Goal: Task Accomplishment & Management: Manage account settings

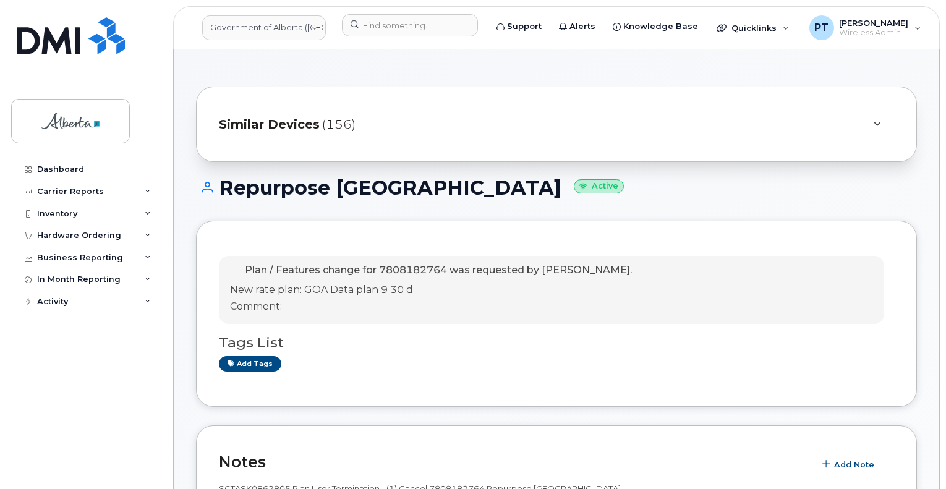
scroll to position [1051, 0]
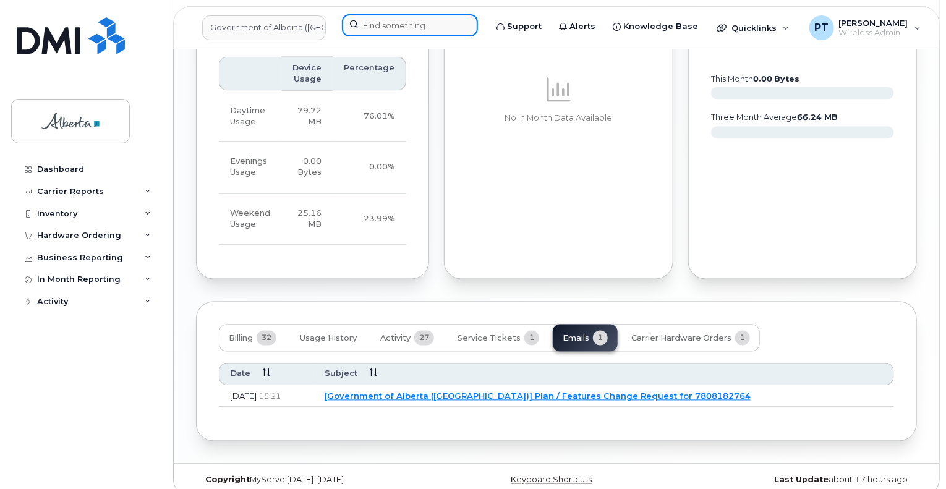
click at [397, 27] on input at bounding box center [410, 25] width 136 height 22
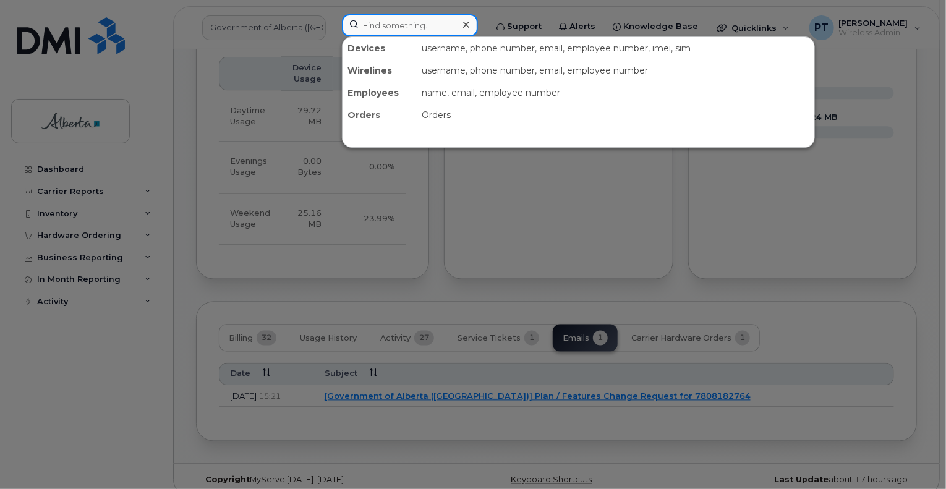
paste input "7808860784"
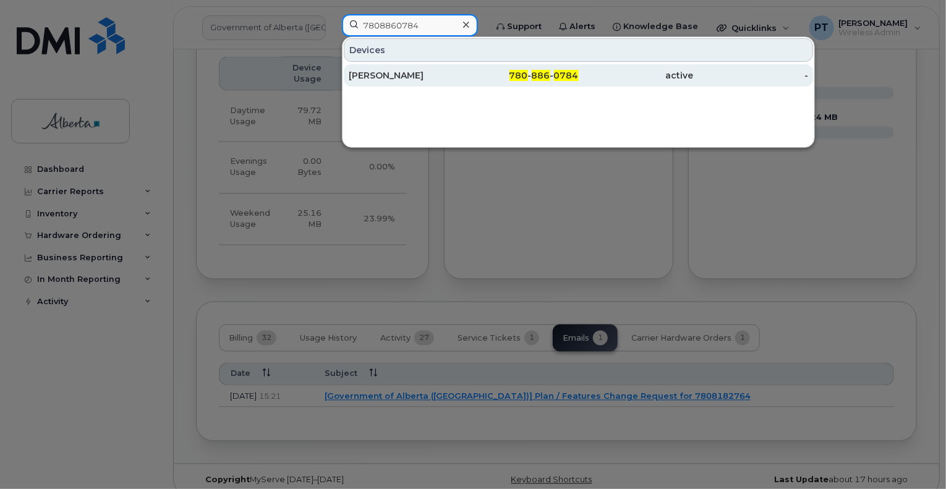
type input "7808860784"
click at [361, 73] on div "Marta Juhasz" at bounding box center [406, 75] width 115 height 12
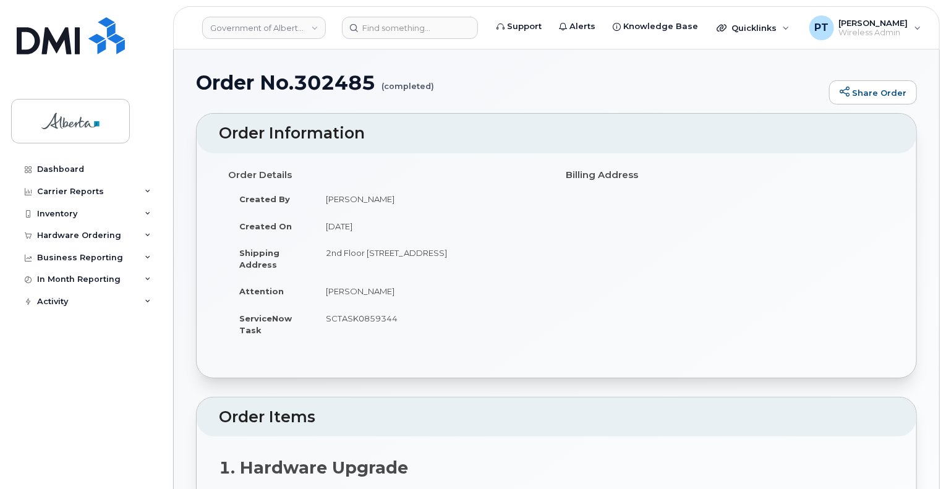
scroll to position [247, 0]
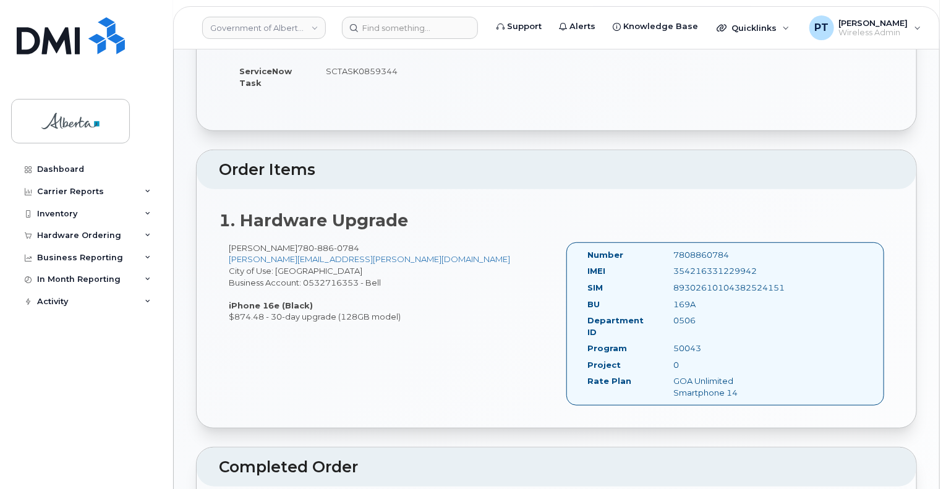
click at [701, 250] on div "7808860784" at bounding box center [725, 255] width 121 height 12
copy div "7808860784"
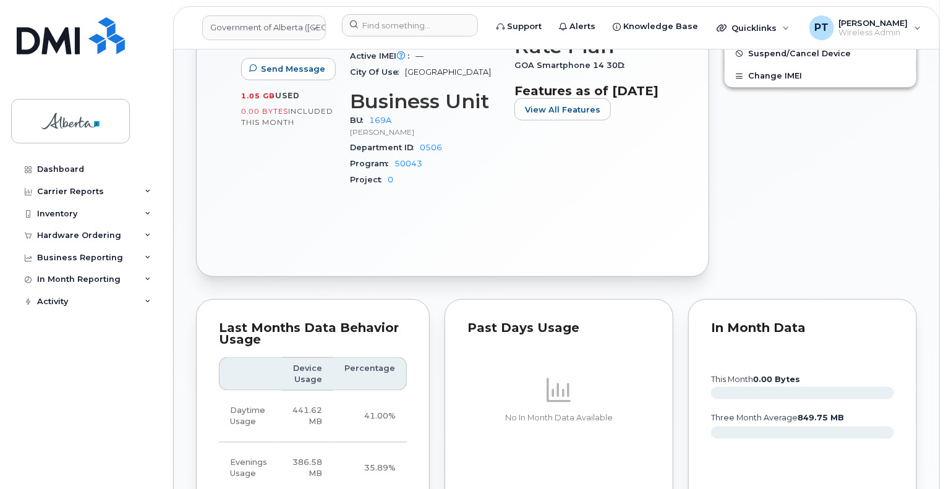
scroll to position [927, 0]
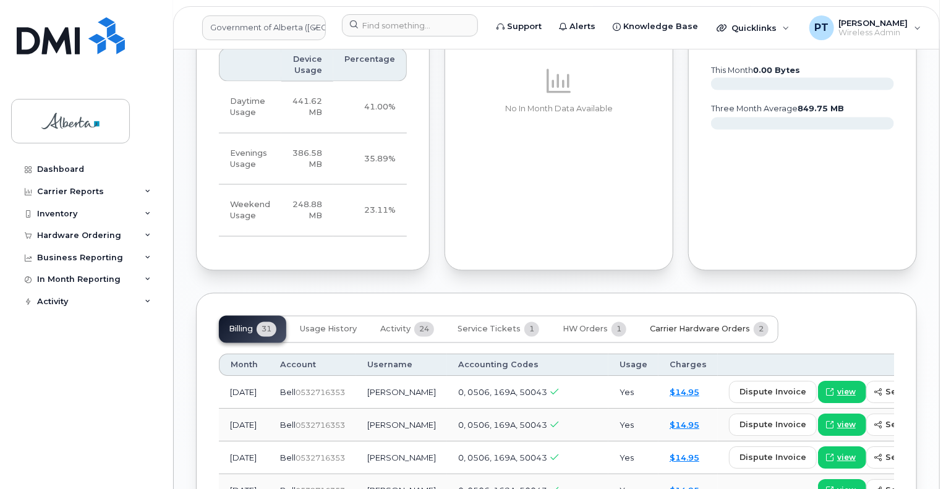
click at [707, 325] on span "Carrier Hardware Orders" at bounding box center [700, 330] width 100 height 10
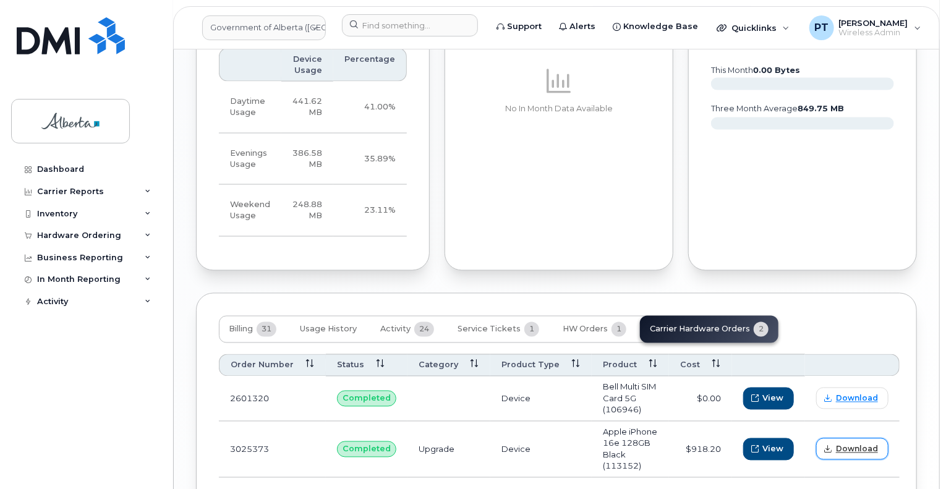
click at [848, 444] on span "Download" at bounding box center [857, 449] width 42 height 11
click at [396, 26] on input at bounding box center [410, 25] width 136 height 22
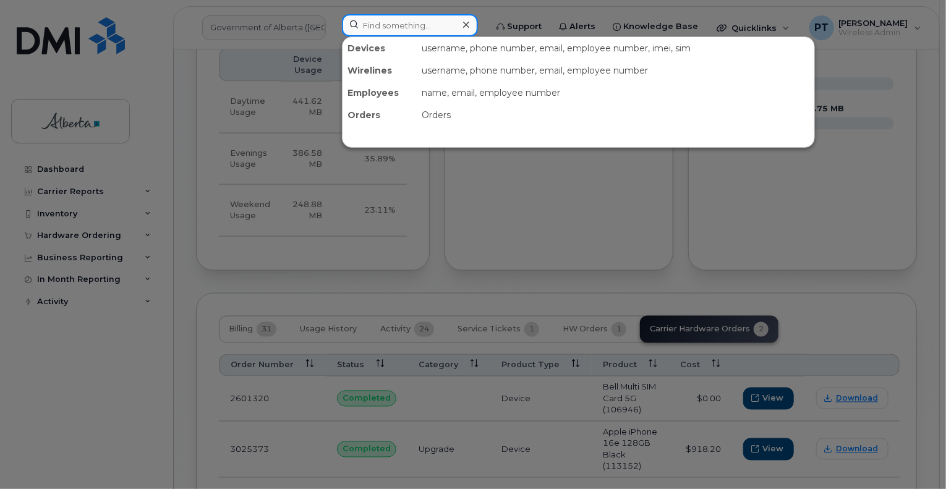
paste input "7808860784"
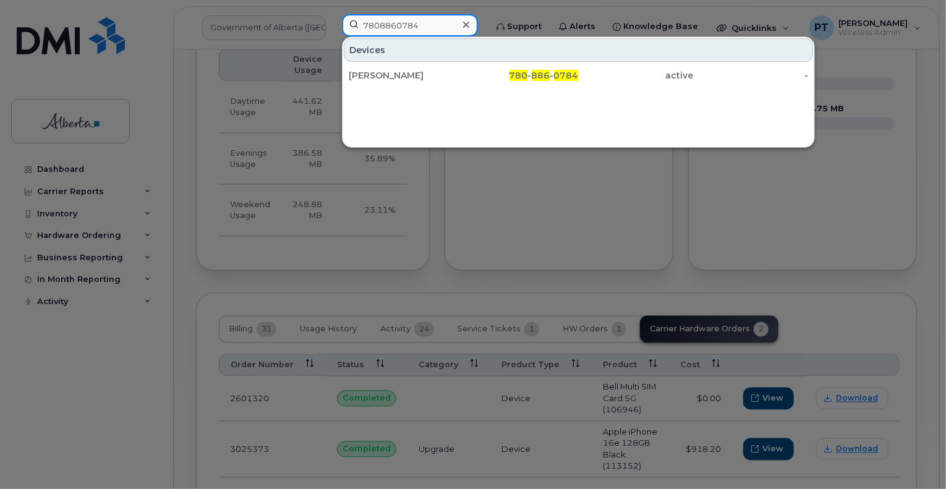
type input "7808860784"
click at [469, 25] on icon at bounding box center [466, 25] width 6 height 10
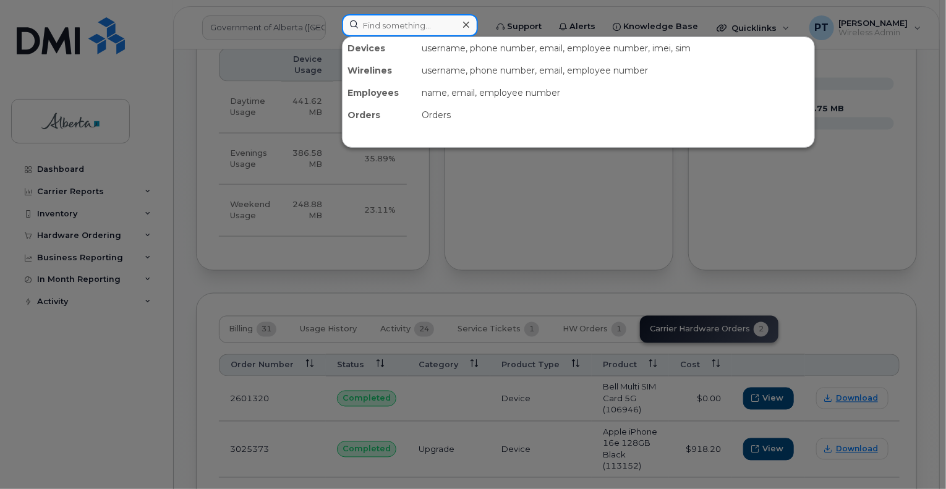
paste input "7809838788"
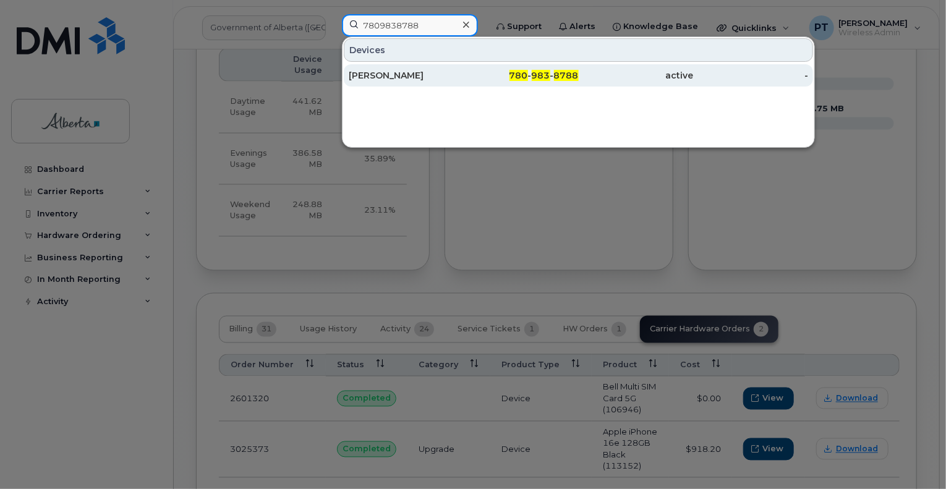
type input "7809838788"
click at [389, 72] on div "Julie Williams" at bounding box center [406, 75] width 115 height 12
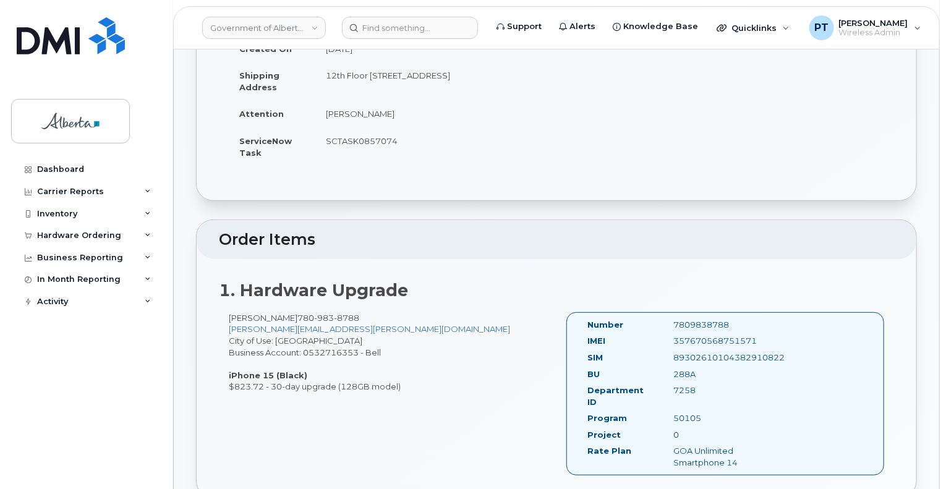
scroll to position [247, 0]
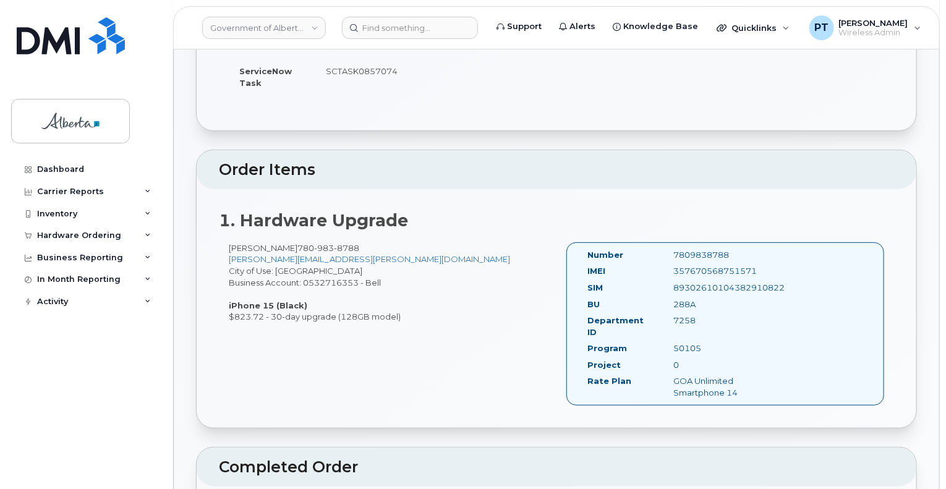
click at [703, 252] on div "7809838788" at bounding box center [725, 255] width 121 height 12
copy div "7809838788"
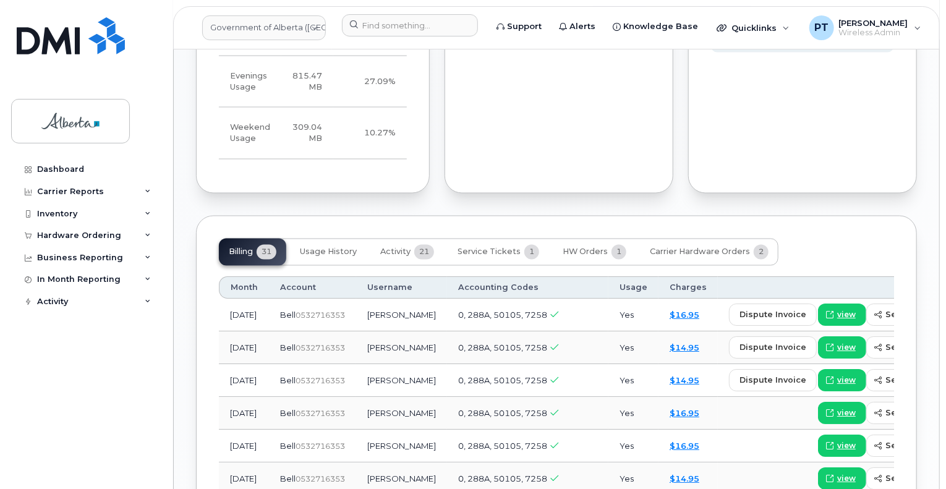
scroll to position [1113, 0]
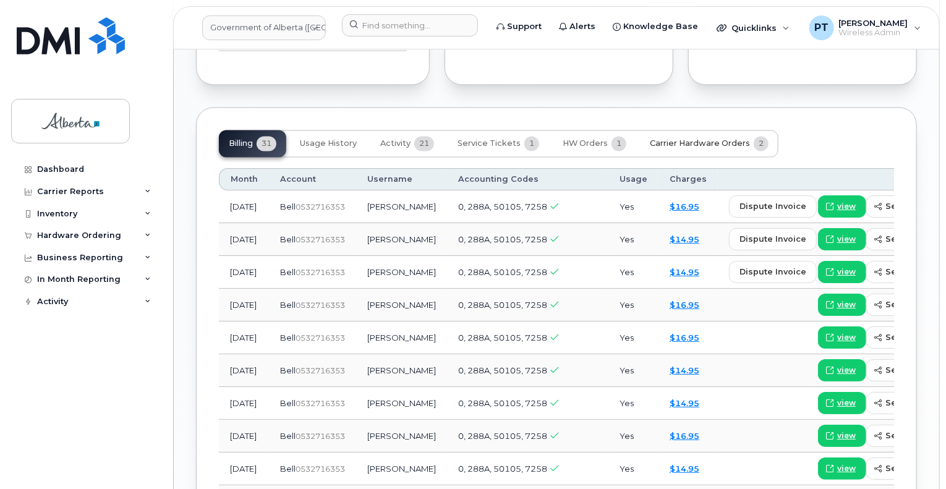
click at [709, 139] on span "Carrier Hardware Orders" at bounding box center [700, 144] width 100 height 10
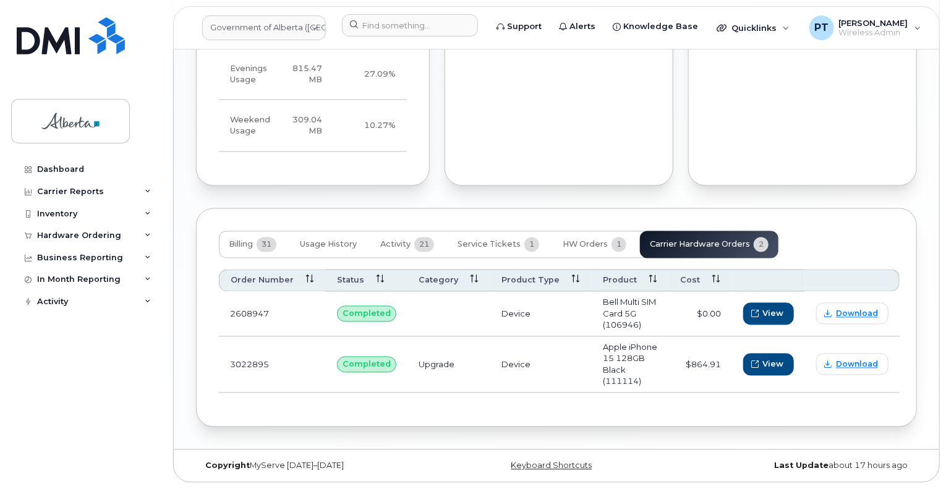
scroll to position [975, 0]
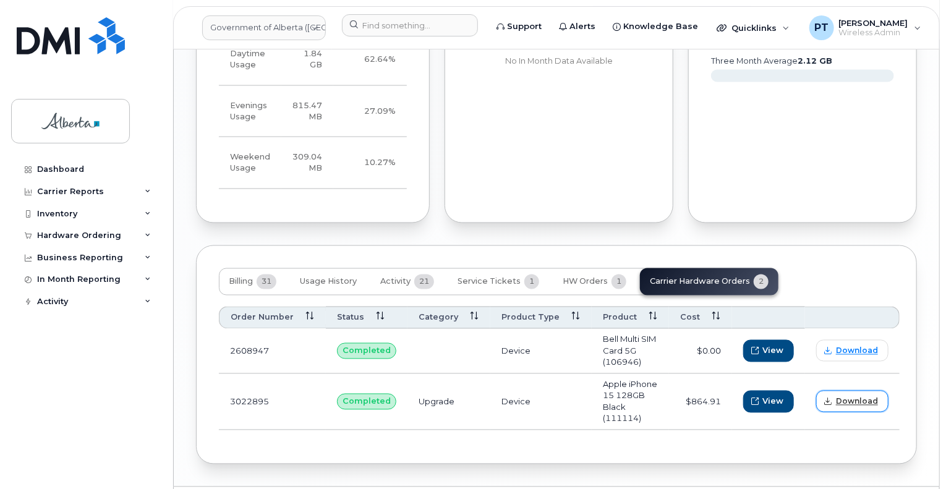
click at [868, 396] on span "Download" at bounding box center [857, 401] width 42 height 11
click at [376, 27] on input at bounding box center [410, 25] width 136 height 22
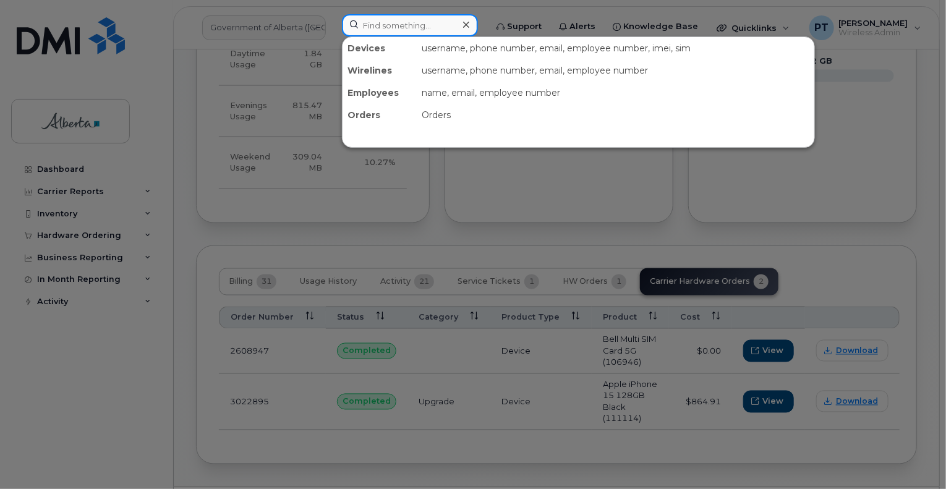
paste input "4034788971"
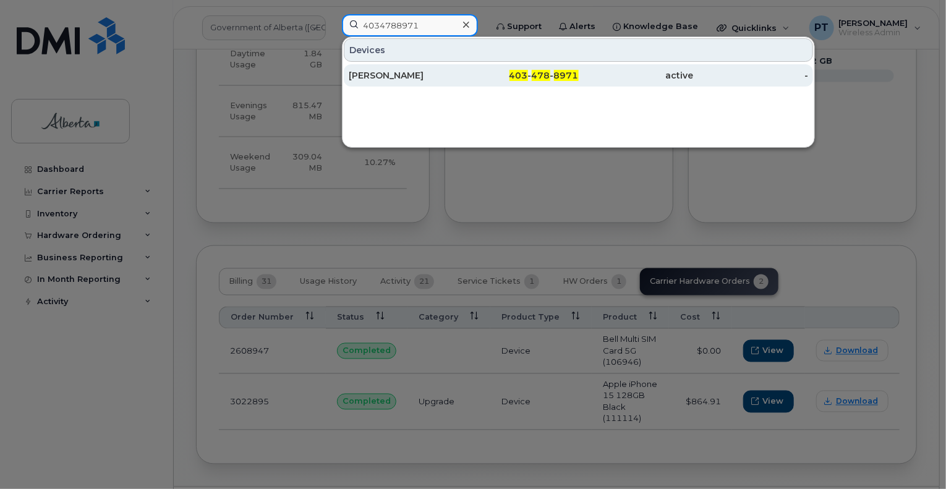
type input "4034788971"
click at [366, 75] on div "Jasmin Rafeeq" at bounding box center [406, 75] width 115 height 12
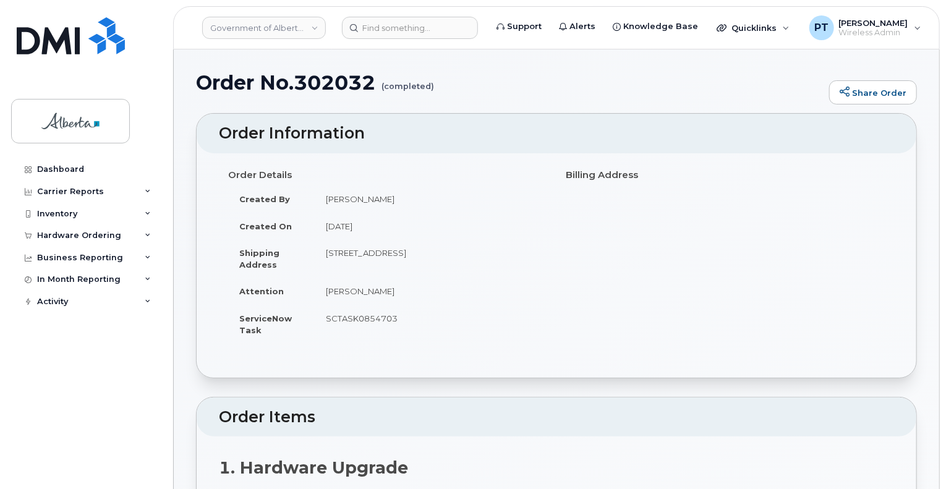
scroll to position [371, 0]
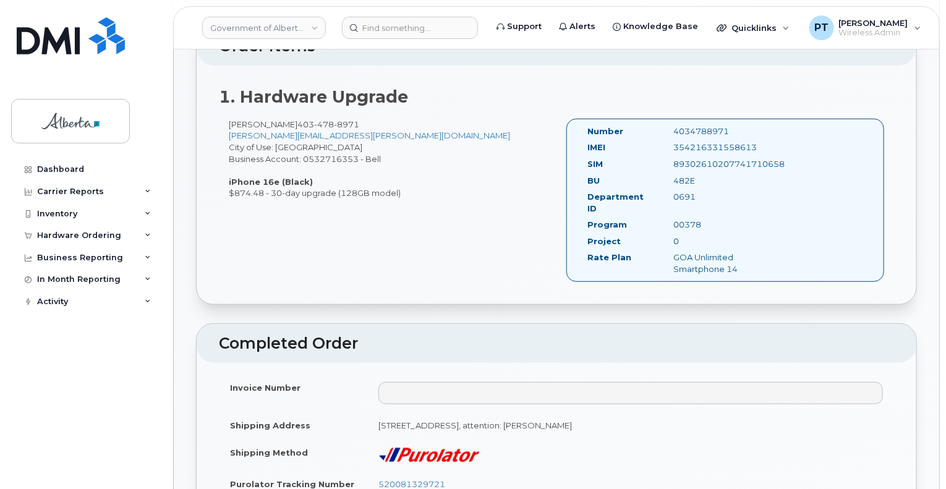
click at [688, 129] on div "4034788971" at bounding box center [725, 132] width 121 height 12
copy div "4034788971"
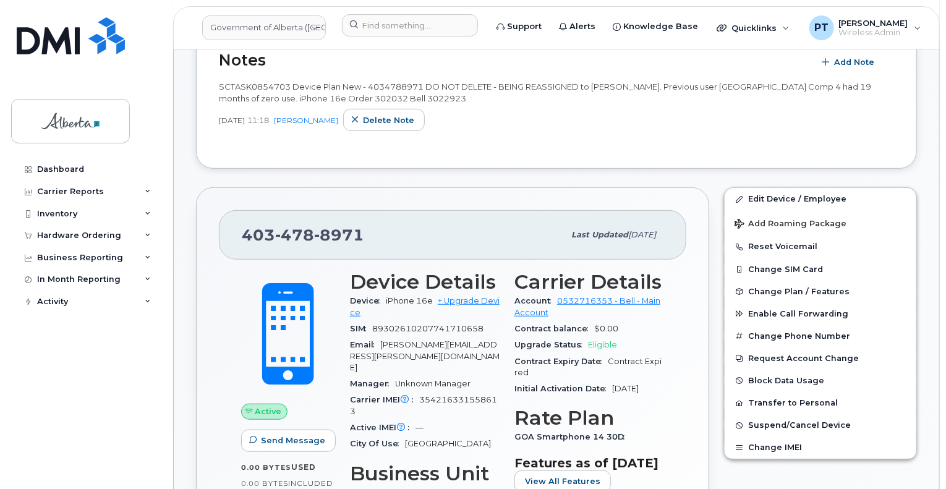
scroll to position [309, 0]
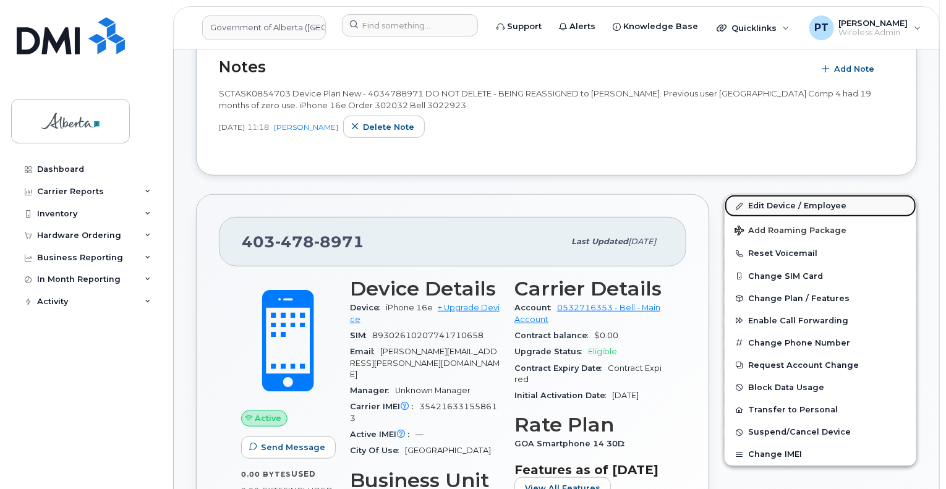
click at [796, 203] on link "Edit Device / Employee" at bounding box center [821, 206] width 192 height 22
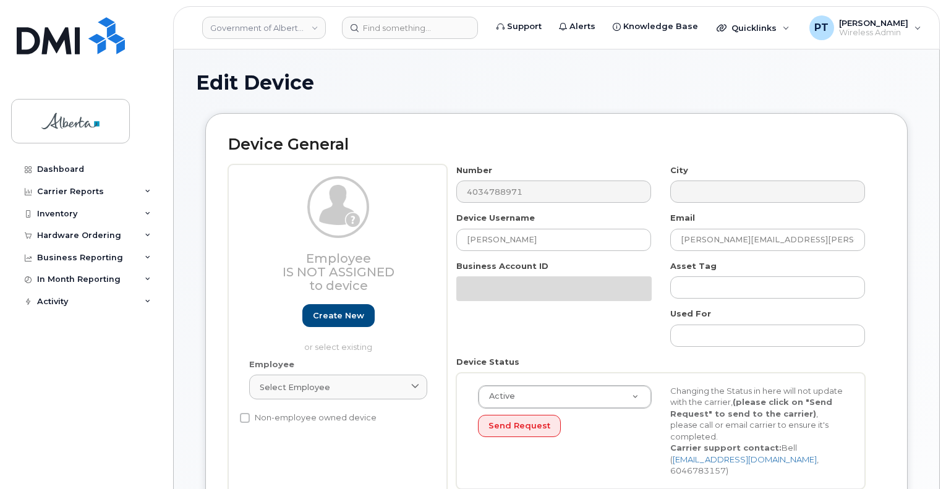
select select "4124490"
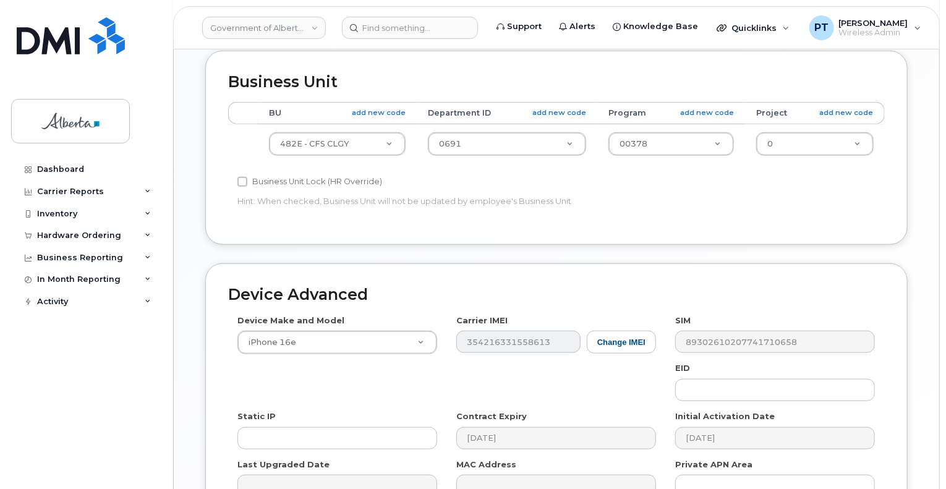
scroll to position [495, 0]
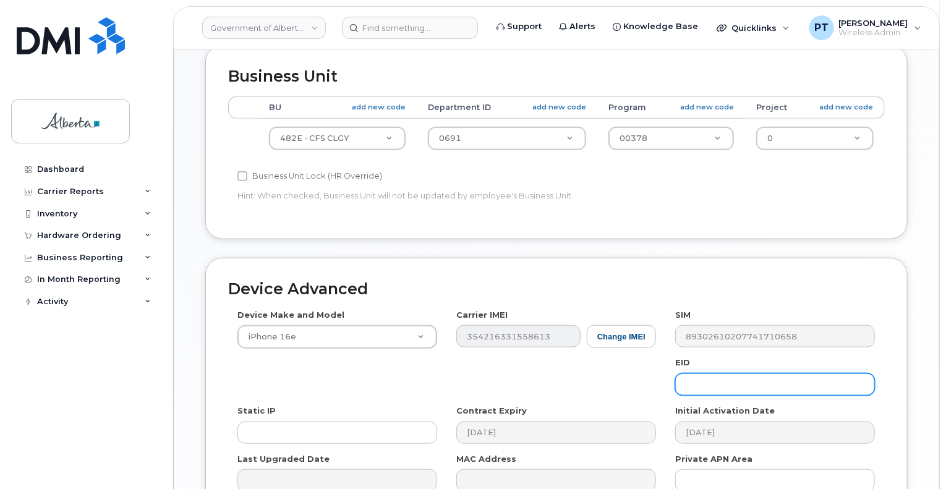
click at [730, 373] on input "text" at bounding box center [775, 384] width 200 height 22
paste input "89043052010008887025010313381965"
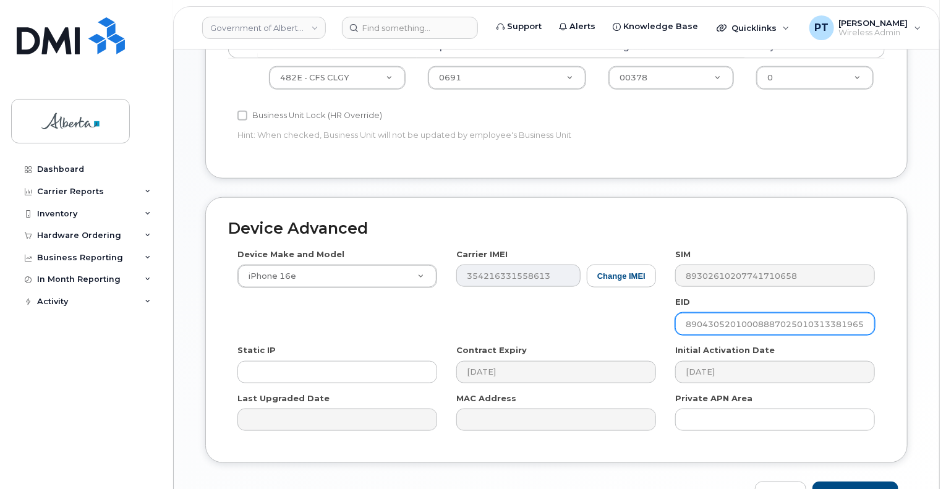
scroll to position [618, 0]
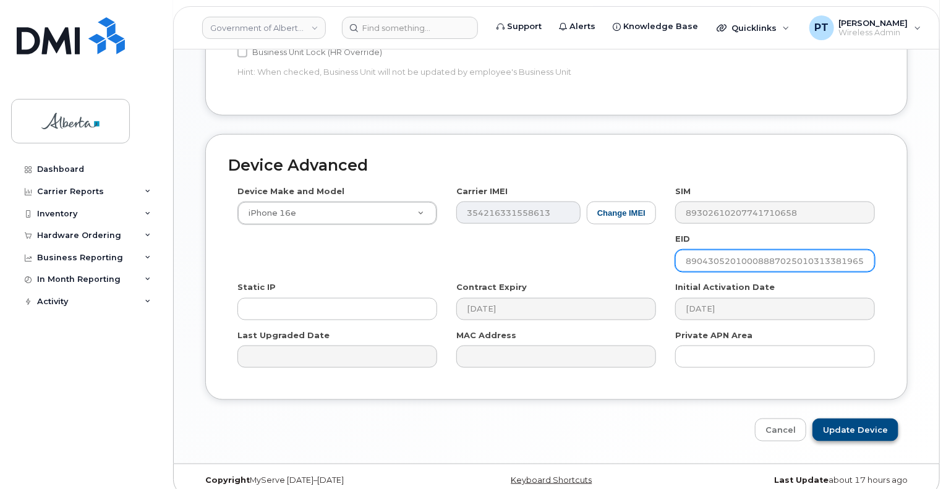
type input "89043052010008887025010313381965"
click at [858, 419] on input "Update Device" at bounding box center [855, 430] width 86 height 23
type input "Saving..."
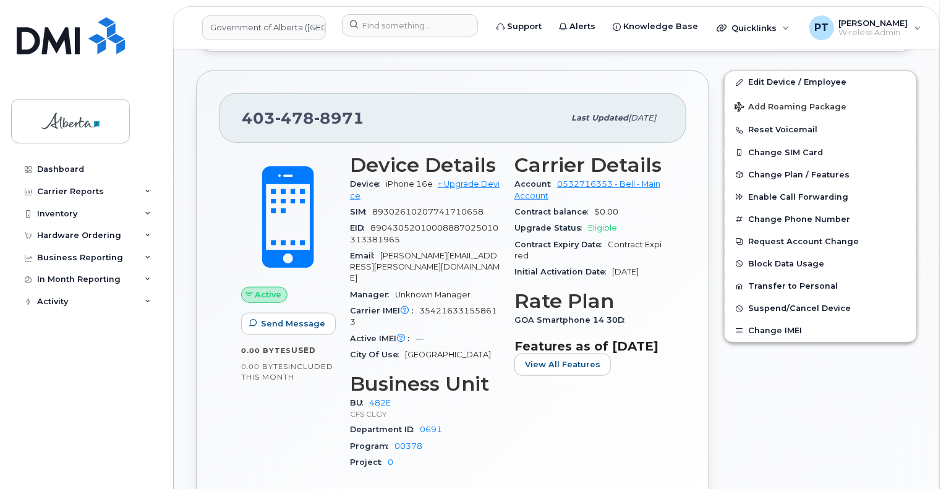
scroll to position [124, 0]
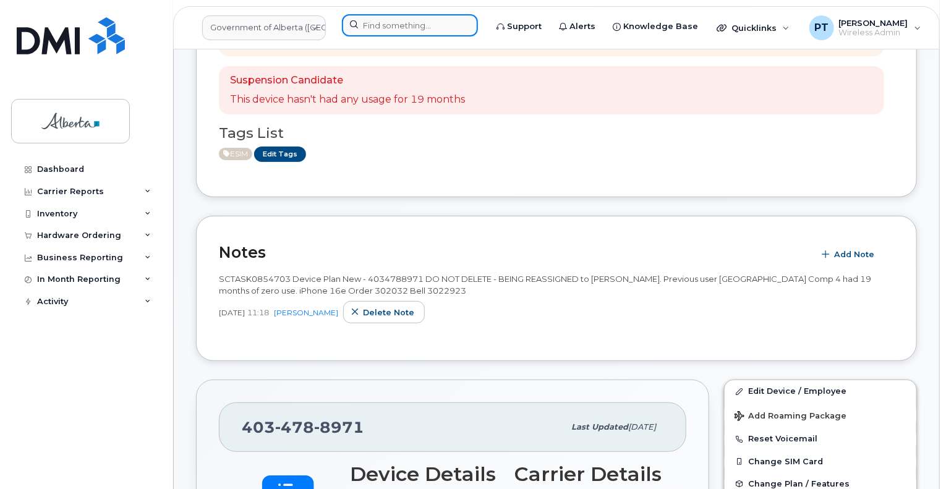
click at [428, 25] on input at bounding box center [410, 25] width 136 height 22
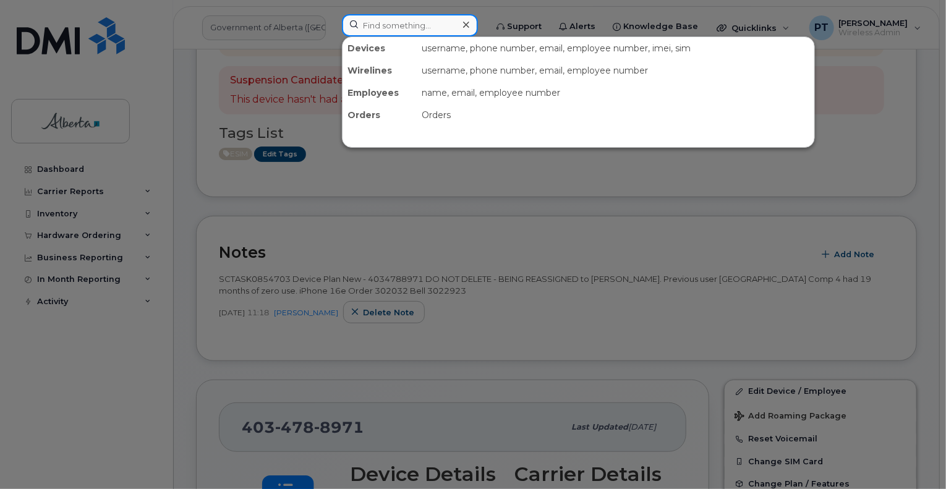
paste input "7807188354"
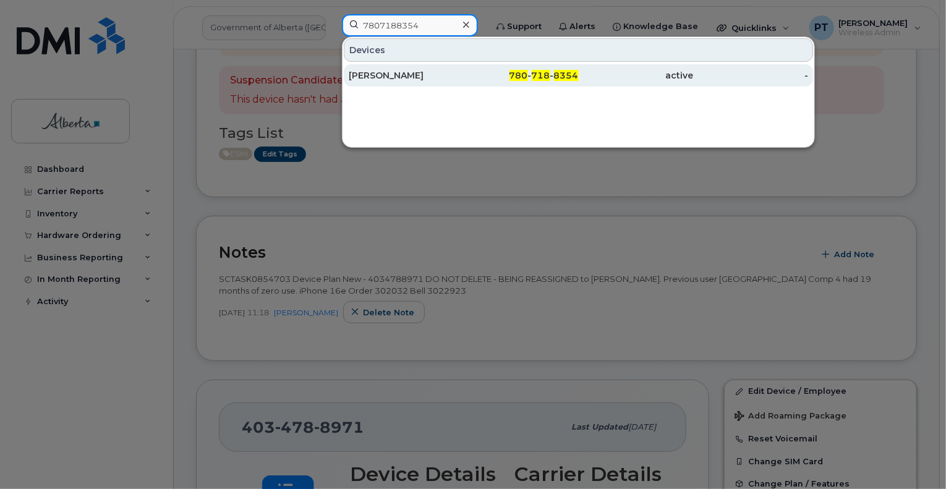
type input "7807188354"
click at [377, 77] on div "[PERSON_NAME]" at bounding box center [406, 75] width 115 height 12
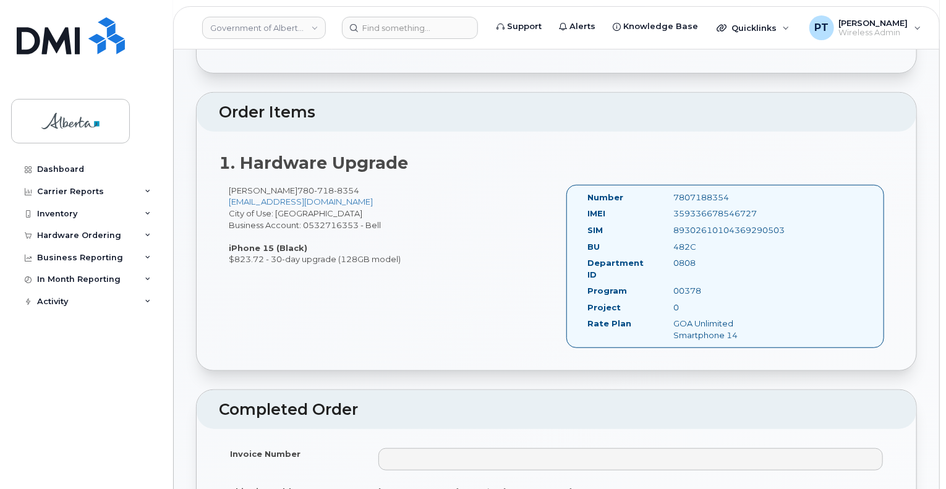
scroll to position [309, 0]
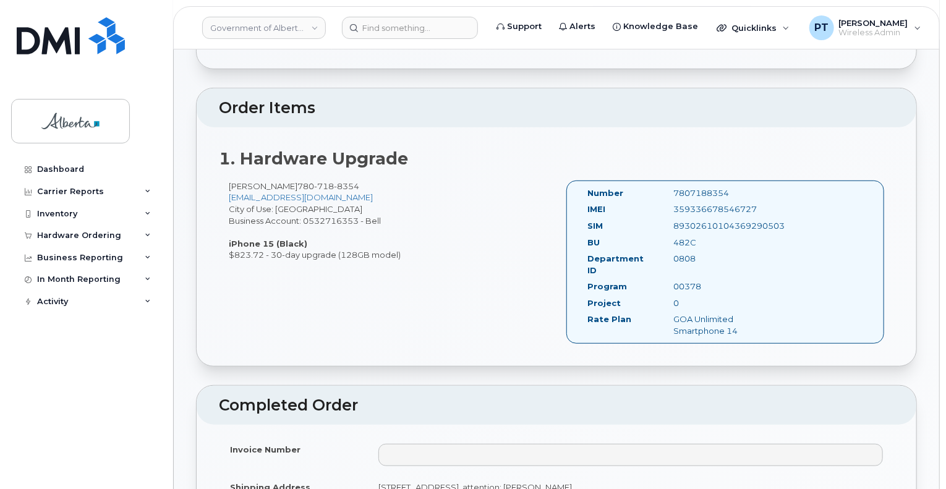
click at [687, 194] on div "7807188354" at bounding box center [725, 193] width 121 height 12
copy div "7807188354"
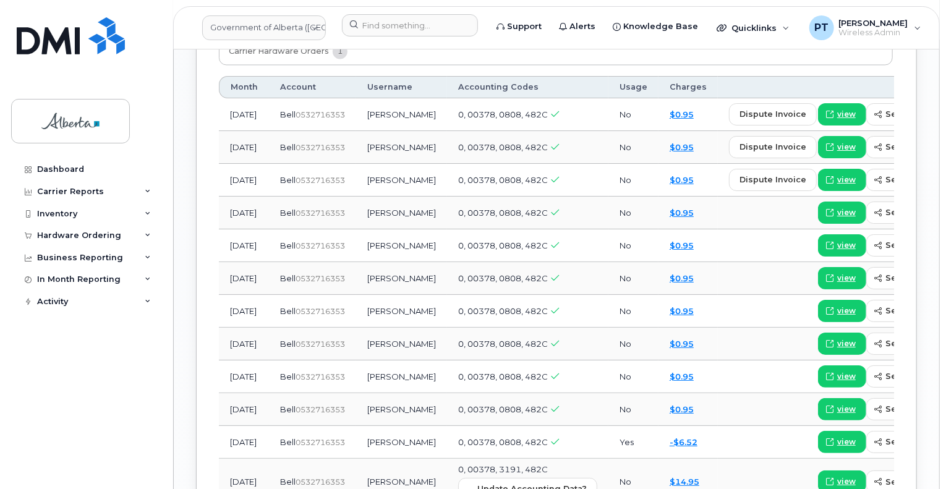
scroll to position [927, 0]
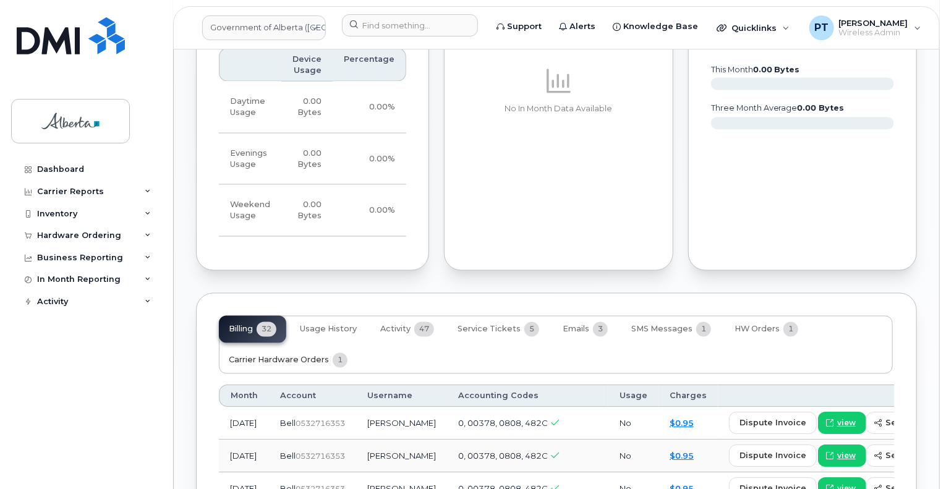
click at [243, 360] on span "Carrier Hardware Orders" at bounding box center [279, 361] width 100 height 10
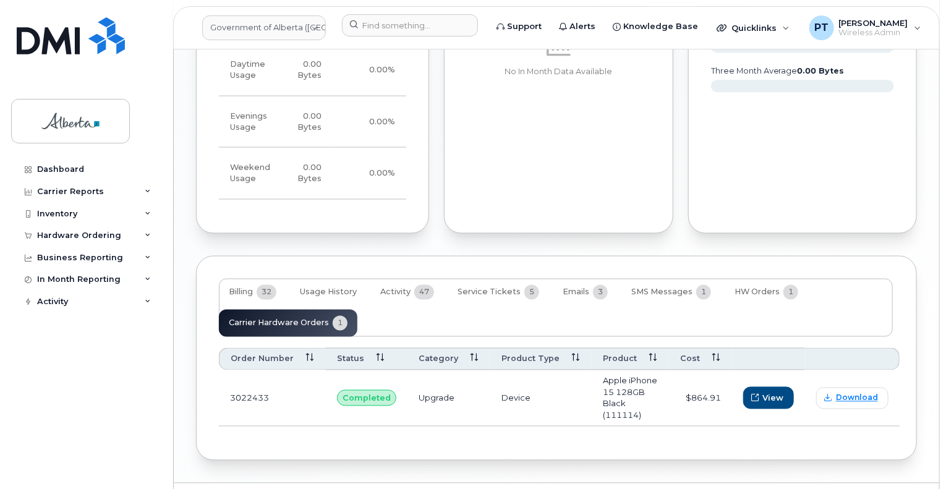
scroll to position [984, 0]
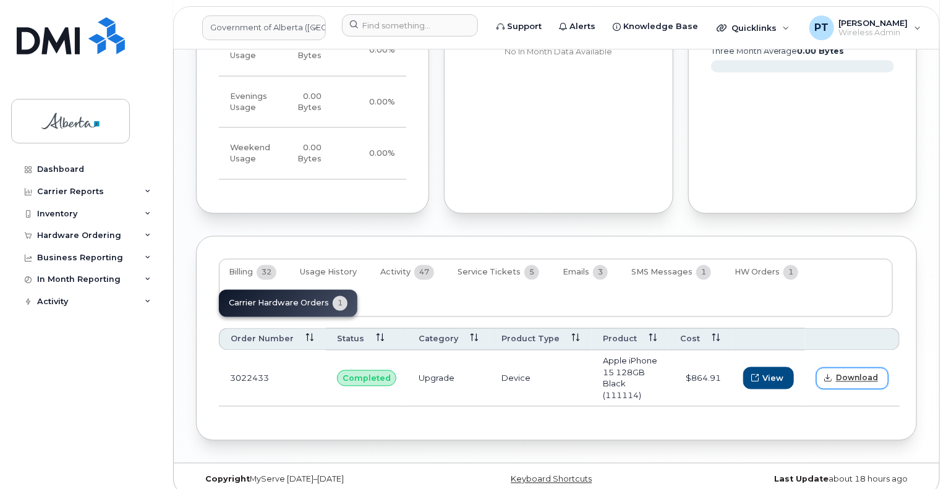
click at [848, 373] on span "Download" at bounding box center [857, 378] width 42 height 11
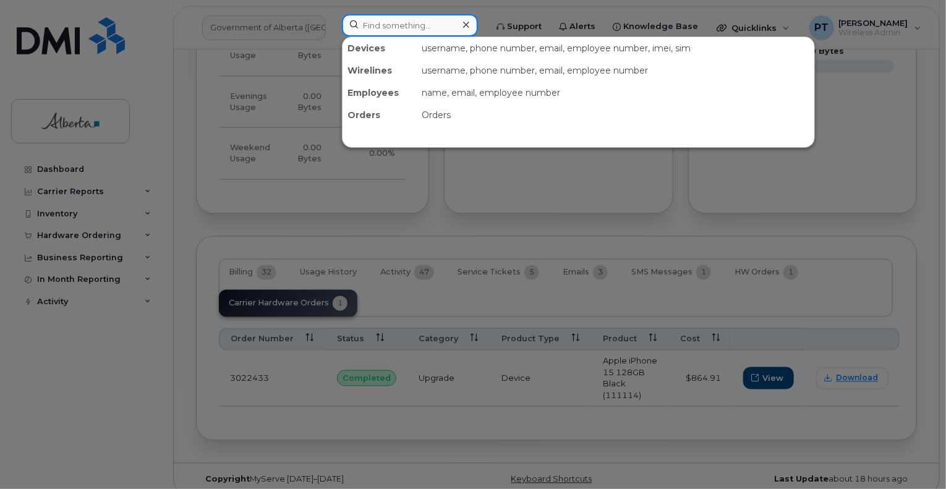
click at [372, 31] on input at bounding box center [410, 25] width 136 height 22
paste input "5873408219"
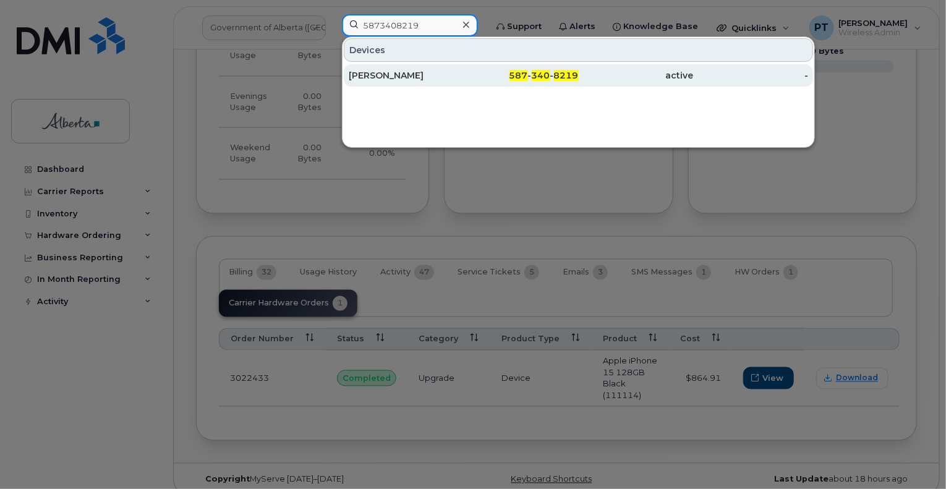
type input "5873408219"
click at [390, 74] on div "Dustin Olson" at bounding box center [406, 75] width 115 height 12
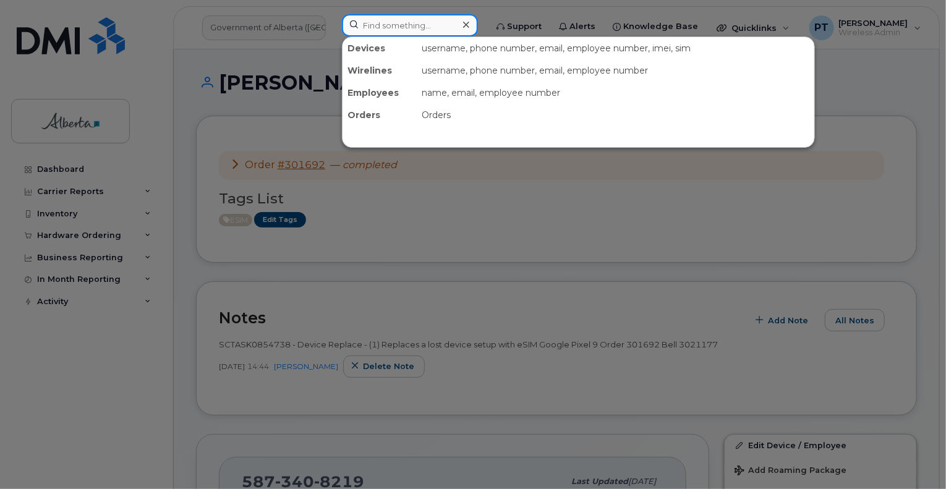
click at [396, 27] on input at bounding box center [410, 25] width 136 height 22
paste input "7802869348"
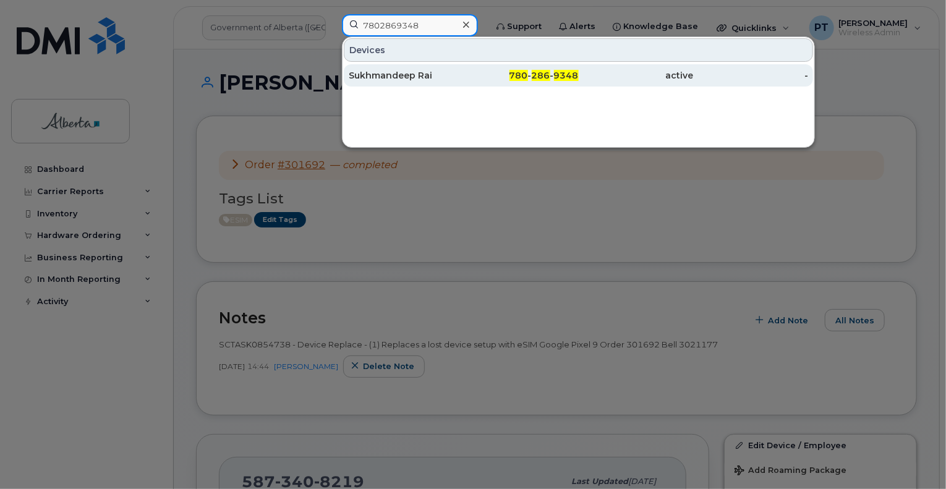
type input "7802869348"
click at [383, 76] on div "Sukhmandeep Rai" at bounding box center [406, 75] width 115 height 12
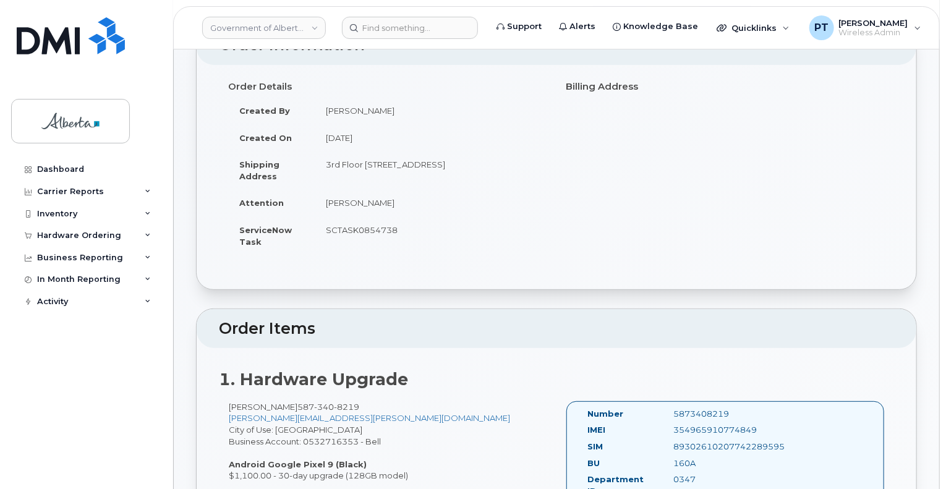
scroll to position [185, 0]
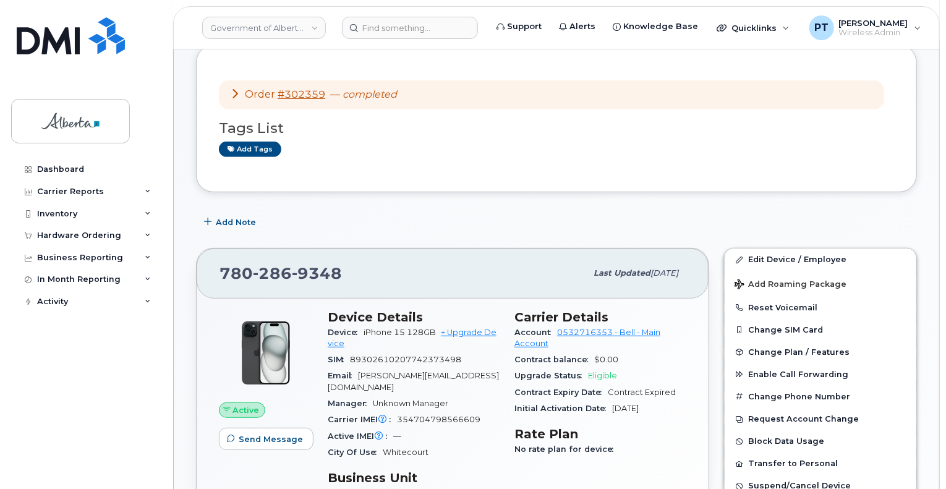
scroll to position [124, 0]
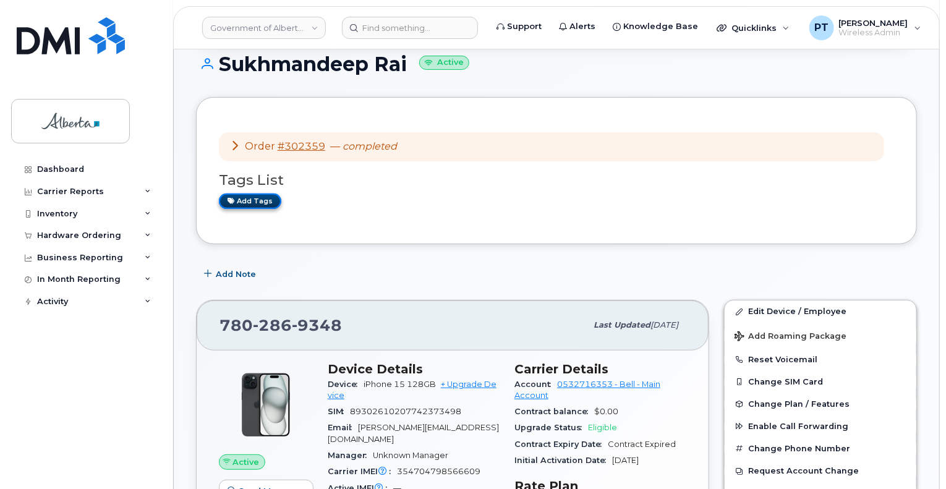
click at [261, 198] on link "Add tags" at bounding box center [250, 201] width 62 height 15
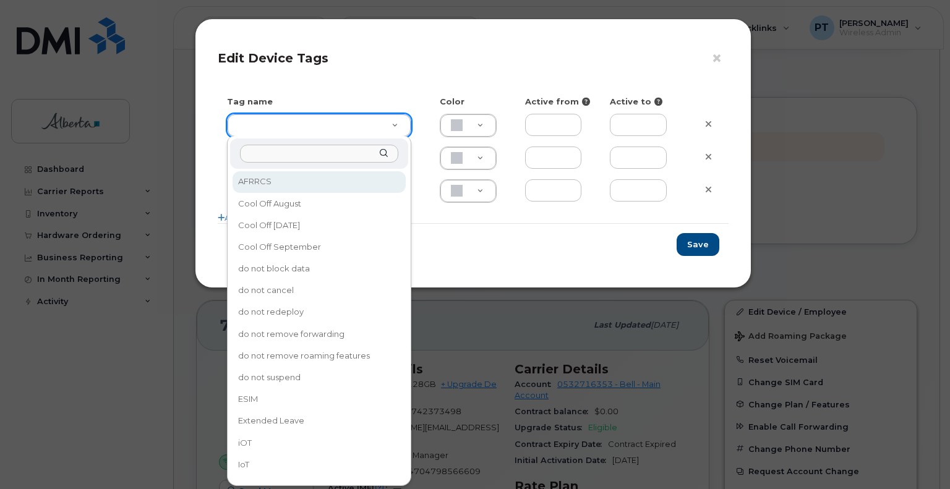
drag, startPoint x: 396, startPoint y: 129, endPoint x: 384, endPoint y: 145, distance: 20.8
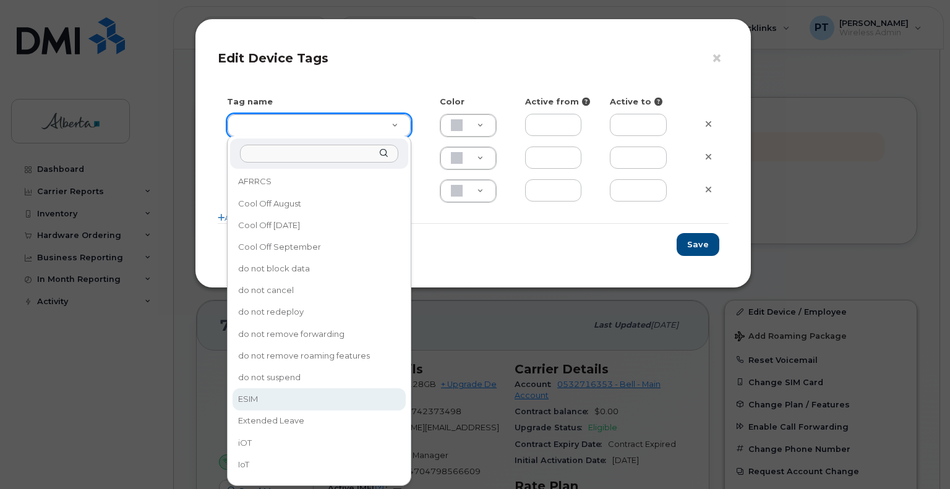
type input "ESIM"
type input "D6CDC1"
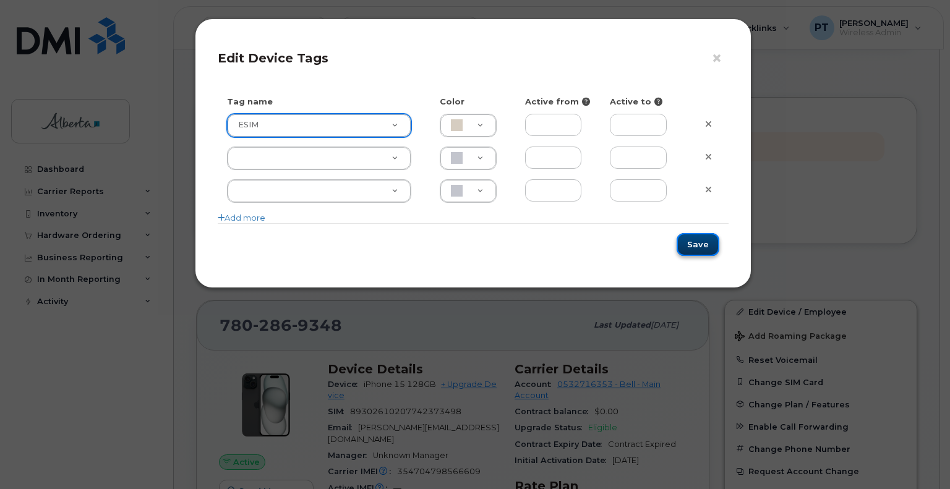
click at [691, 249] on button "Save" at bounding box center [697, 244] width 43 height 23
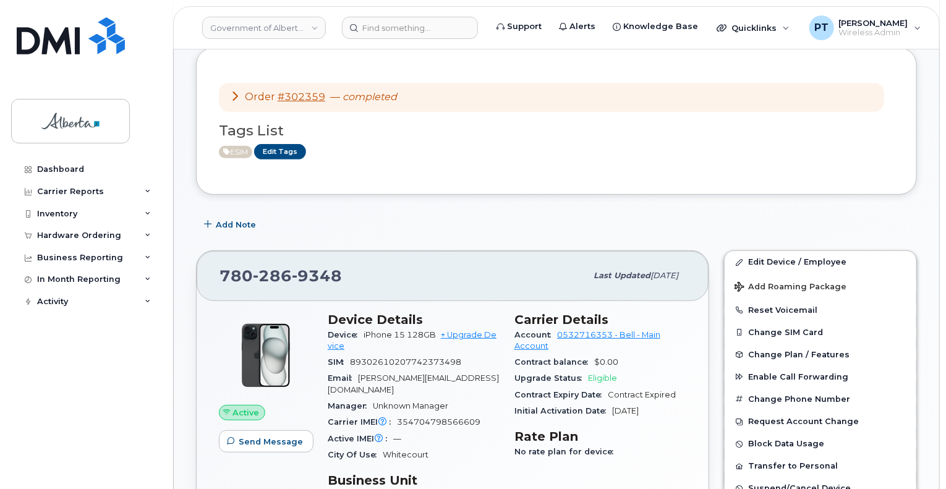
scroll to position [247, 0]
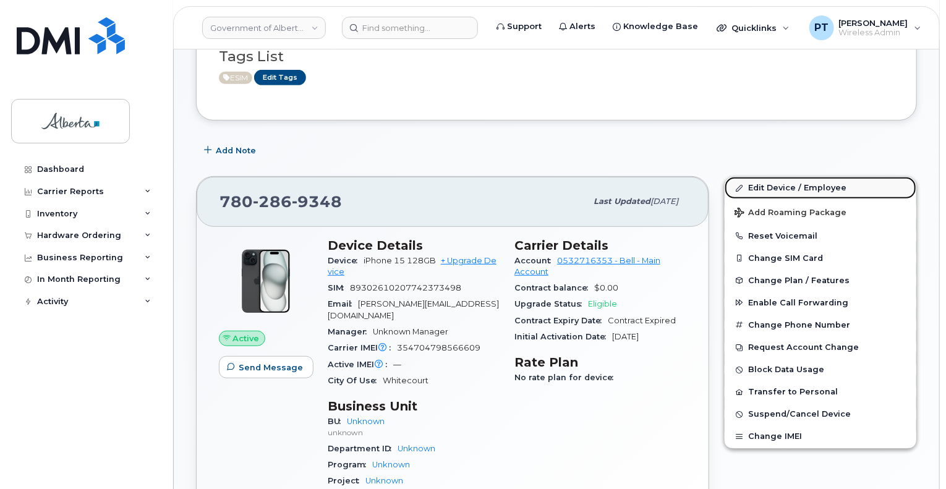
click at [787, 184] on link "Edit Device / Employee" at bounding box center [821, 188] width 192 height 22
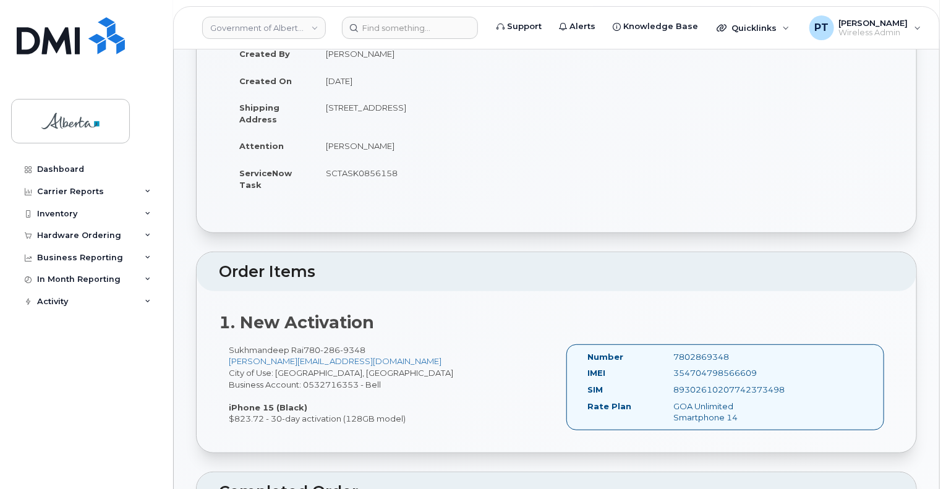
scroll to position [247, 0]
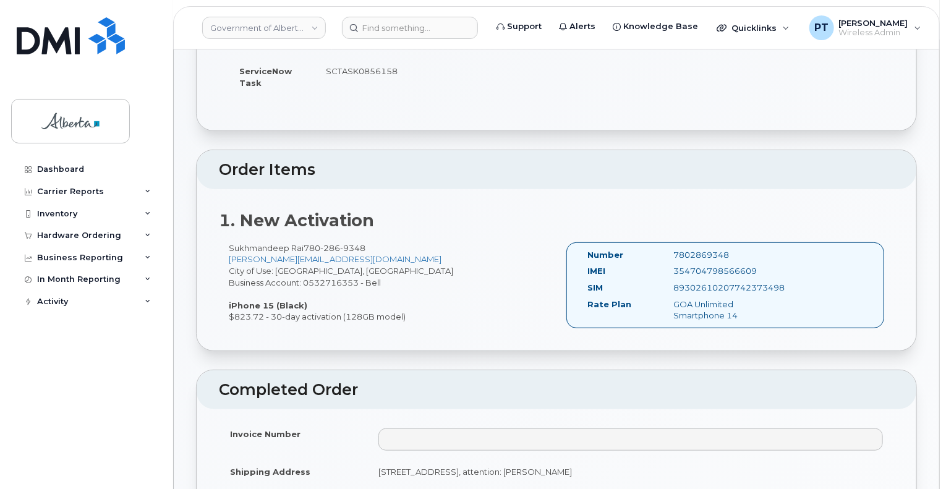
click at [717, 270] on div "354704798566609" at bounding box center [725, 271] width 121 height 12
copy div "354704798566609"
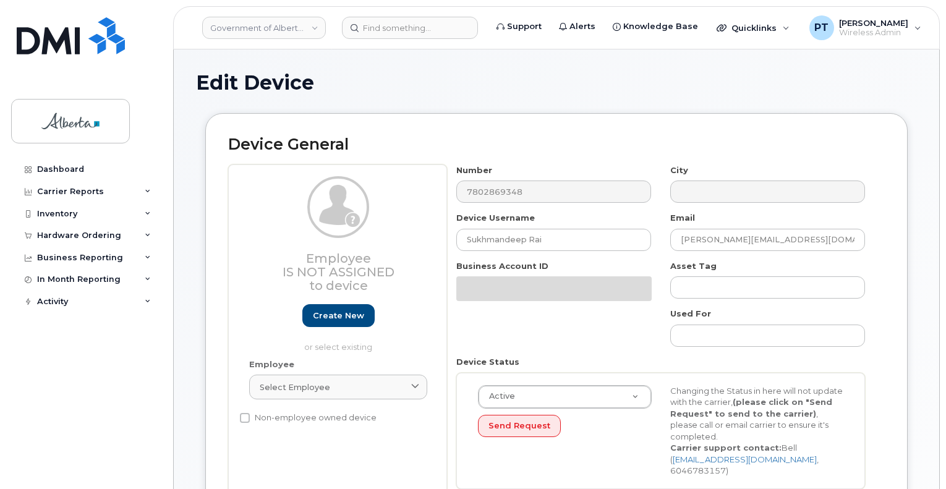
select select "4100854"
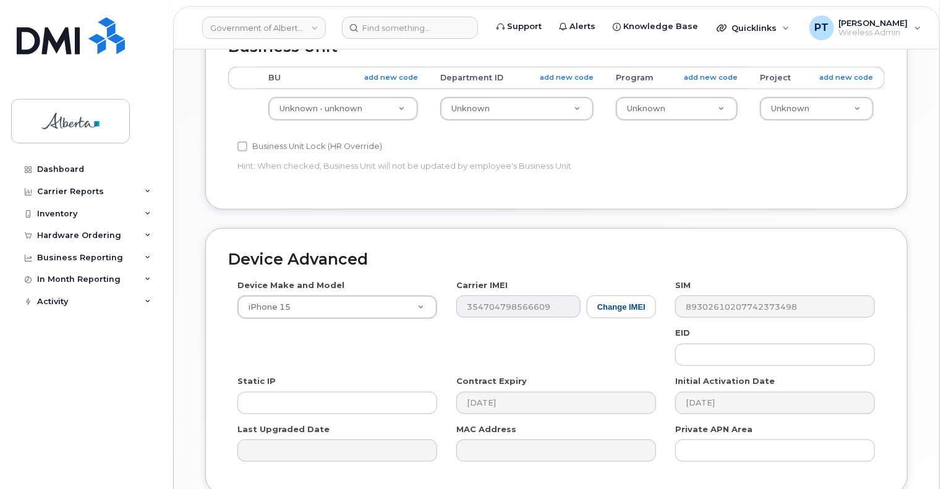
scroll to position [618, 0]
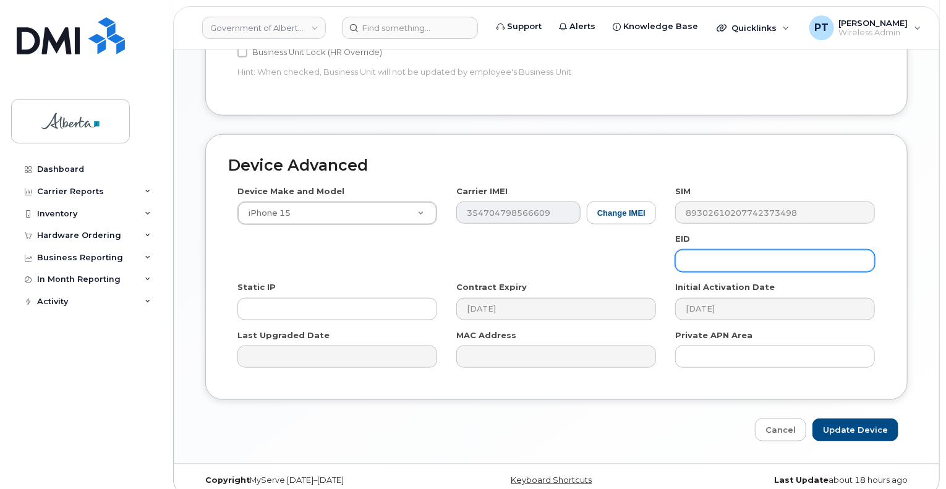
click at [722, 252] on input "text" at bounding box center [775, 261] width 200 height 22
paste input "89049032007208882600189352810481"
type input "89049032007208882600189352810481"
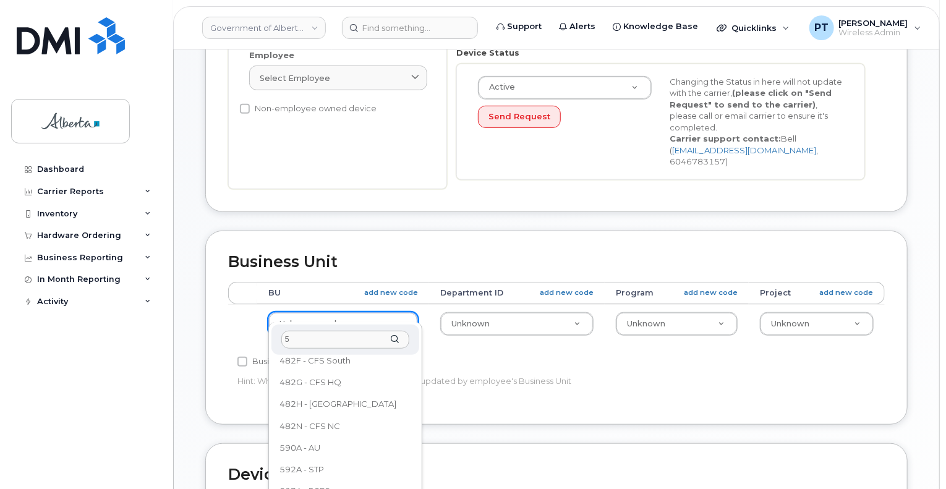
scroll to position [0, 0]
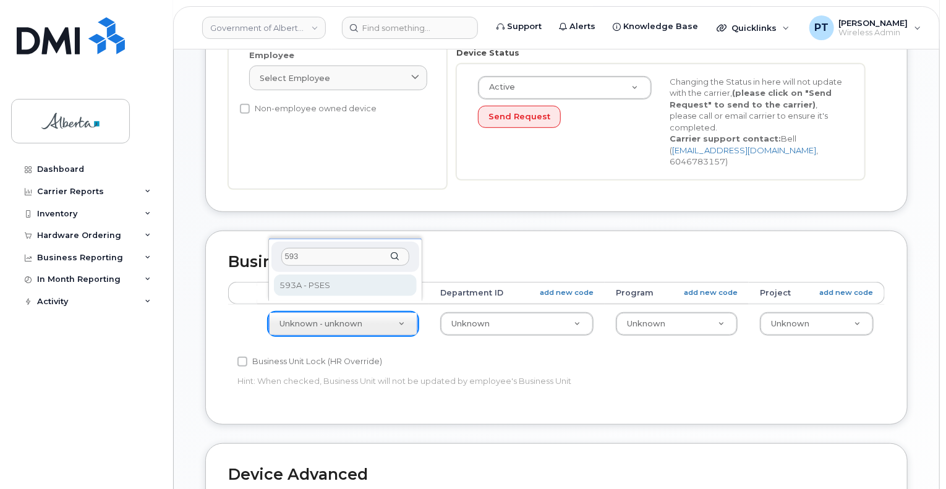
type input "593"
select select "4797682"
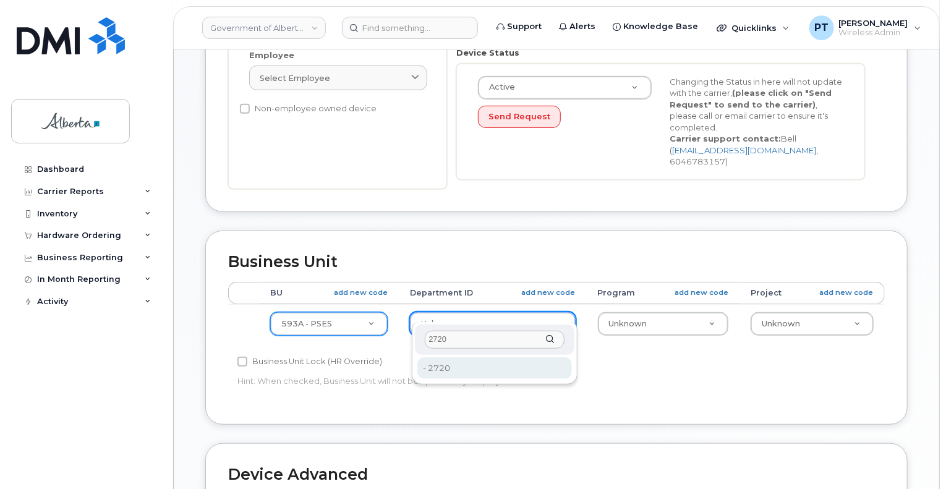
type input "2720"
drag, startPoint x: 436, startPoint y: 369, endPoint x: 519, endPoint y: 349, distance: 85.3
type input "4752674"
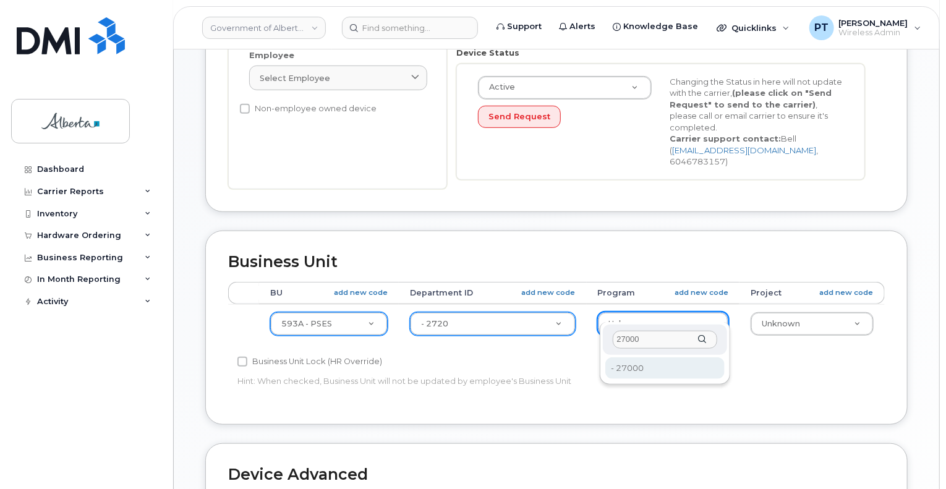
type input "27000"
type input "4206368"
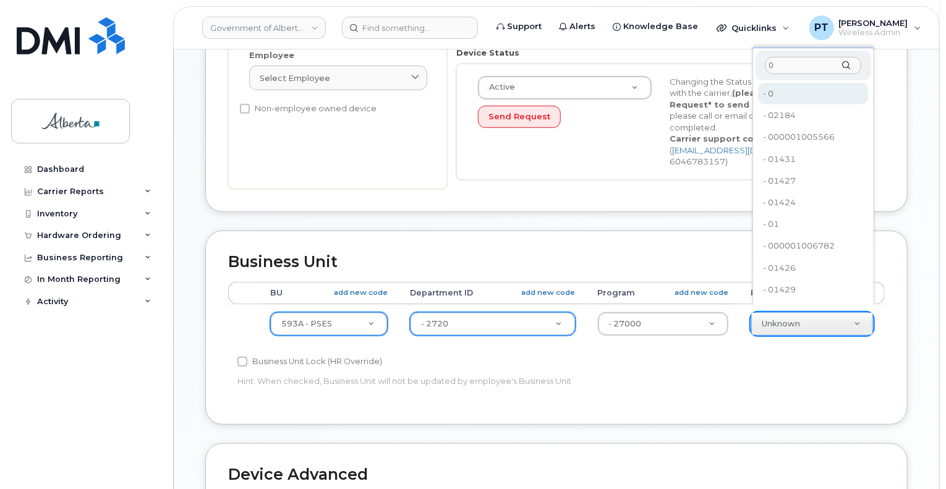
type input "0"
type input "4753728"
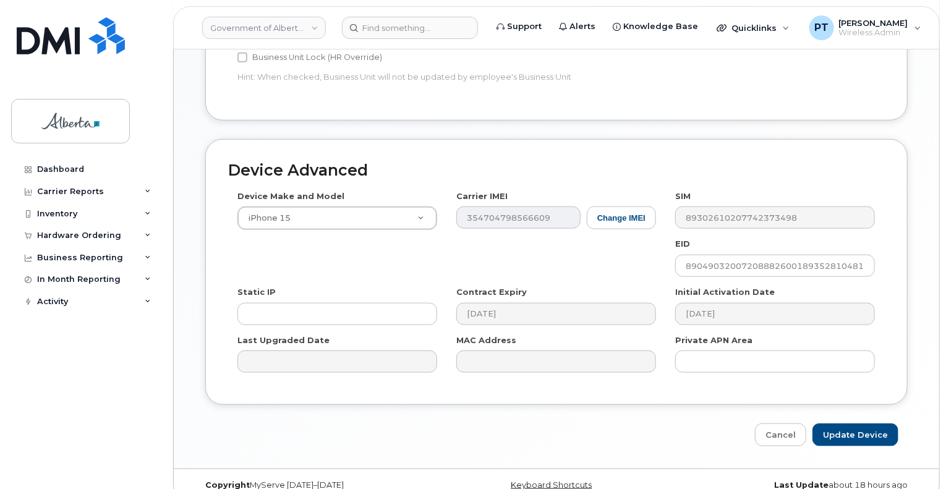
scroll to position [618, 0]
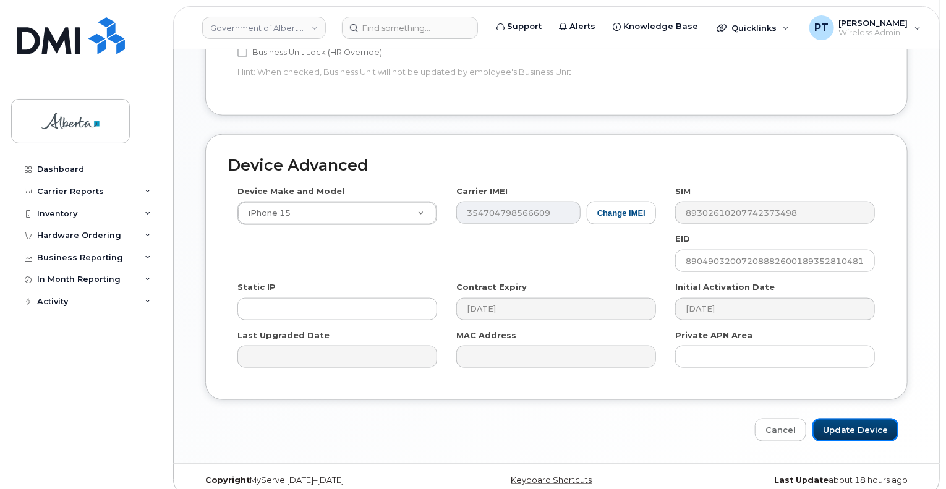
drag, startPoint x: 856, startPoint y: 416, endPoint x: 661, endPoint y: 392, distance: 196.2
click at [668, 419] on div "Cancel Update Device" at bounding box center [556, 430] width 702 height 23
click at [849, 419] on input "Update Device" at bounding box center [855, 430] width 86 height 23
type input "Saving..."
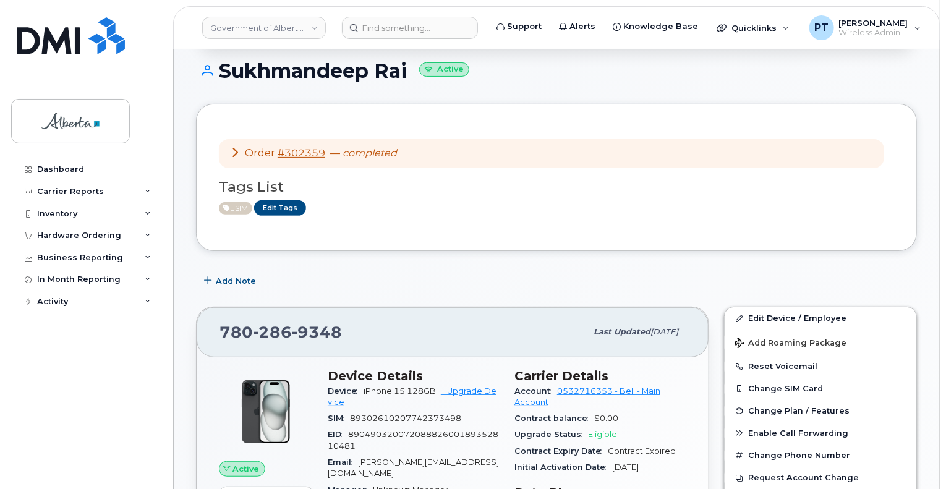
scroll to position [124, 0]
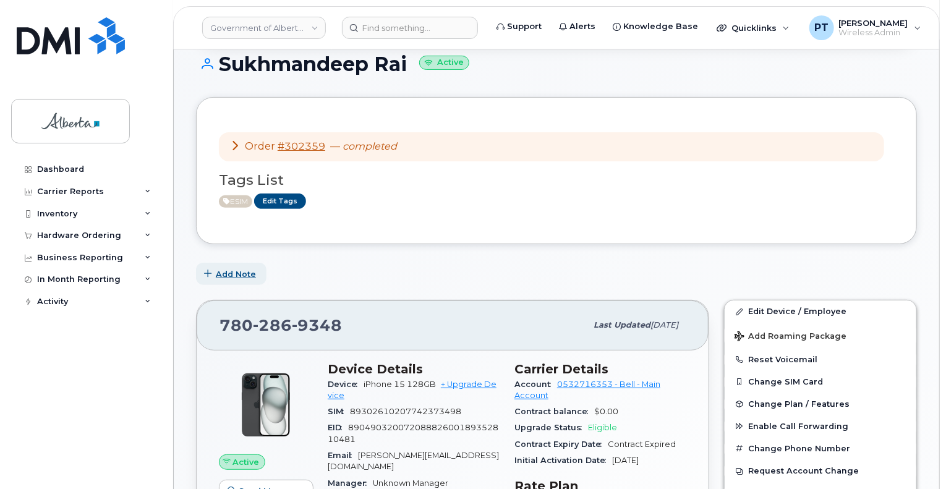
click at [235, 271] on span "Add Note" at bounding box center [236, 274] width 40 height 12
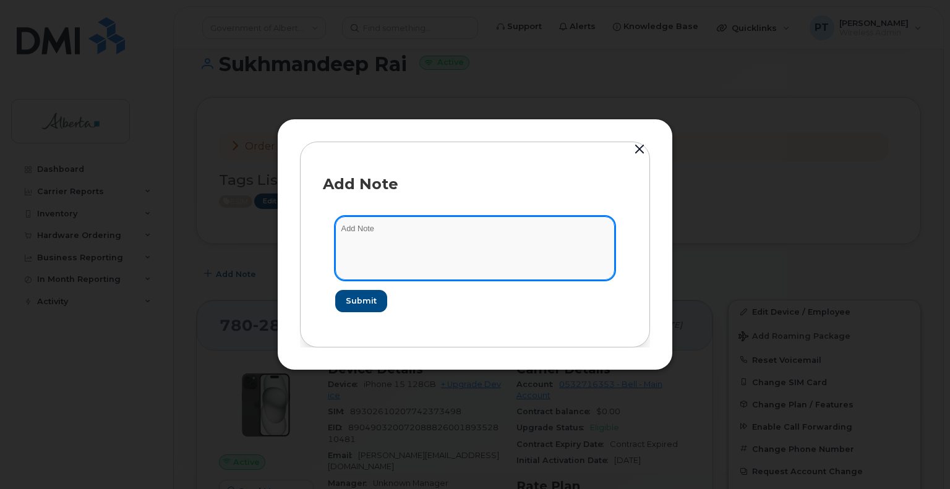
click at [366, 232] on textarea at bounding box center [474, 247] width 279 height 63
paste textarea "SCTASK0856158"
click at [518, 235] on textarea "SCTASK0856158 Device Plan New - iPhone 15" at bounding box center [474, 247] width 279 height 63
paste textarea "Order 302359 Bell 3024682"
type textarea "SCTASK0856158 Device Plan New - iPhone 15 Order 302359 Bell 3024682"
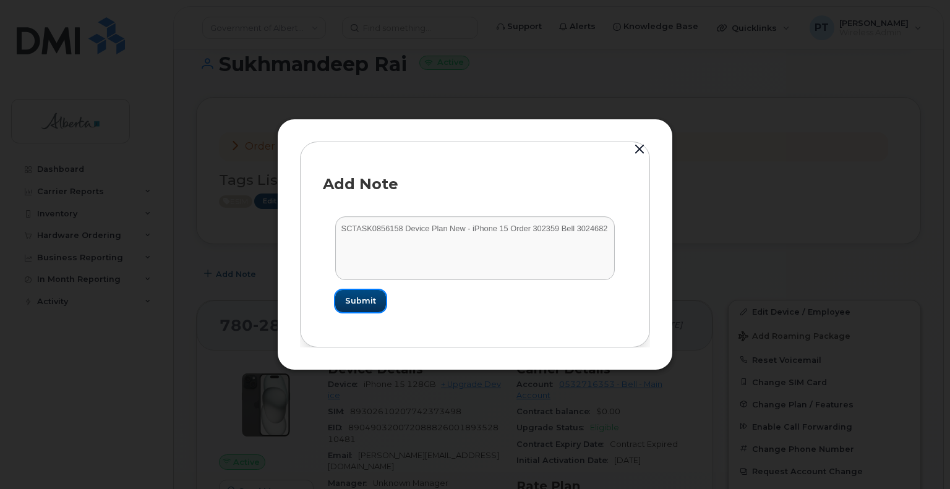
click at [369, 302] on span "Submit" at bounding box center [360, 301] width 31 height 12
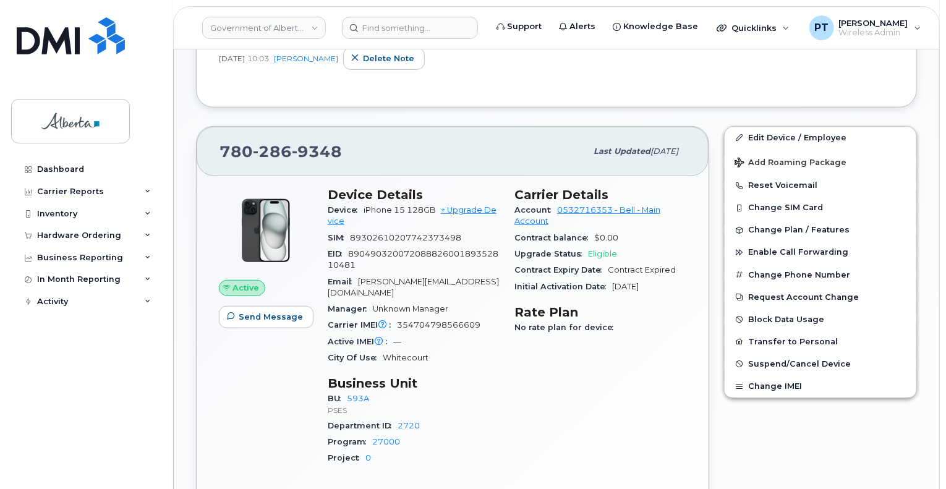
scroll to position [433, 0]
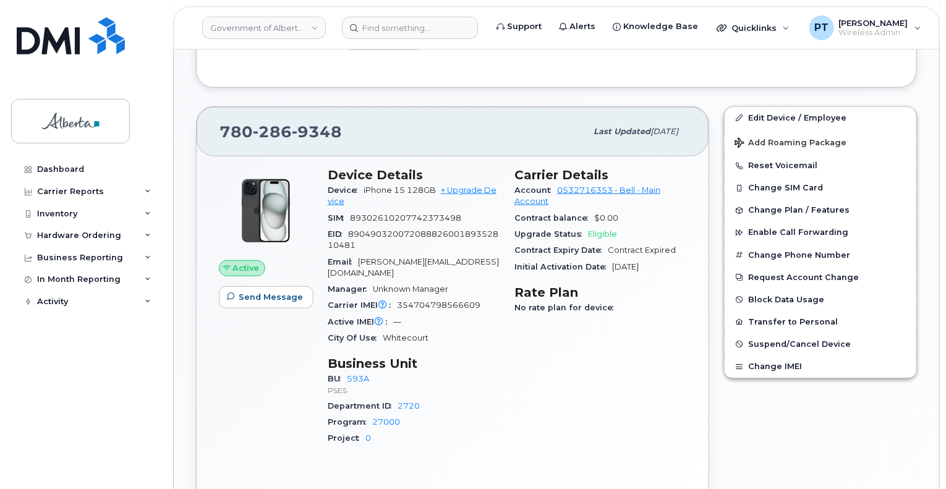
click at [495, 371] on div "BU 593A PSES" at bounding box center [414, 384] width 172 height 27
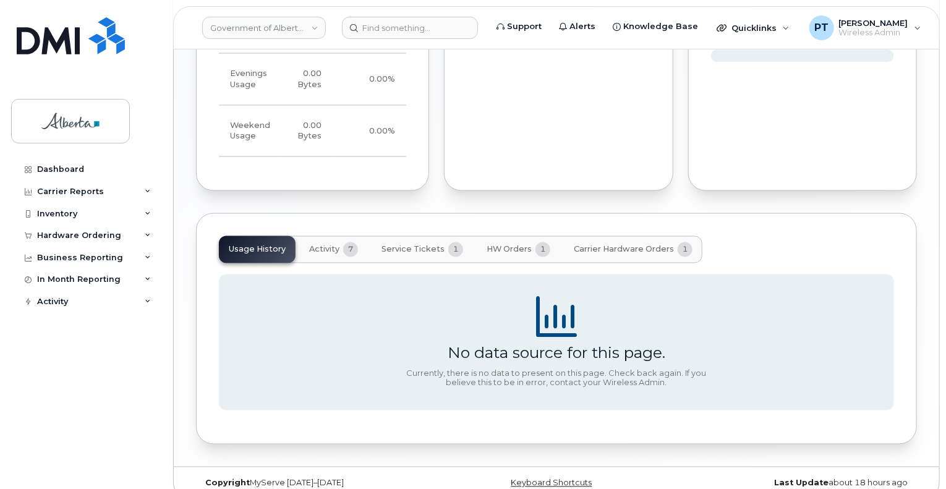
scroll to position [1049, 0]
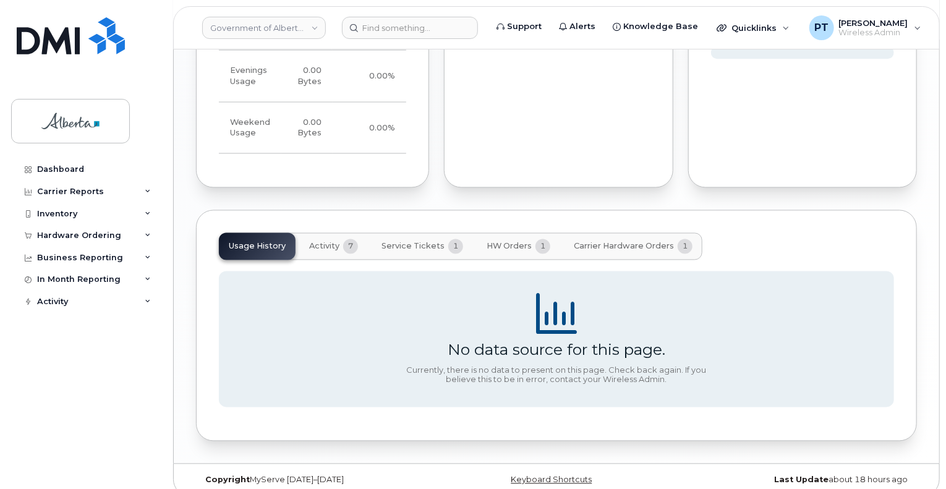
click at [618, 242] on span "Carrier Hardware Orders" at bounding box center [624, 247] width 100 height 10
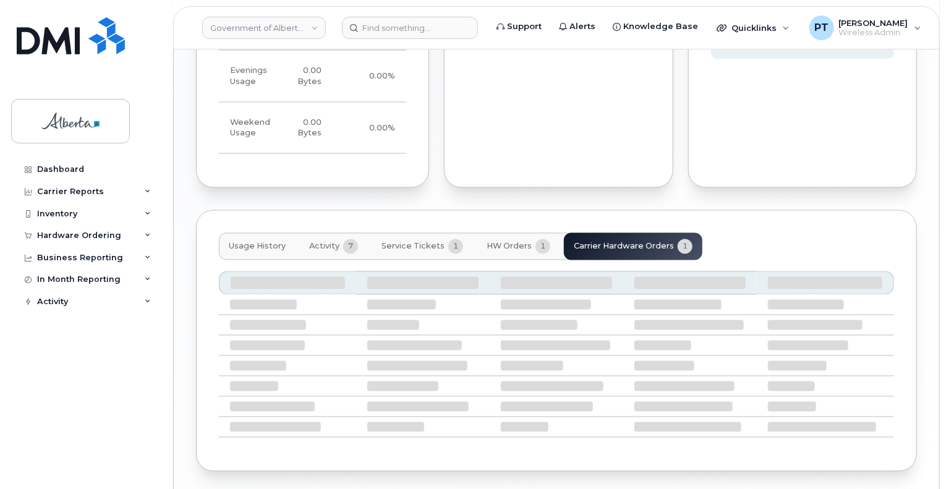
scroll to position [980, 0]
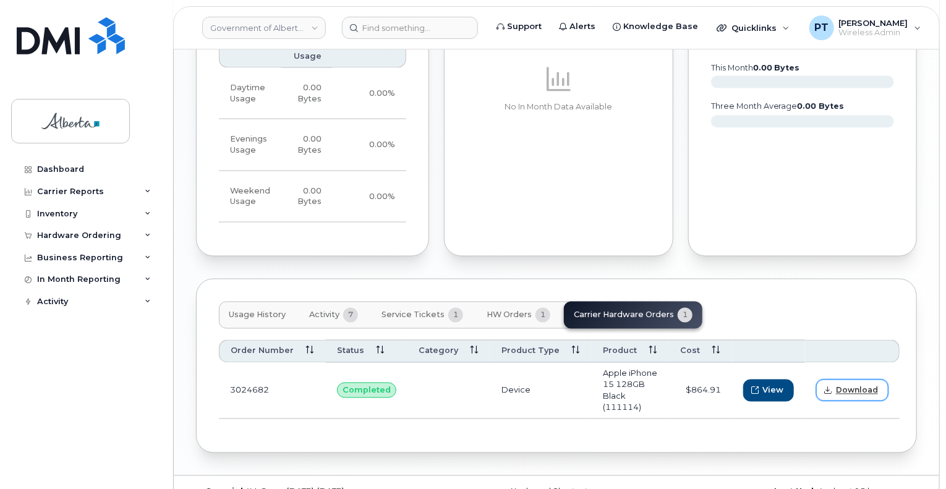
click at [839, 385] on span "Download" at bounding box center [857, 390] width 42 height 11
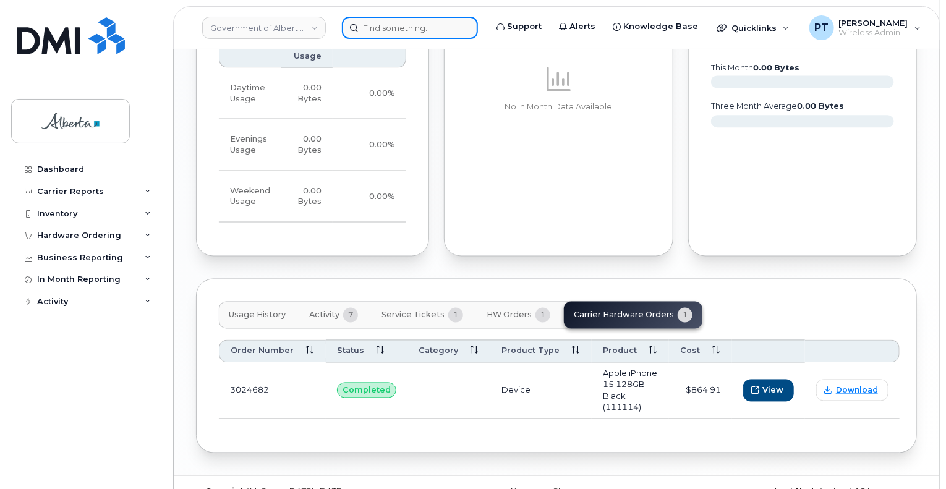
click at [386, 27] on input at bounding box center [410, 28] width 136 height 22
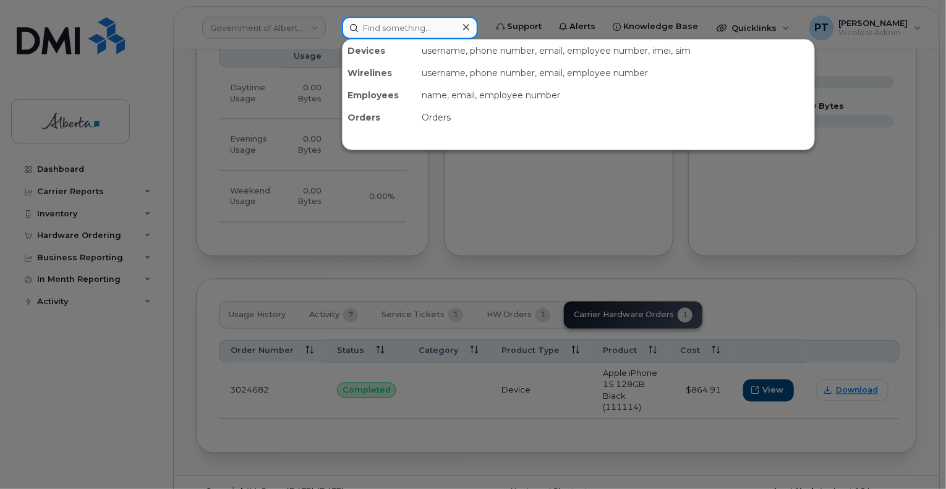
paste input "7802864261"
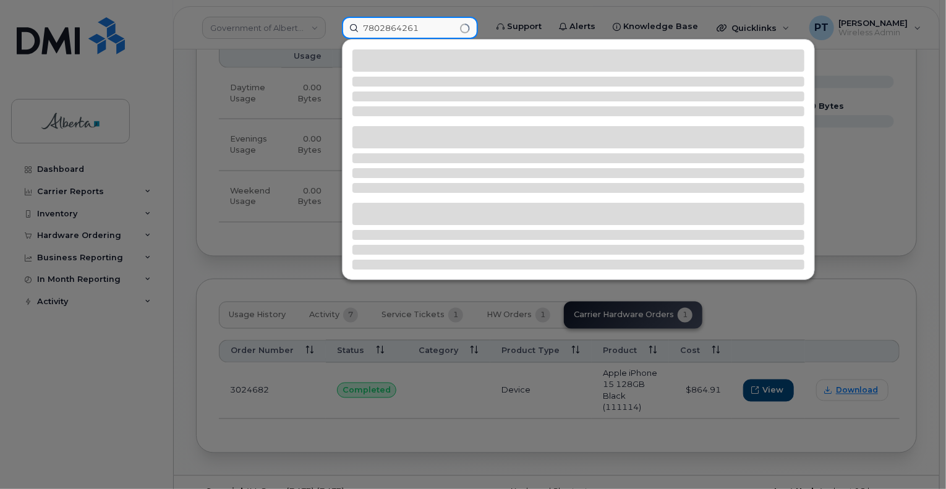
type input "7802864261"
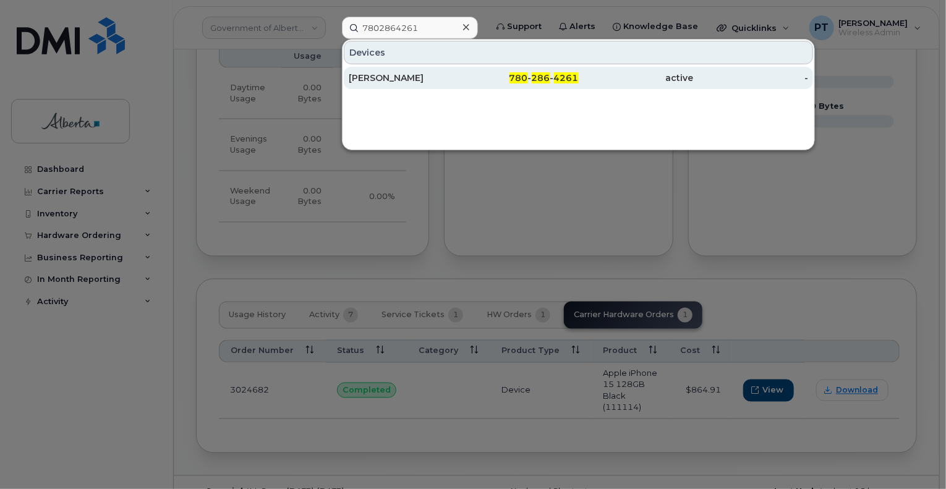
click at [388, 74] on div "[PERSON_NAME]" at bounding box center [406, 78] width 115 height 12
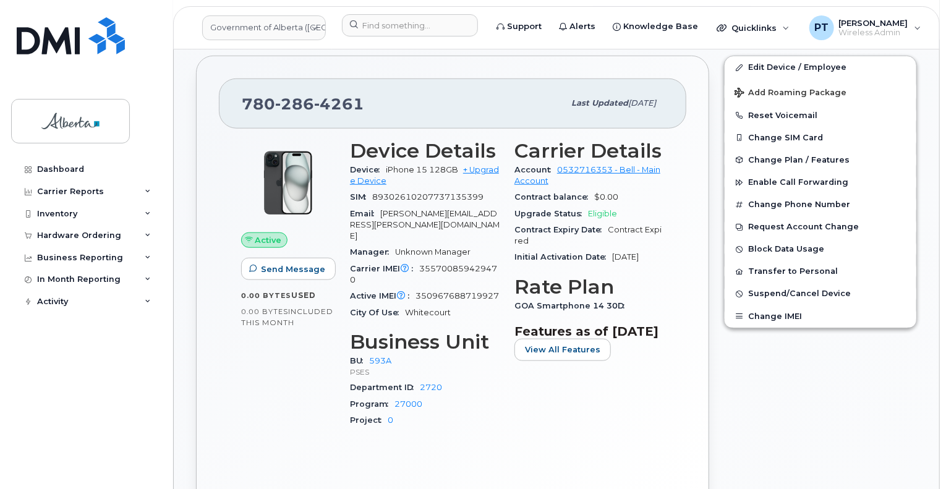
scroll to position [309, 0]
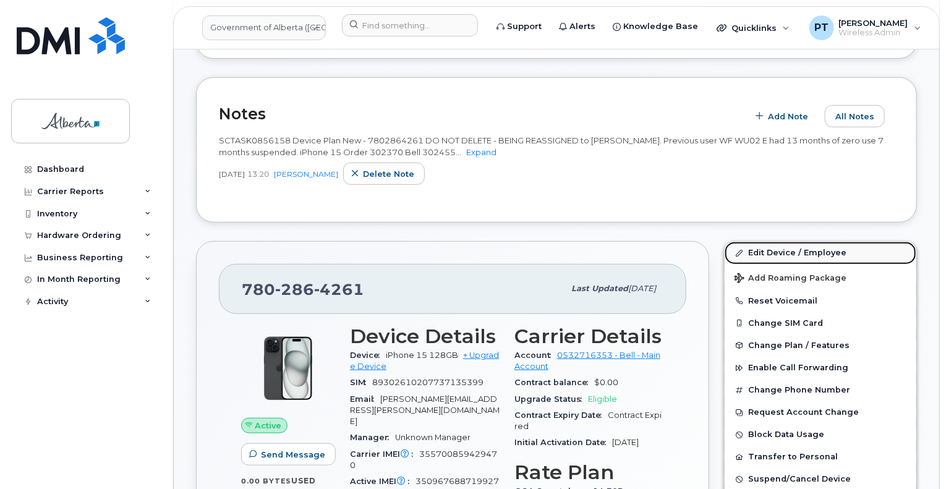
click at [764, 249] on link "Edit Device / Employee" at bounding box center [821, 253] width 192 height 22
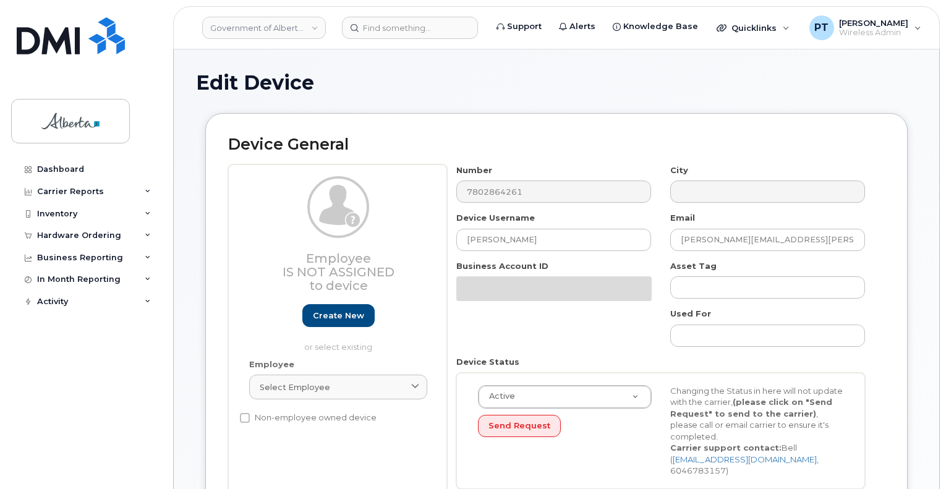
select select "4797682"
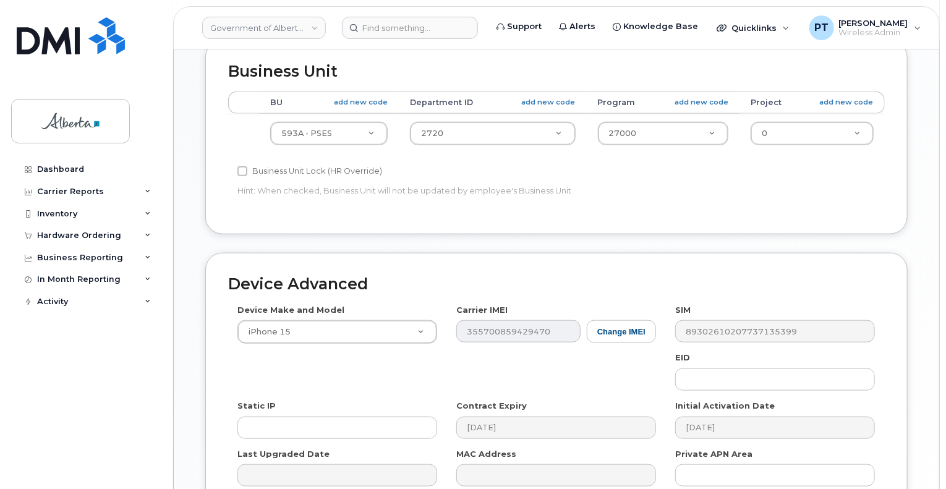
scroll to position [556, 0]
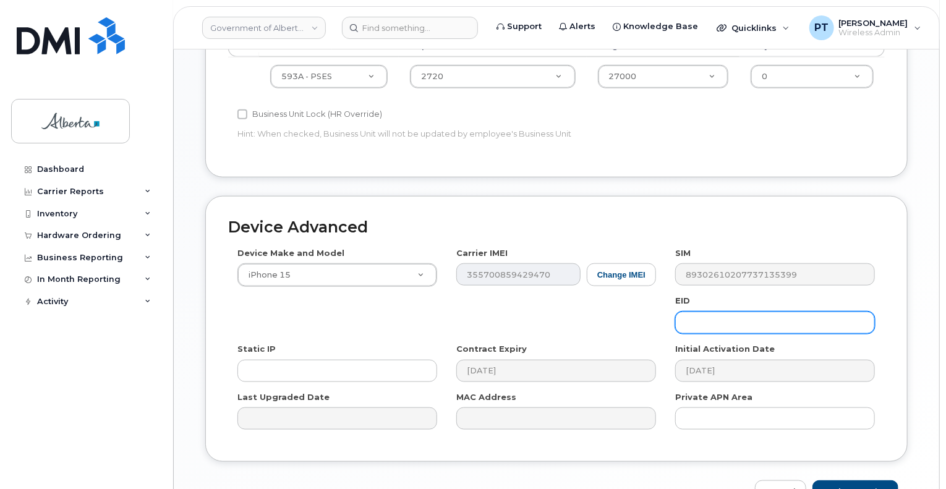
click at [779, 312] on input "text" at bounding box center [775, 323] width 200 height 22
paste input "89049032007208882600189339427876"
type input "89049032007208882600189339427876"
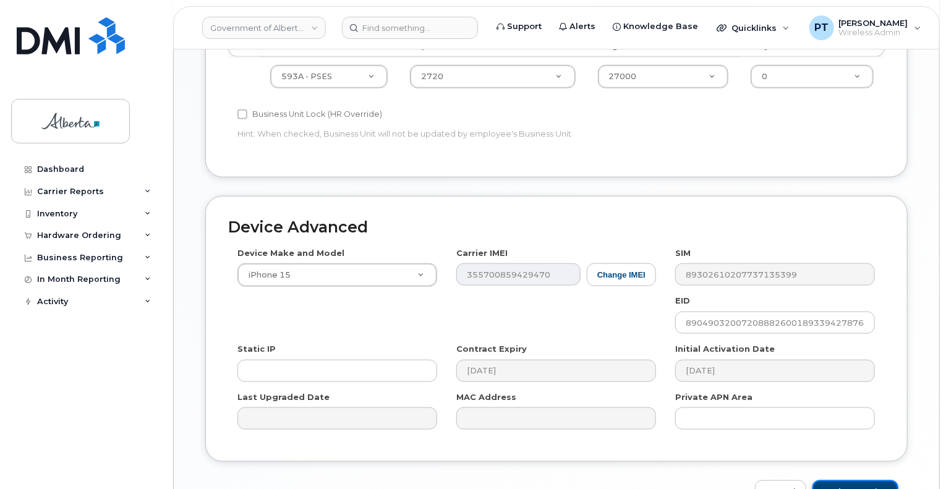
click at [846, 480] on input "Update Device" at bounding box center [855, 491] width 86 height 23
type input "Saving..."
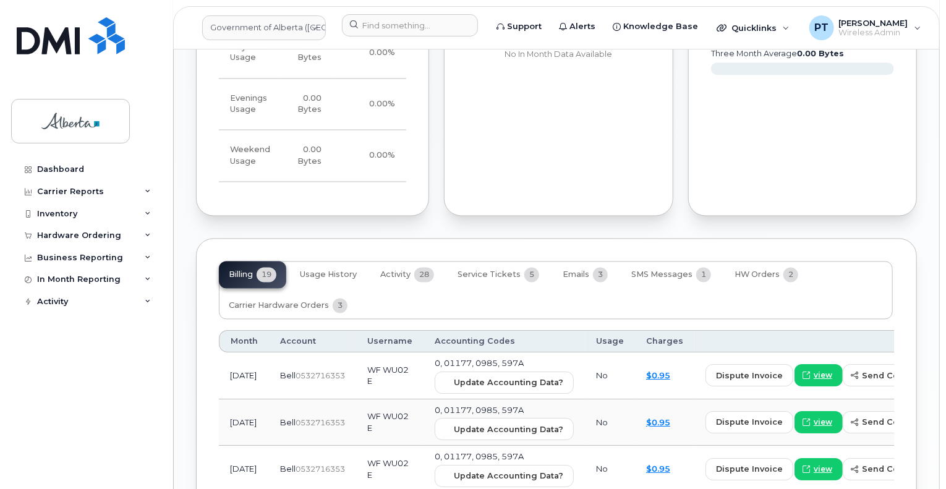
scroll to position [1175, 0]
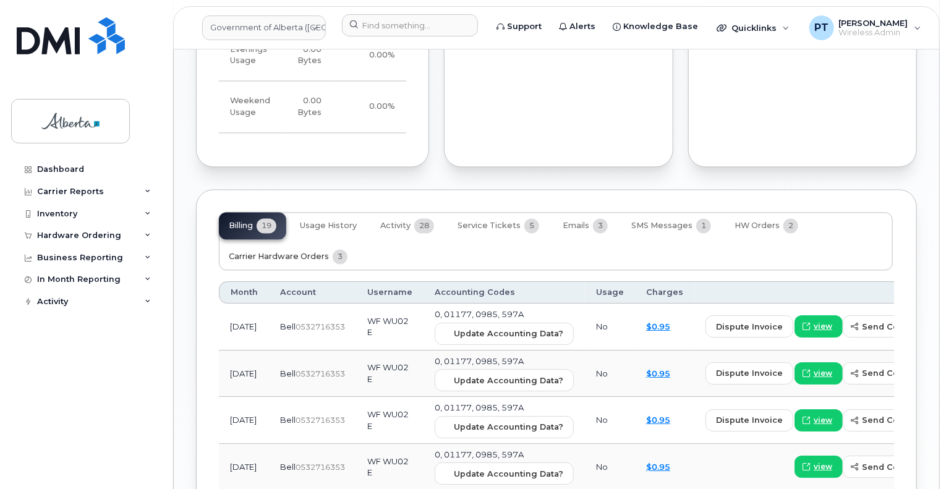
click at [321, 252] on span "Carrier Hardware Orders" at bounding box center [279, 257] width 100 height 10
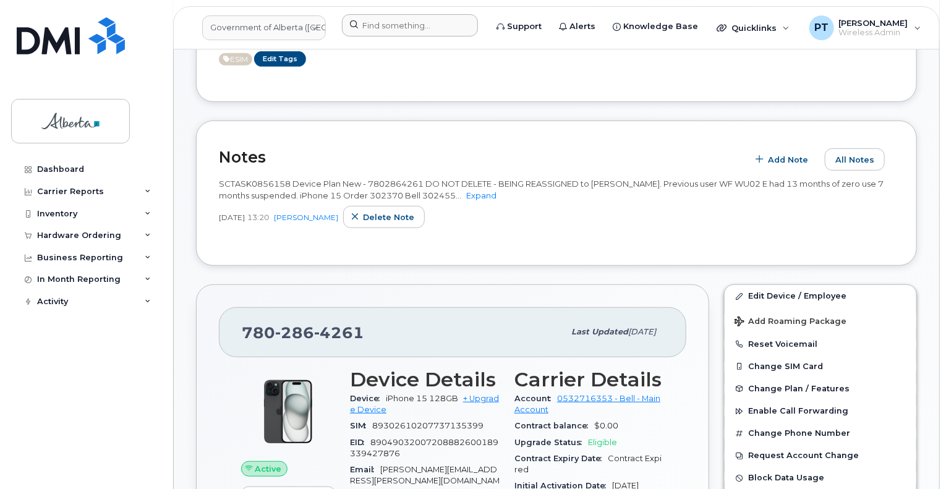
scroll to position [247, 0]
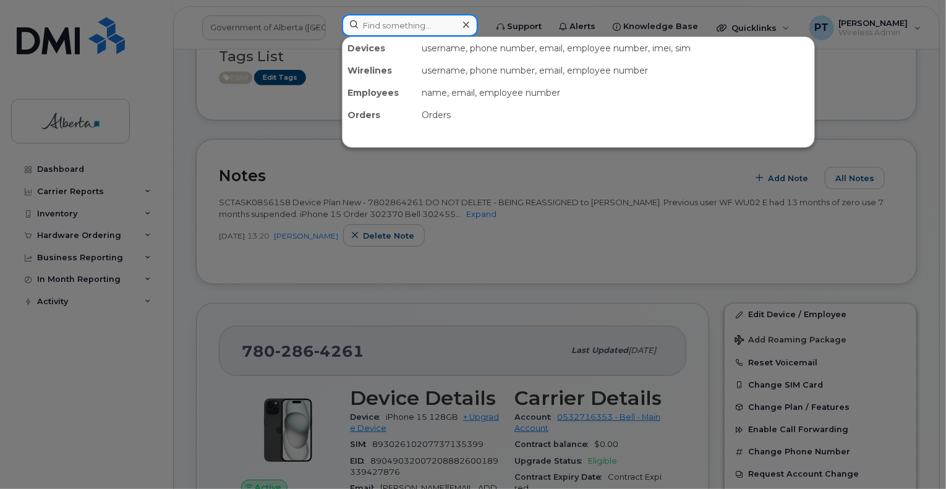
click at [411, 24] on input at bounding box center [410, 25] width 136 height 22
paste input "7802646877"
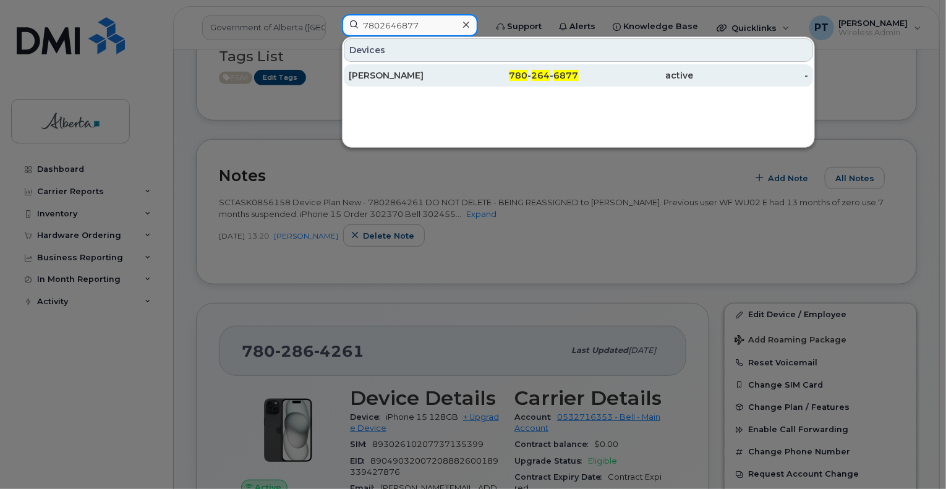
type input "7802646877"
click at [394, 77] on div "[PERSON_NAME]" at bounding box center [406, 75] width 115 height 12
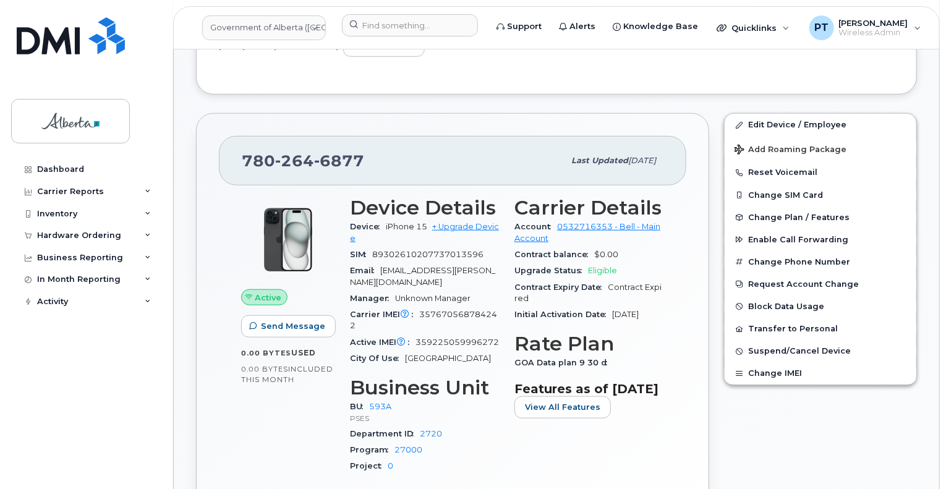
scroll to position [556, 0]
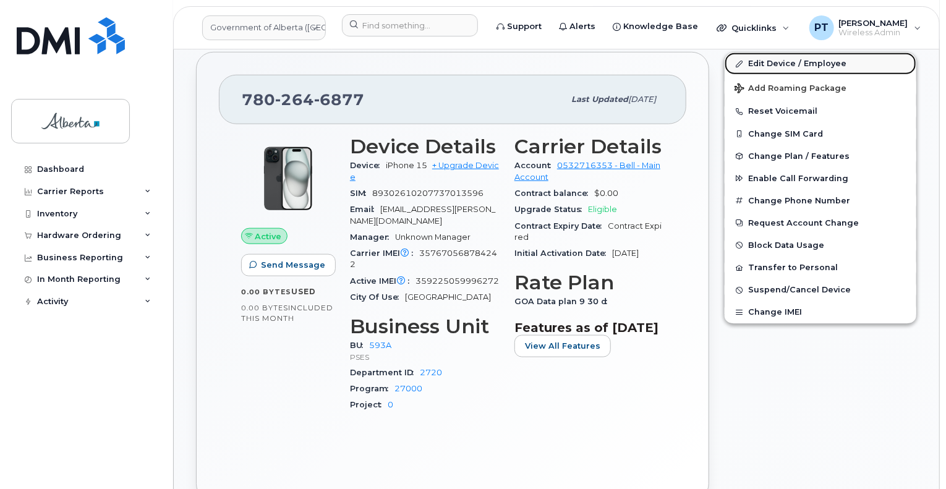
click at [774, 57] on link "Edit Device / Employee" at bounding box center [821, 64] width 192 height 22
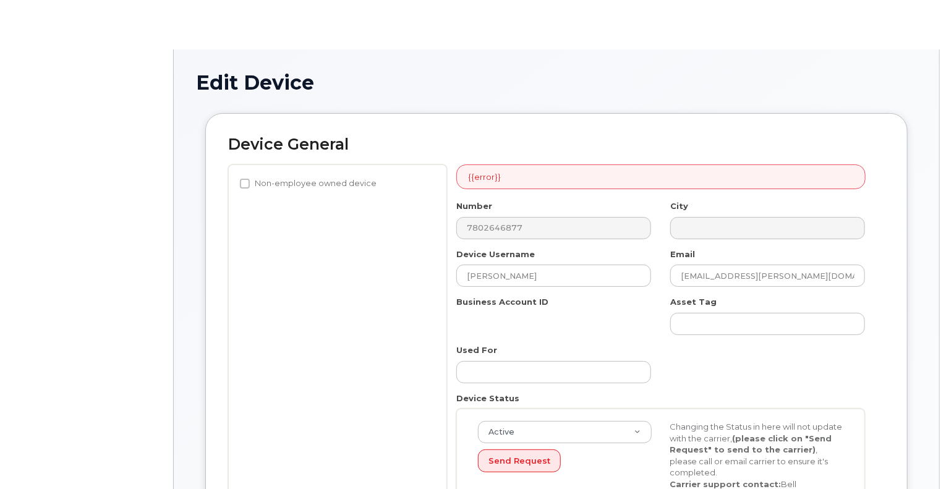
select select "4797682"
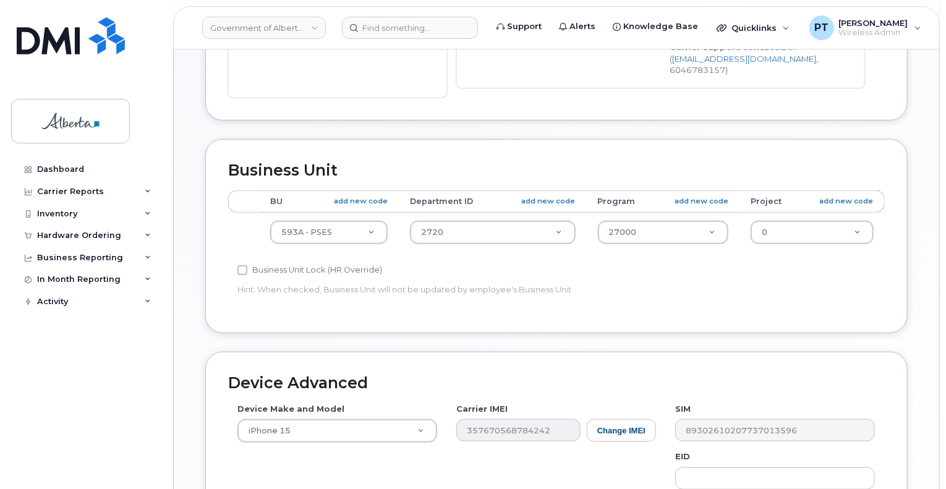
scroll to position [618, 0]
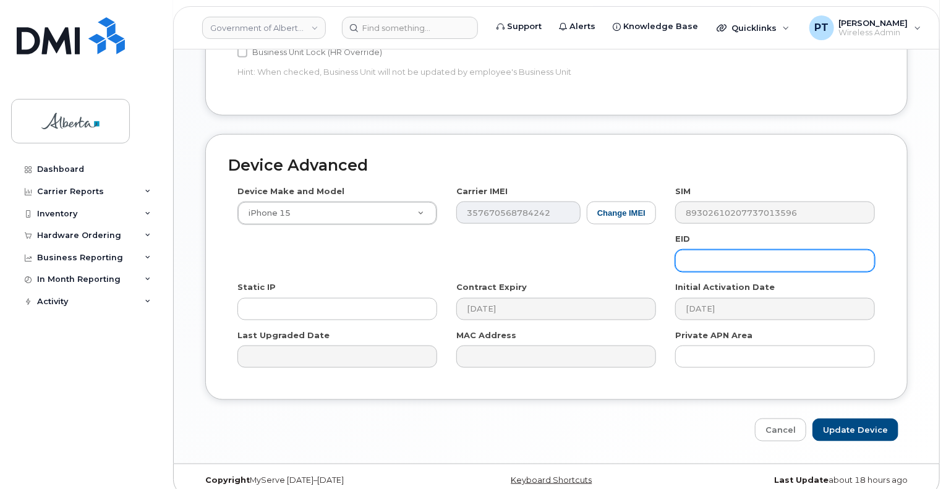
click at [718, 250] on input "text" at bounding box center [775, 261] width 200 height 22
paste input "89049032007208882600189363799223"
type input "89049032007208882600189363799223"
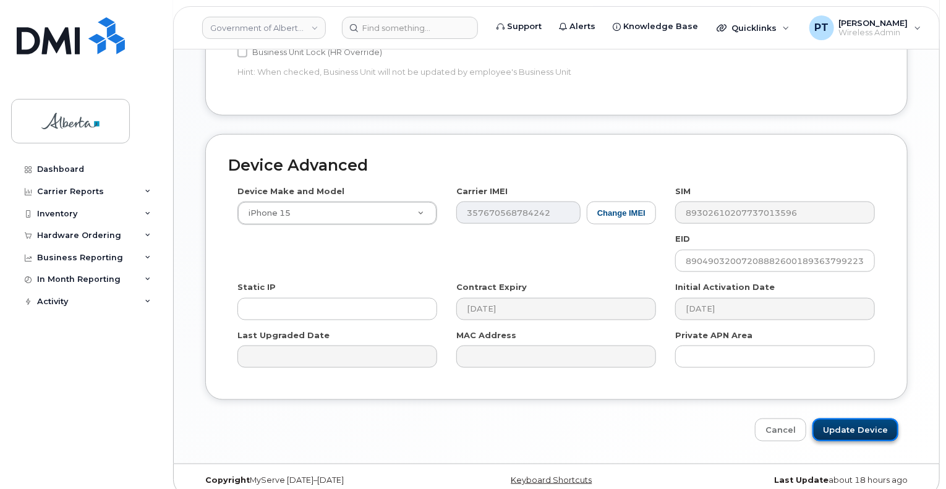
click at [853, 419] on input "Update Device" at bounding box center [855, 430] width 86 height 23
type input "Saving..."
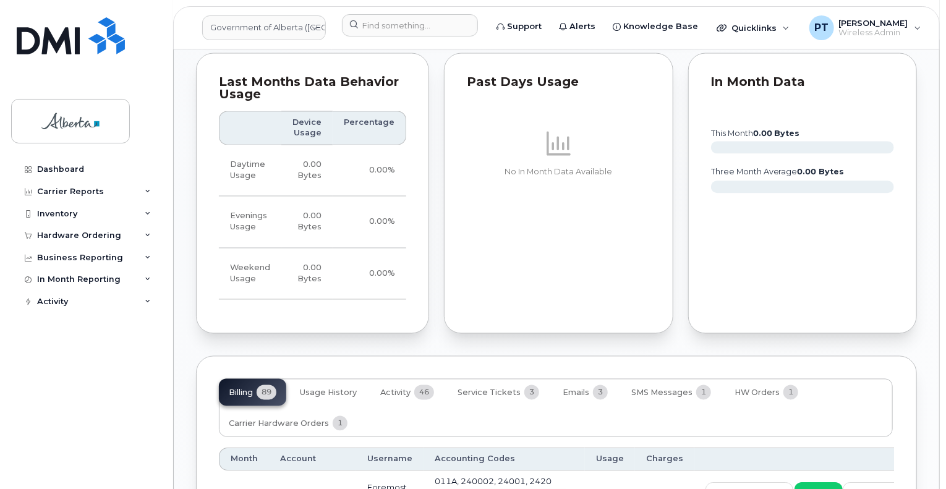
scroll to position [1175, 0]
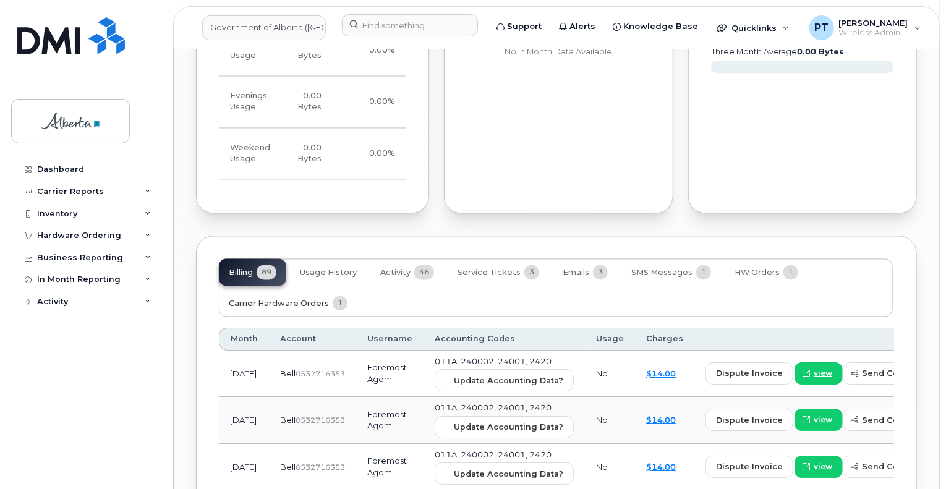
click at [299, 300] on span "Carrier Hardware Orders" at bounding box center [279, 304] width 100 height 10
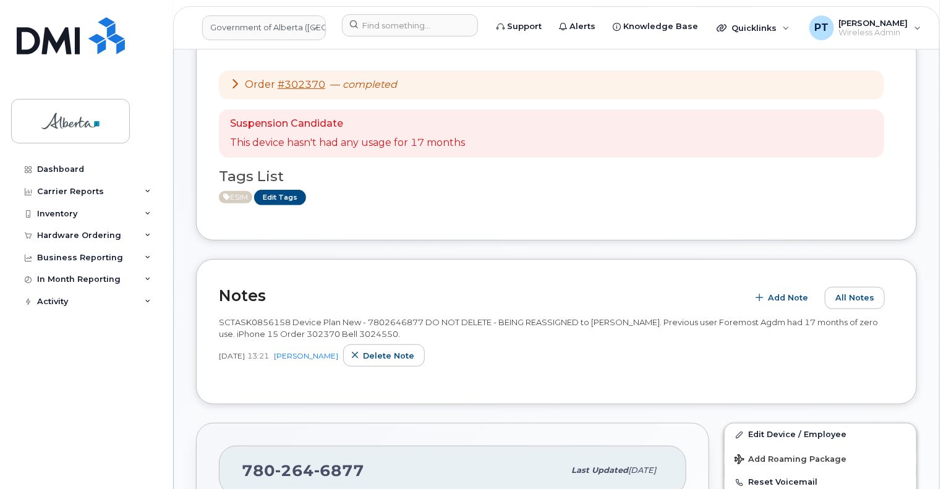
scroll to position [0, 0]
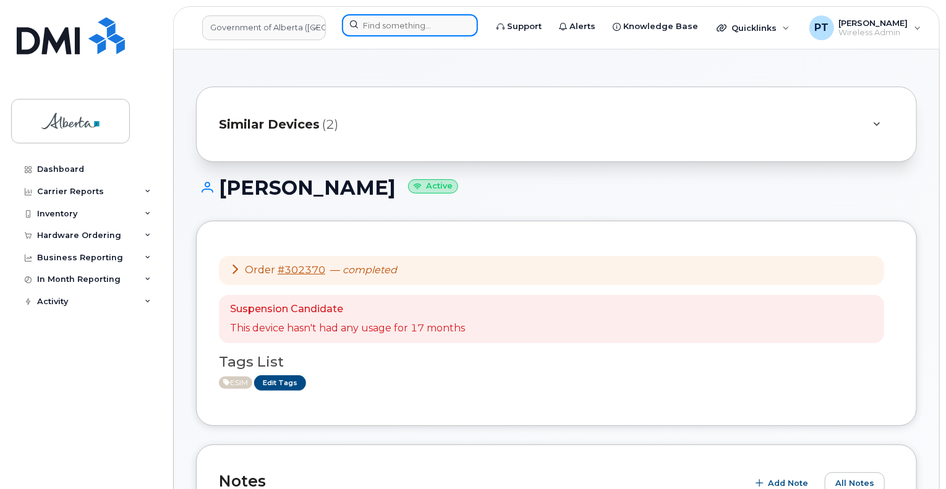
click at [407, 23] on input at bounding box center [410, 25] width 136 height 22
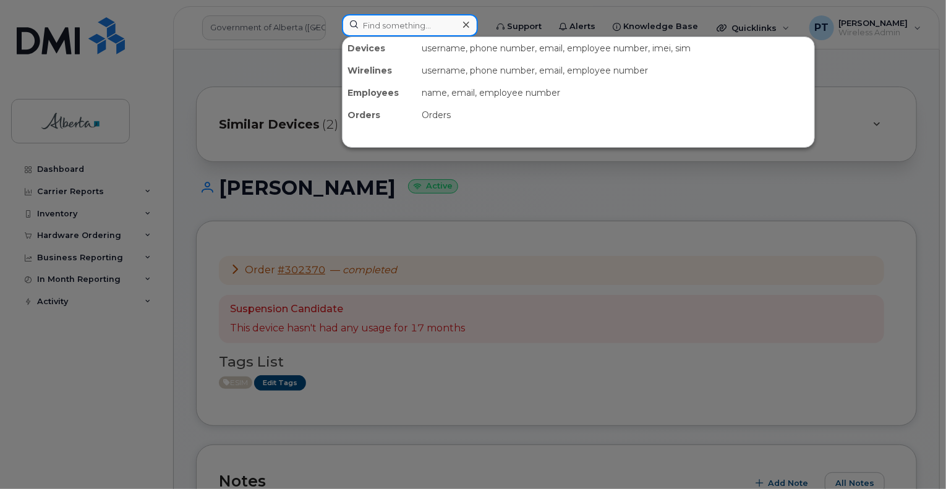
paste input "5873400335"
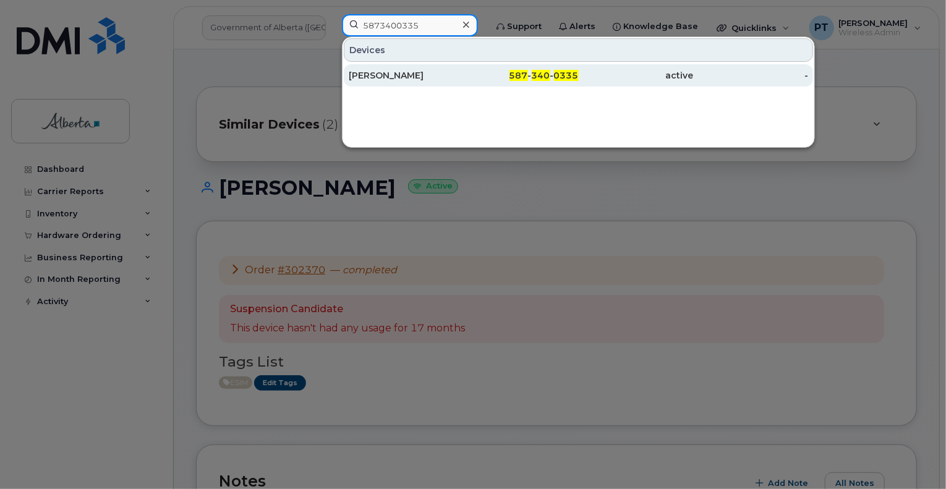
type input "5873400335"
click at [395, 73] on div "[PERSON_NAME]" at bounding box center [406, 75] width 115 height 12
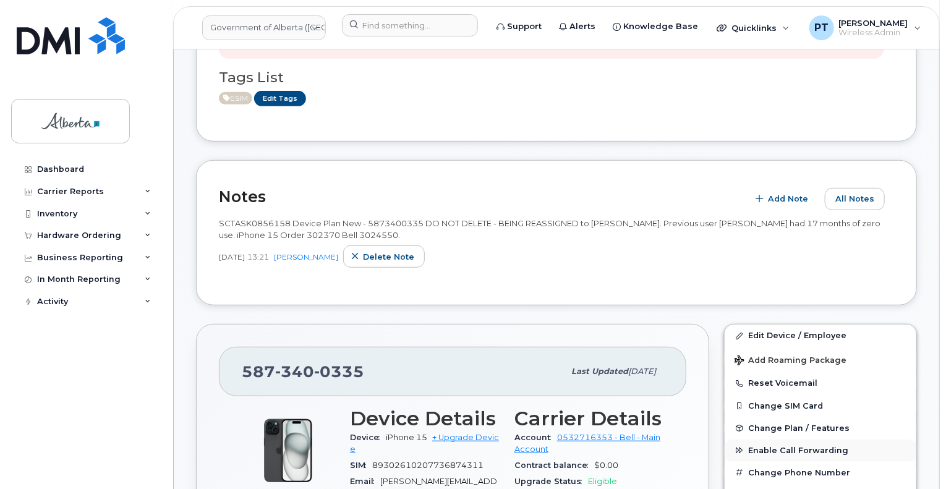
scroll to position [371, 0]
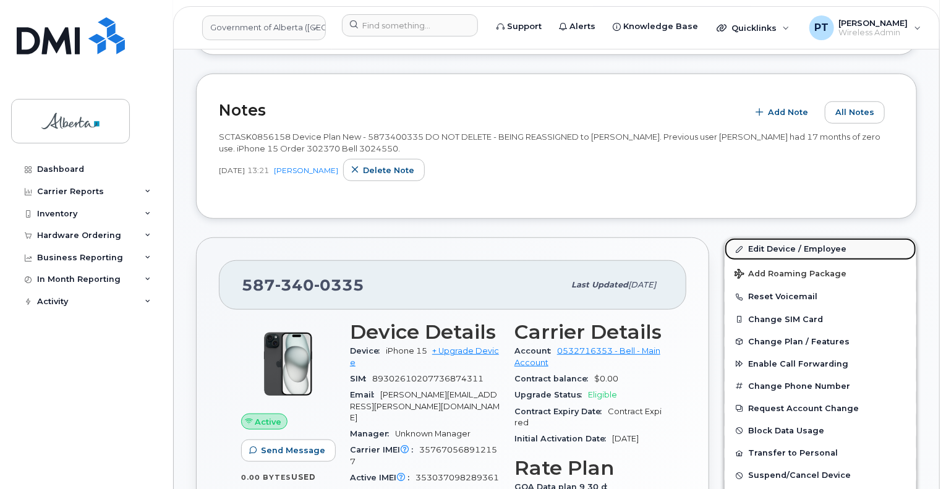
click at [784, 244] on link "Edit Device / Employee" at bounding box center [821, 249] width 192 height 22
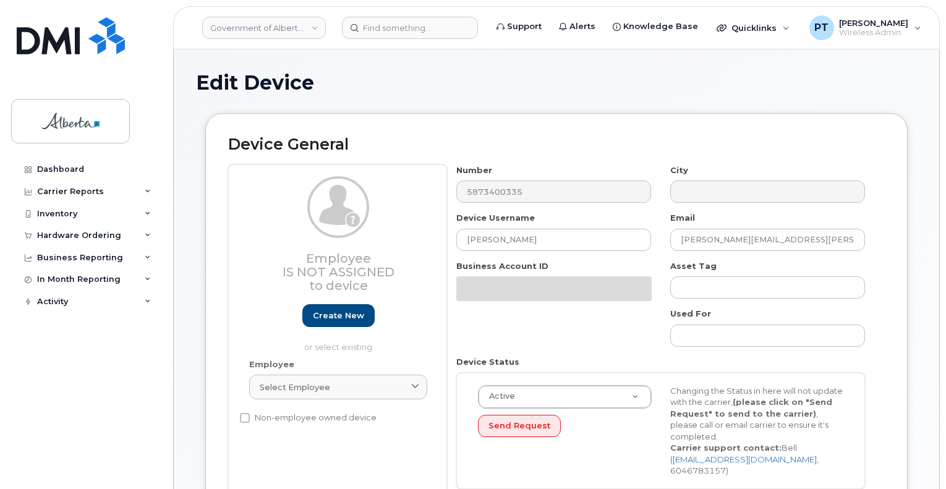
select select "4797682"
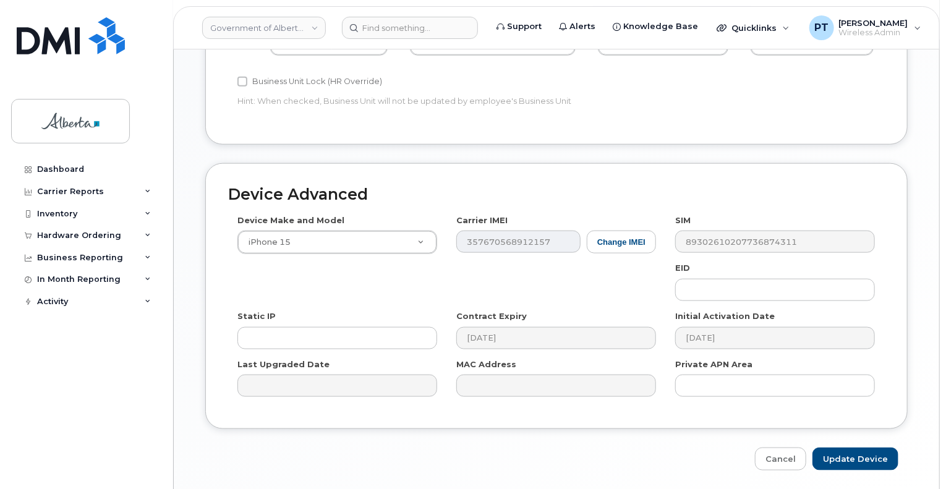
scroll to position [618, 0]
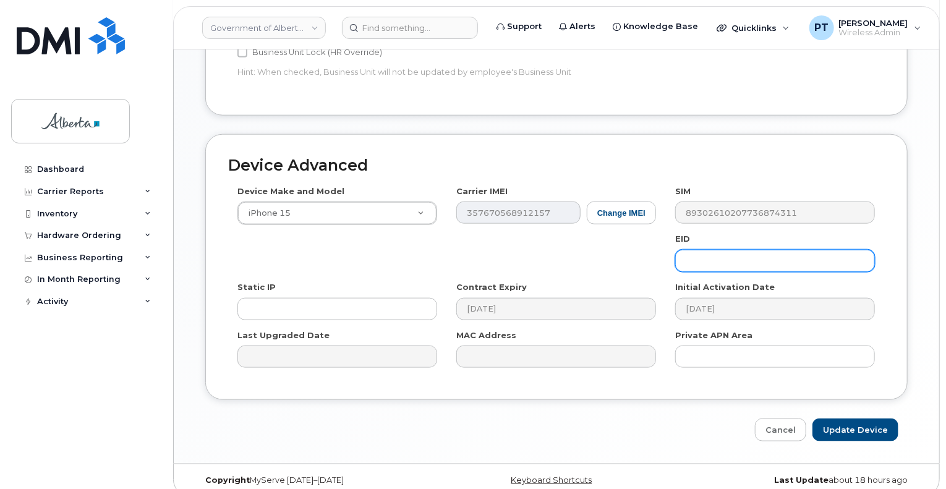
click at [746, 253] on input "text" at bounding box center [775, 261] width 200 height 22
paste input "89049032007208882600189383823030"
type input "89049032007208882600189383823030"
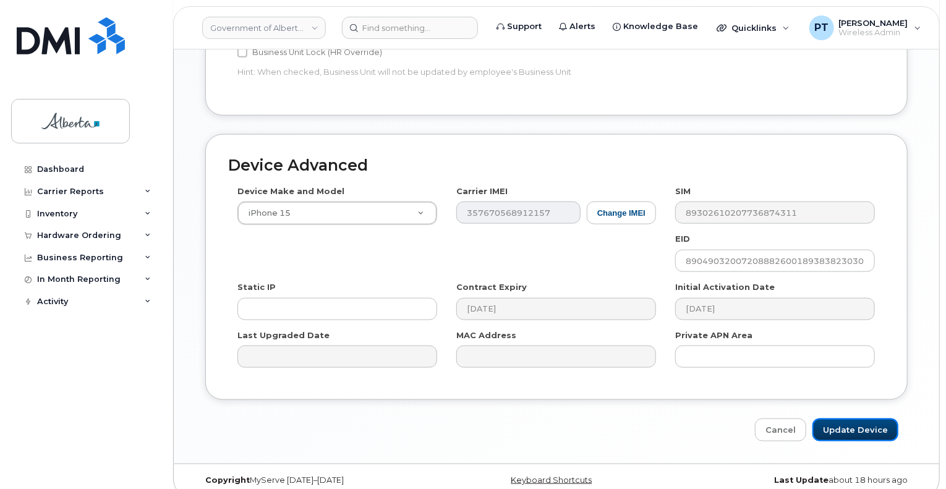
drag, startPoint x: 850, startPoint y: 416, endPoint x: 527, endPoint y: 359, distance: 327.7
click at [850, 419] on input "Update Device" at bounding box center [855, 430] width 86 height 23
type input "Saving..."
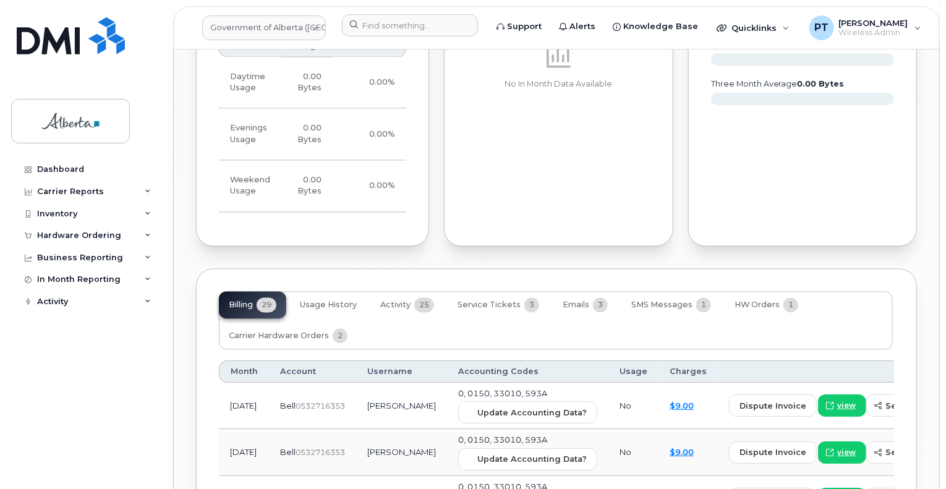
scroll to position [1175, 0]
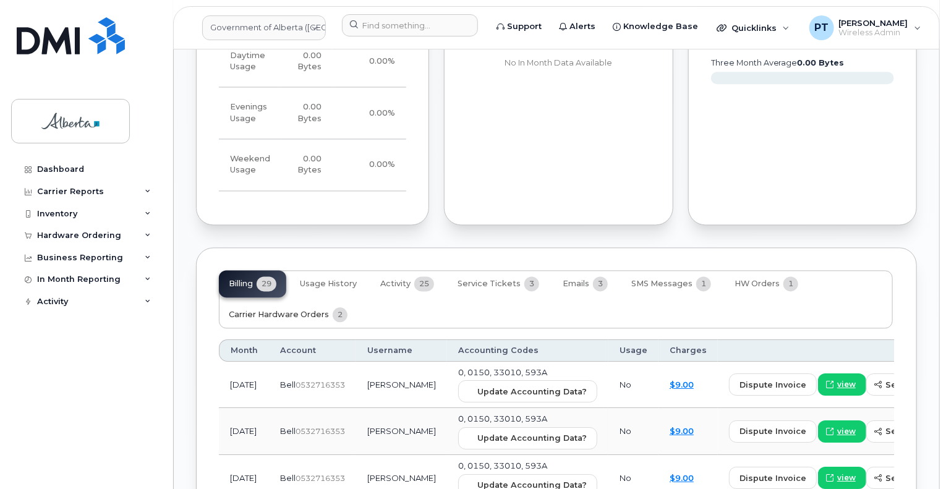
click at [283, 310] on span "Carrier Hardware Orders" at bounding box center [279, 315] width 100 height 10
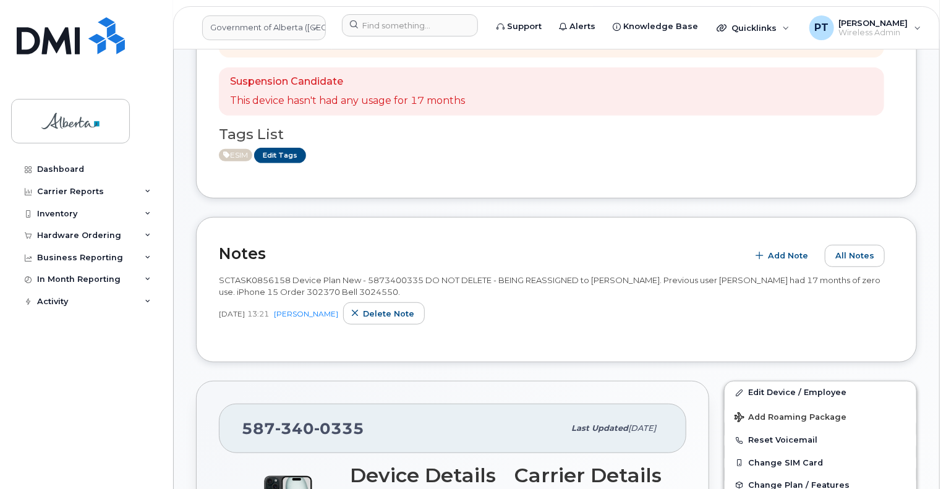
scroll to position [0, 0]
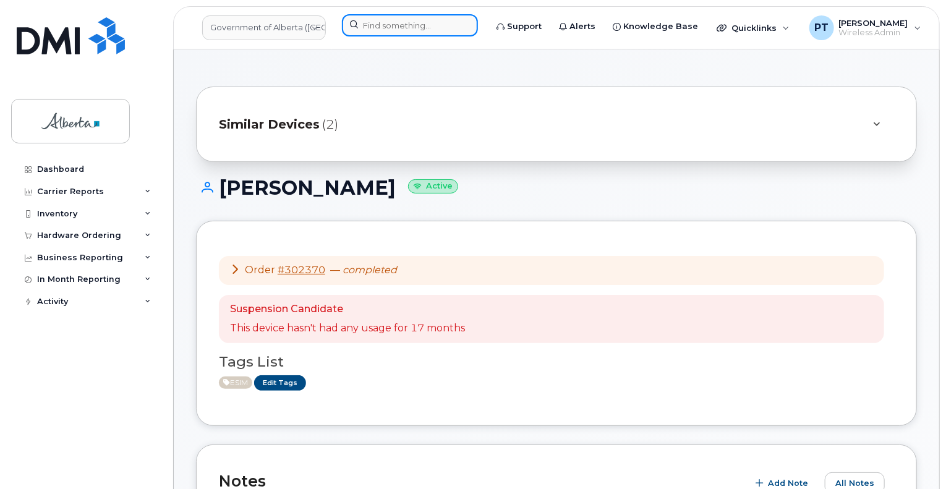
click at [365, 34] on input at bounding box center [410, 25] width 136 height 22
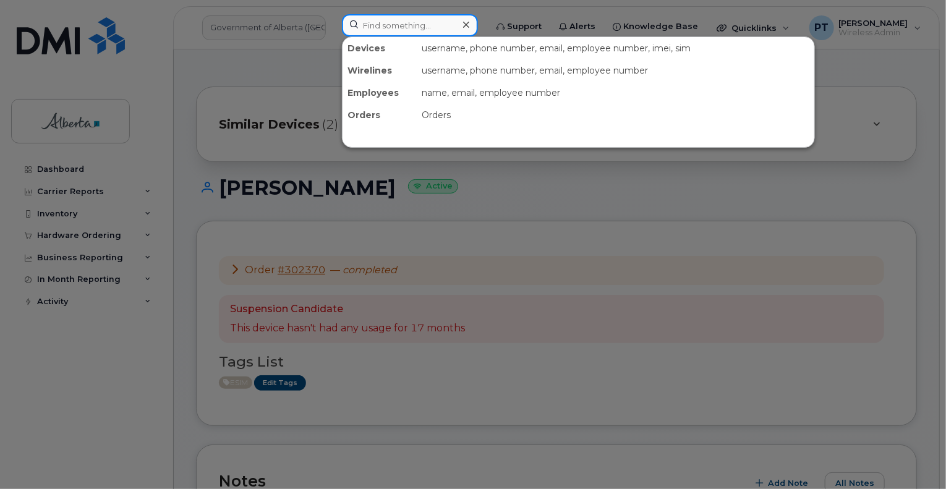
paste input "7807065336"
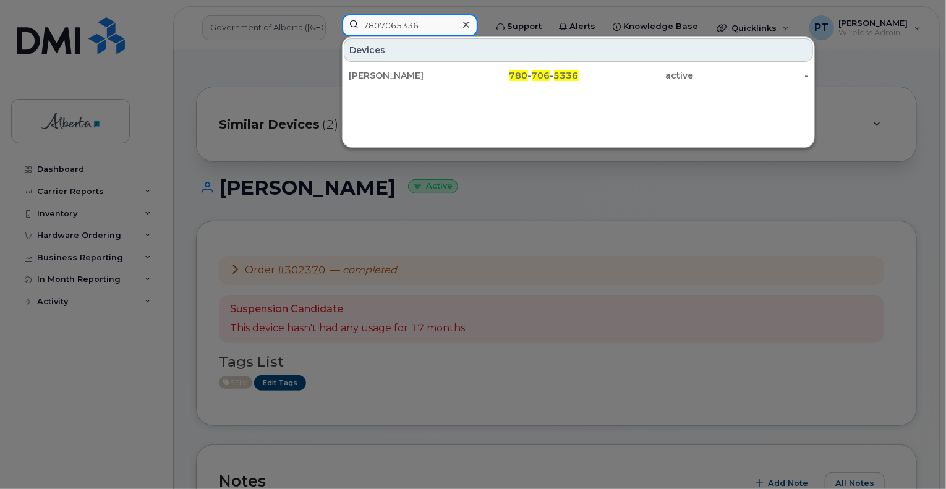
type input "7807065336"
drag, startPoint x: 380, startPoint y: 74, endPoint x: 197, endPoint y: 46, distance: 185.1
click at [379, 74] on div "[PERSON_NAME]" at bounding box center [406, 75] width 115 height 12
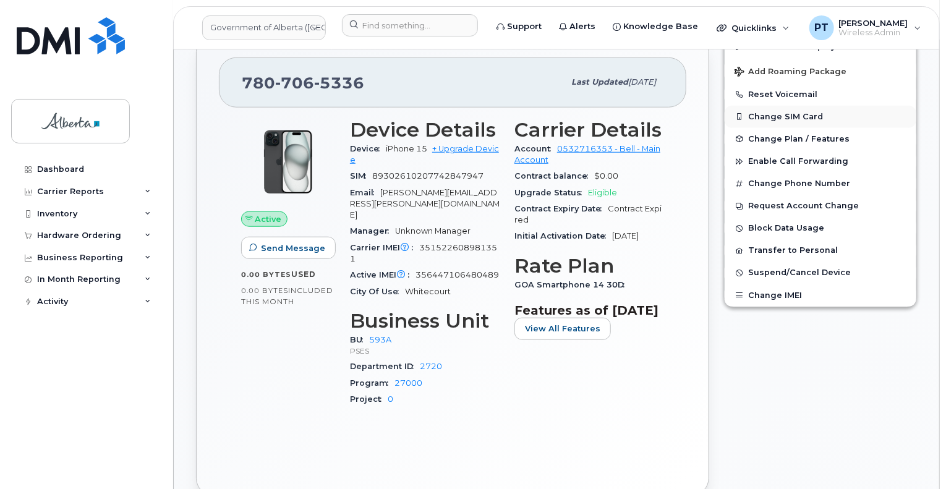
scroll to position [433, 0]
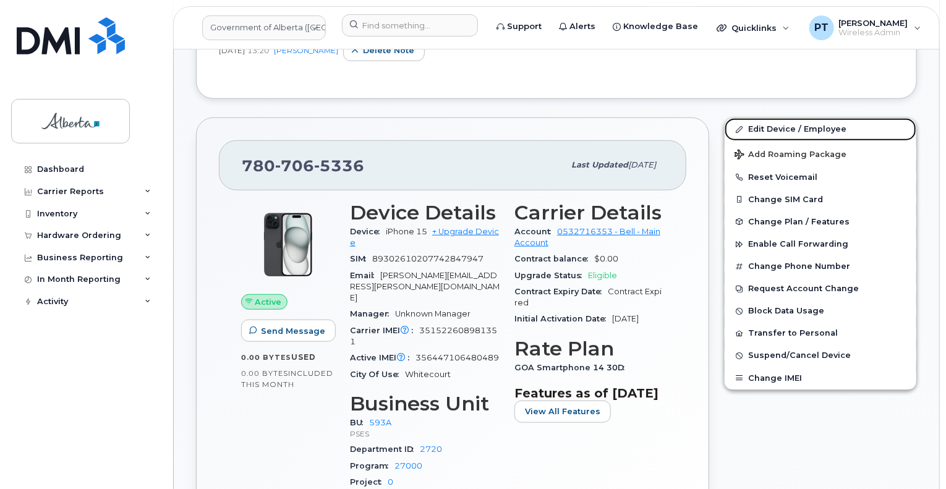
drag, startPoint x: 765, startPoint y: 130, endPoint x: 931, endPoint y: 218, distance: 187.2
click at [765, 130] on link "Edit Device / Employee" at bounding box center [821, 129] width 192 height 22
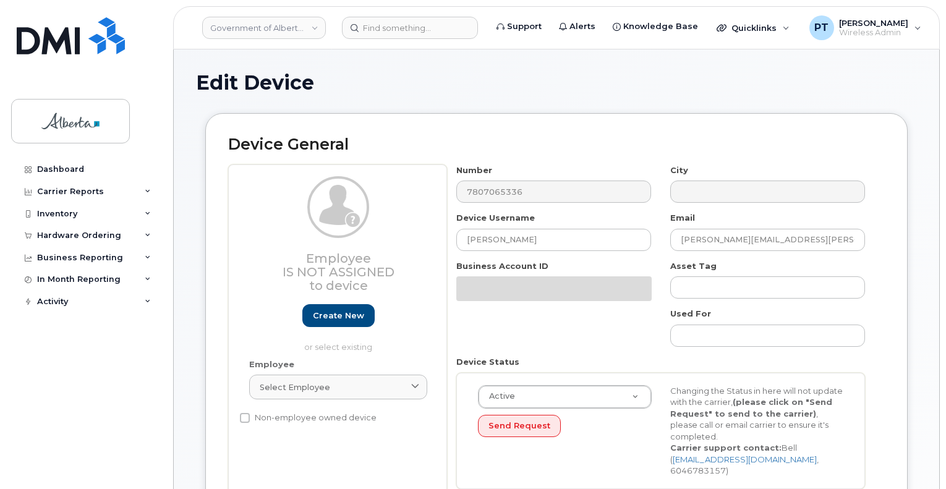
select select "4797682"
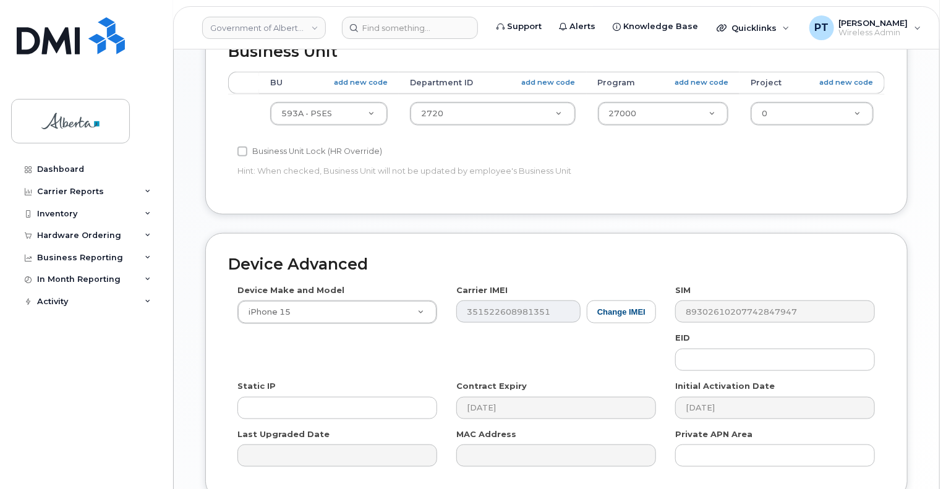
scroll to position [556, 0]
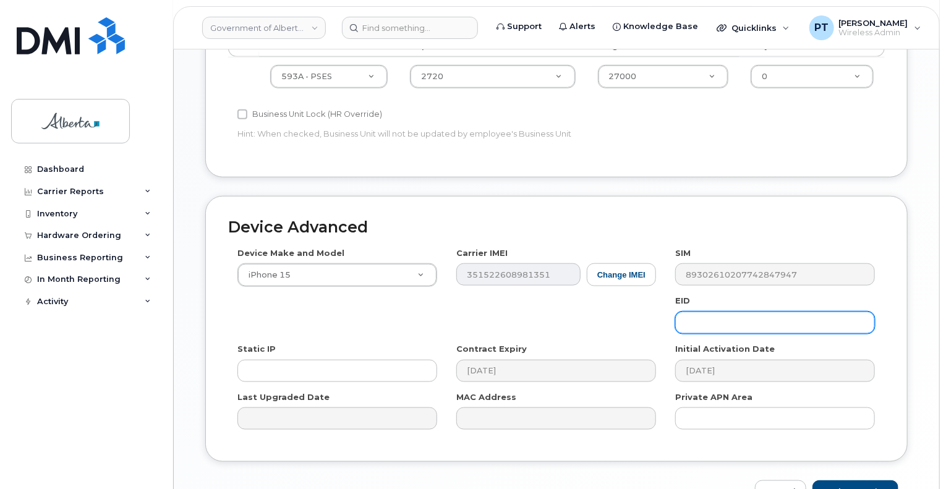
click at [725, 313] on input "text" at bounding box center [775, 323] width 200 height 22
paste input "89049032007208882600189363788650"
type input "89049032007208882600189363788650"
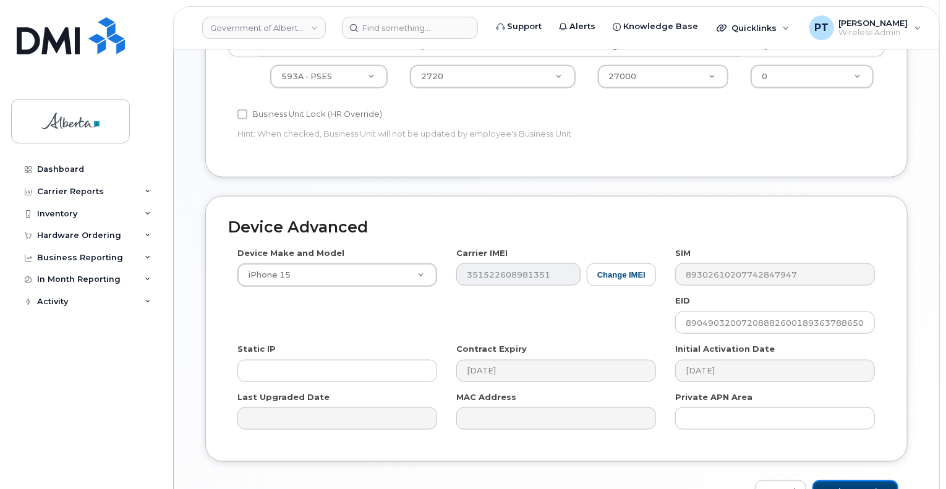
drag, startPoint x: 846, startPoint y: 483, endPoint x: 202, endPoint y: 401, distance: 649.4
click at [845, 482] on input "Update Device" at bounding box center [855, 491] width 86 height 23
type input "Saving..."
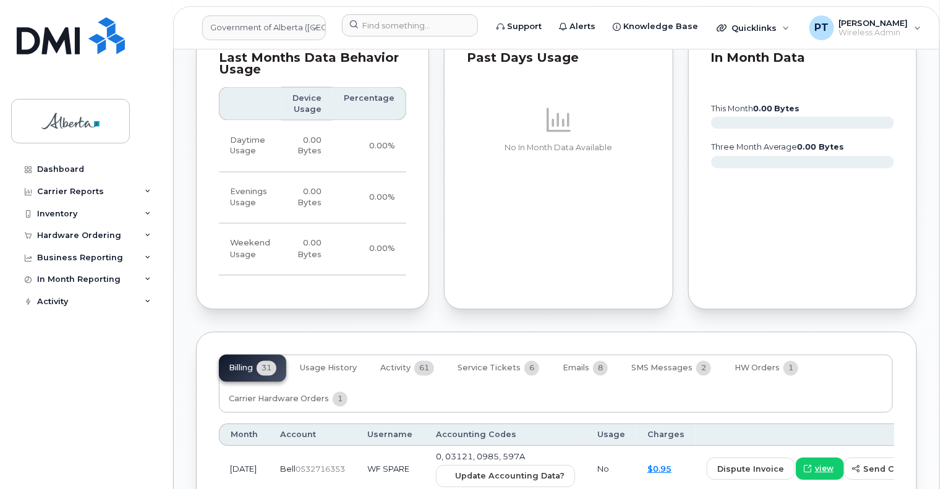
scroll to position [1051, 0]
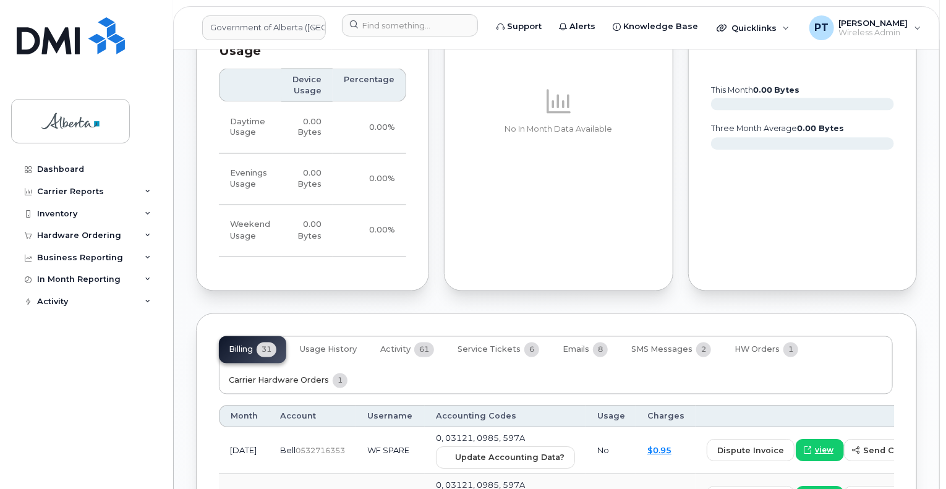
click at [273, 376] on span "Carrier Hardware Orders" at bounding box center [279, 381] width 100 height 10
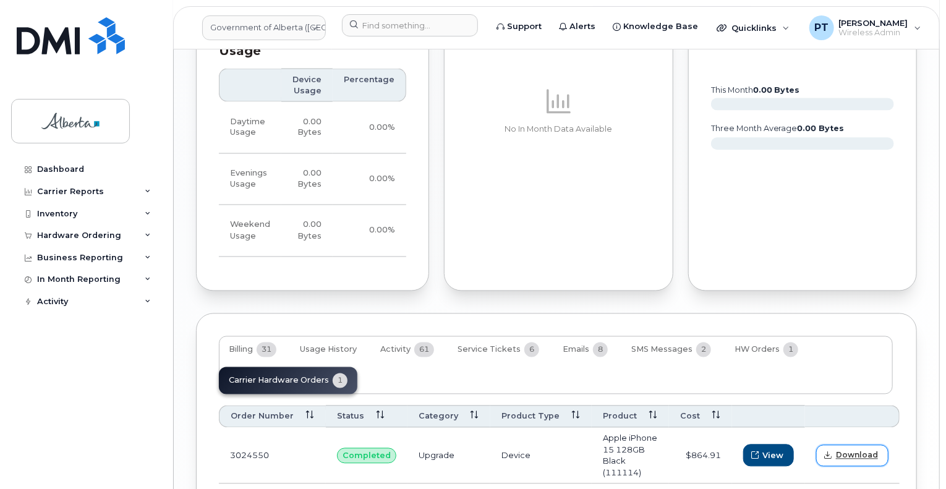
click at [846, 450] on span "Download" at bounding box center [857, 455] width 42 height 11
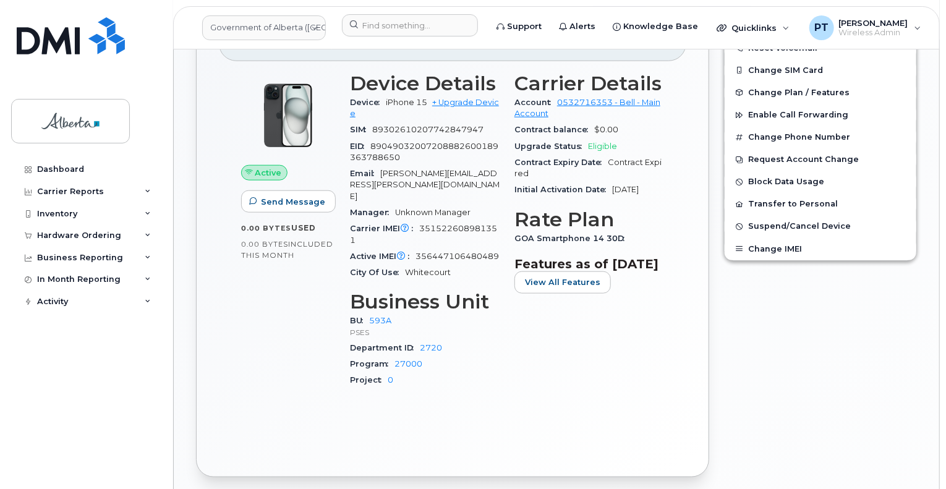
scroll to position [495, 0]
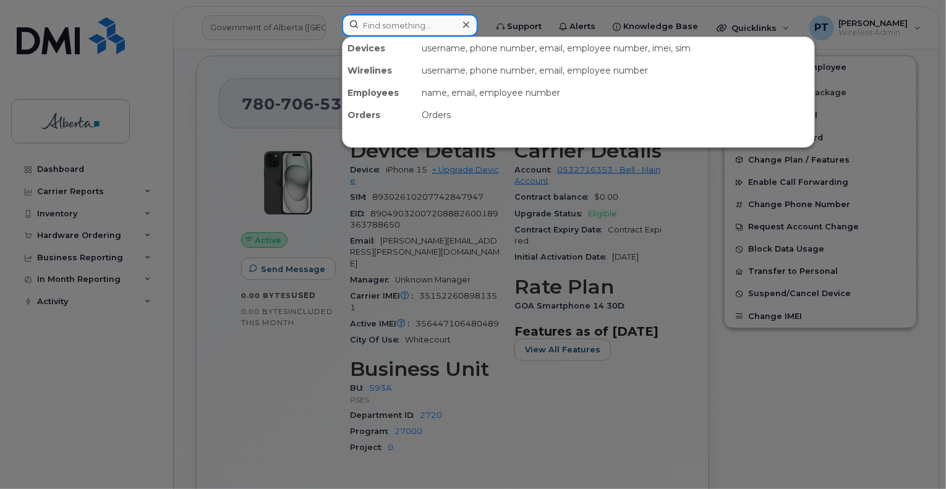
click at [406, 25] on input at bounding box center [410, 25] width 136 height 22
drag, startPoint x: 406, startPoint y: 25, endPoint x: 398, endPoint y: 37, distance: 13.9
drag, startPoint x: 398, startPoint y: 37, endPoint x: 390, endPoint y: 28, distance: 12.7
paste input "4038292467"
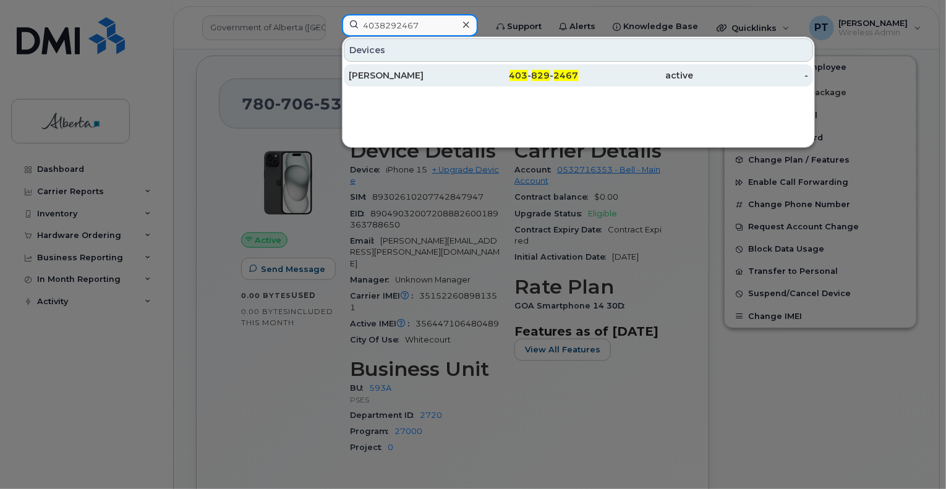
type input "4038292467"
click at [354, 74] on div "Colette Harker" at bounding box center [406, 75] width 115 height 12
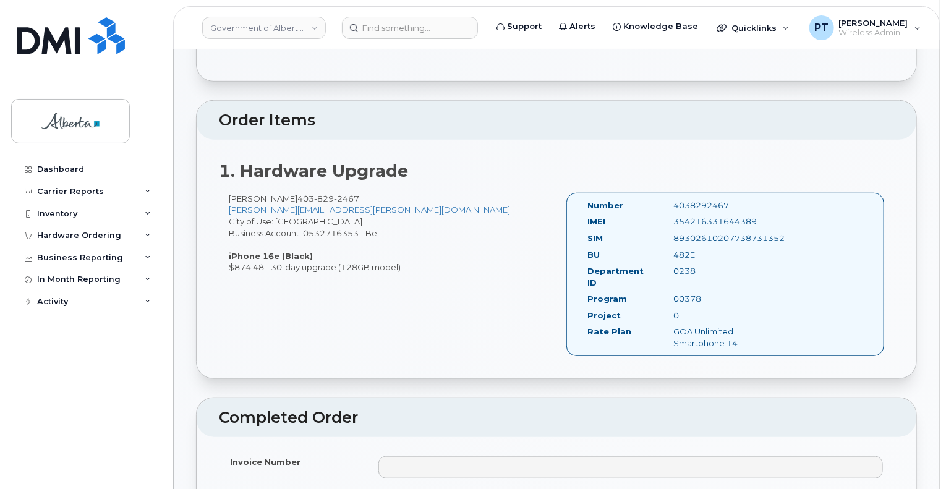
scroll to position [309, 0]
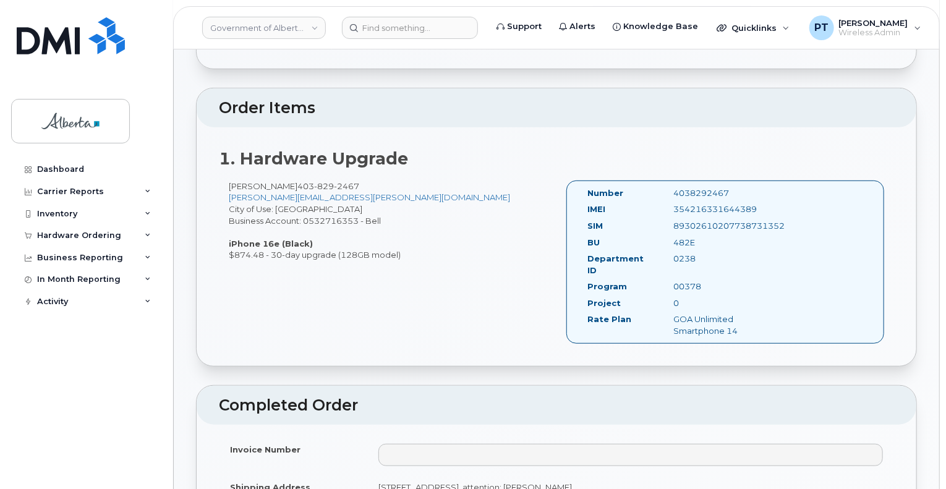
click at [687, 191] on div "4038292467" at bounding box center [725, 193] width 121 height 12
copy div "4038292467"
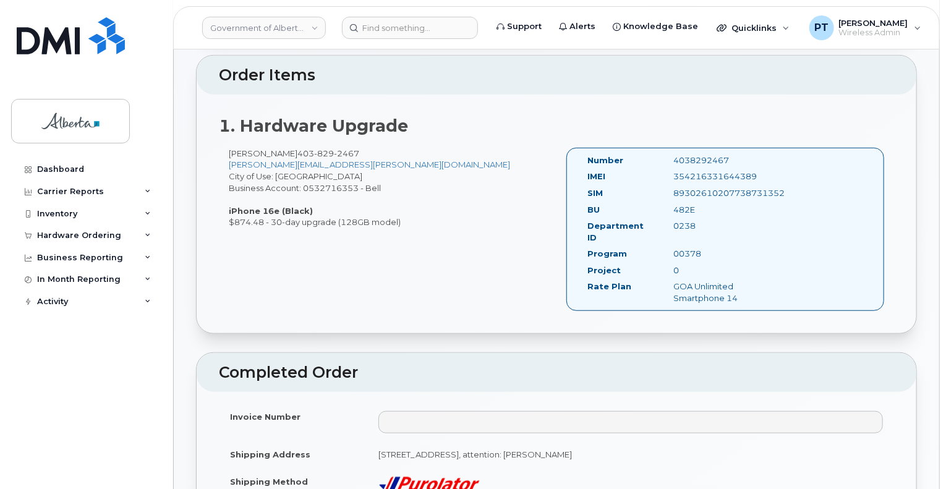
scroll to position [371, 0]
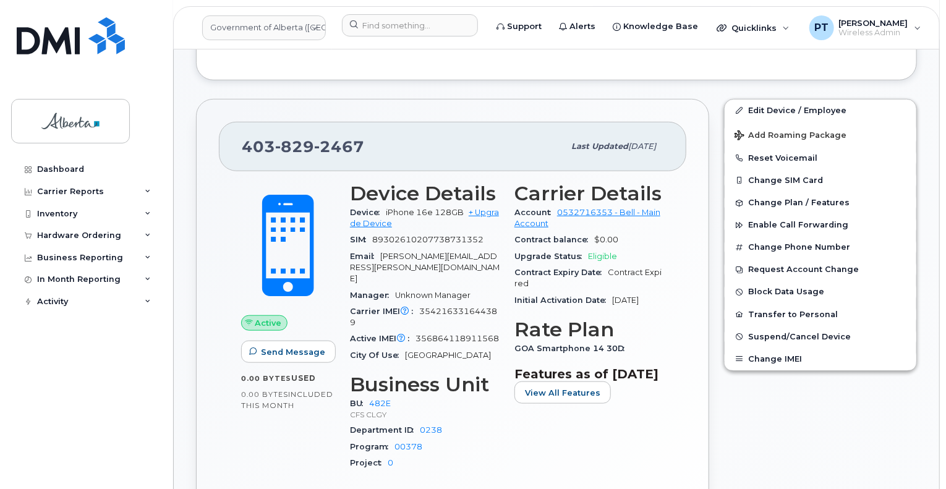
scroll to position [309, 0]
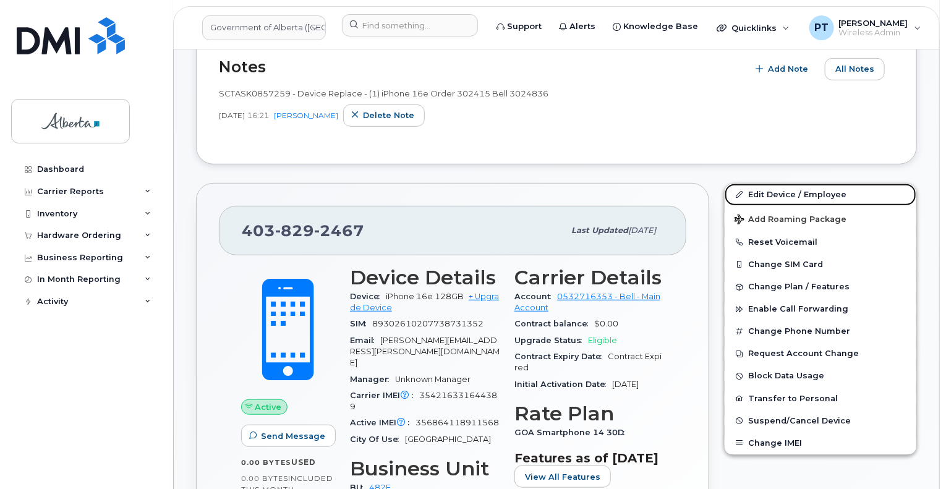
drag, startPoint x: 780, startPoint y: 197, endPoint x: 927, endPoint y: 275, distance: 166.5
click at [780, 197] on link "Edit Device / Employee" at bounding box center [821, 195] width 192 height 22
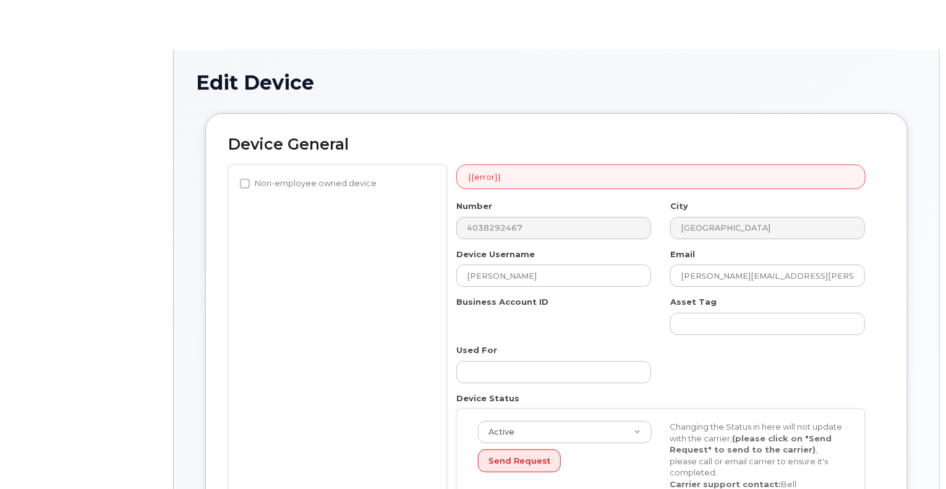
select select "4124490"
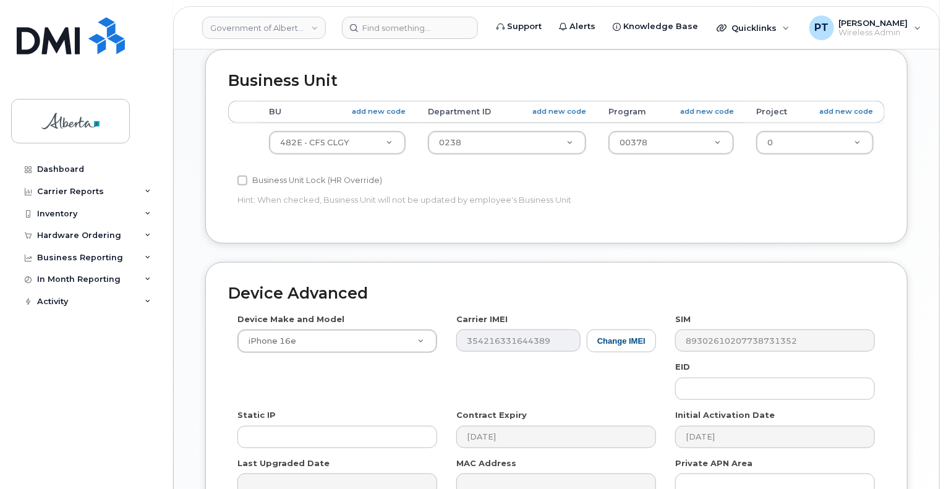
scroll to position [556, 0]
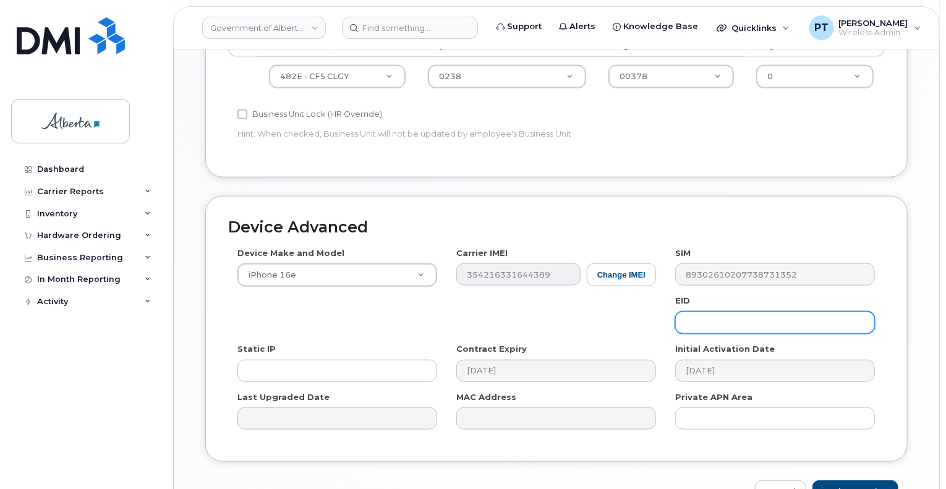
click at [725, 313] on input "text" at bounding box center [775, 323] width 200 height 22
paste input "89043052010008887025010536507379"
type input "89043052010008887025010536507379"
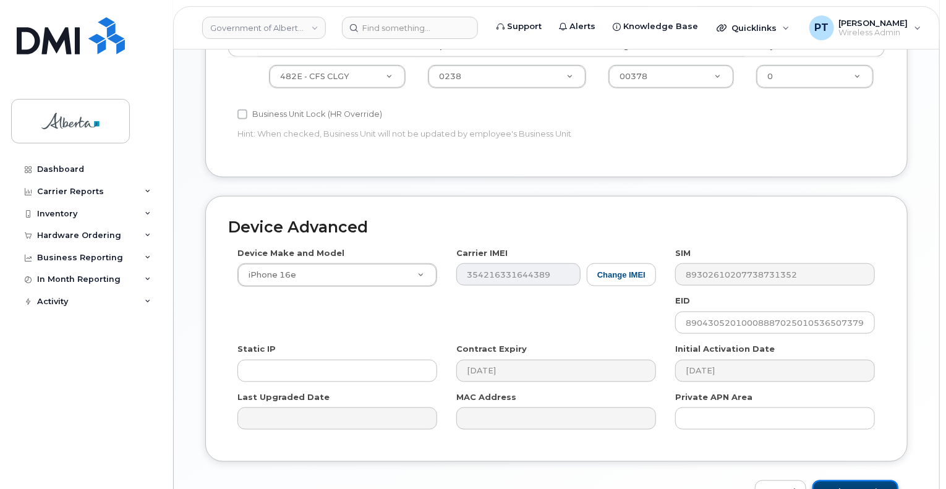
click at [846, 480] on input "Update Device" at bounding box center [855, 491] width 86 height 23
type input "Saving..."
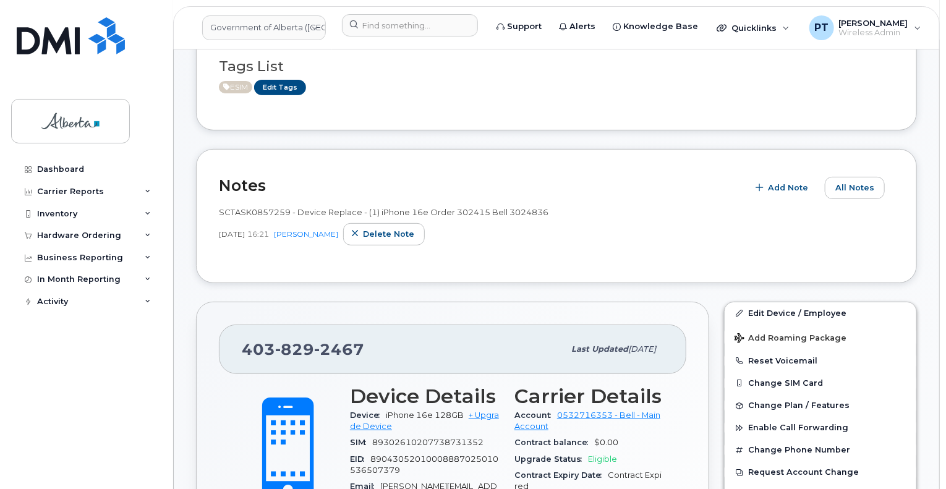
scroll to position [62, 0]
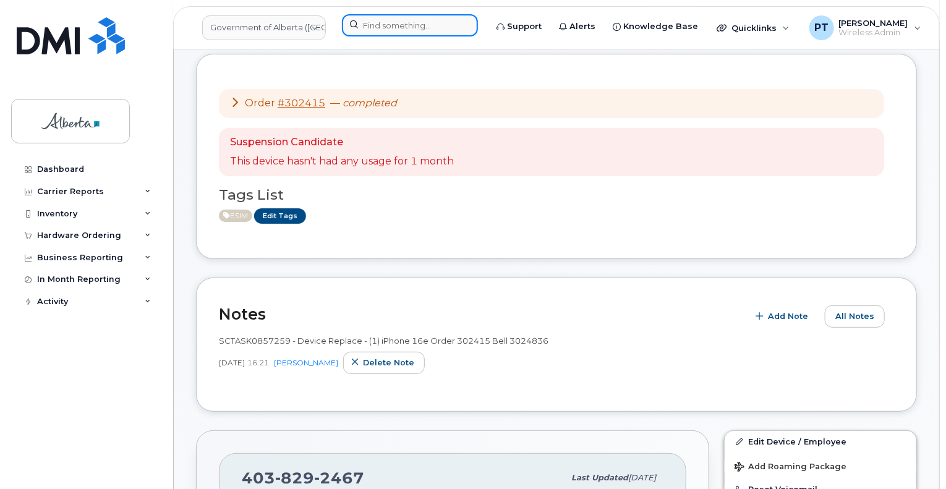
click at [412, 26] on input at bounding box center [410, 25] width 136 height 22
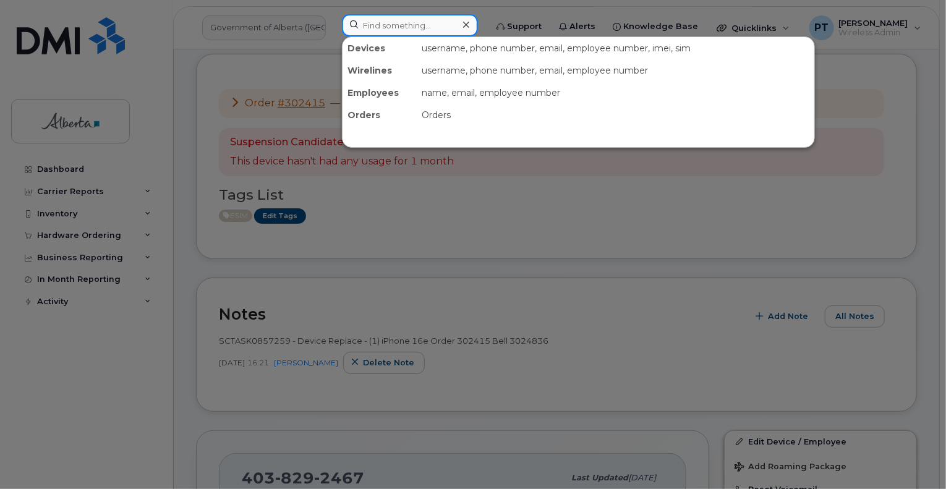
paste input "5879834880"
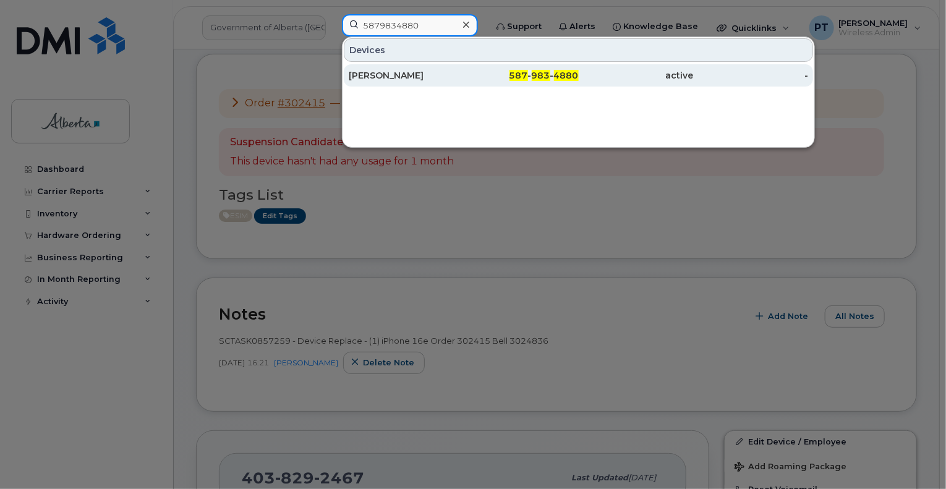
type input "5879834880"
click at [408, 74] on div "Stephanie Morrison" at bounding box center [406, 75] width 115 height 12
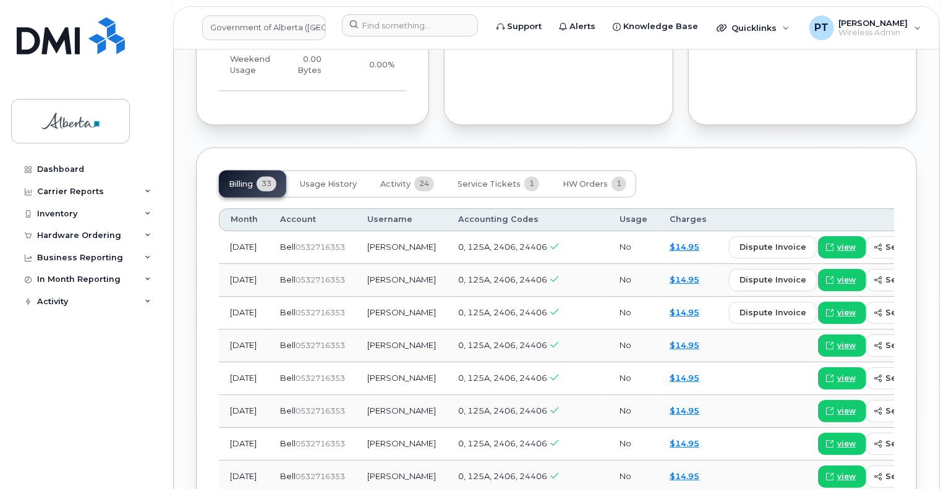
scroll to position [1237, 0]
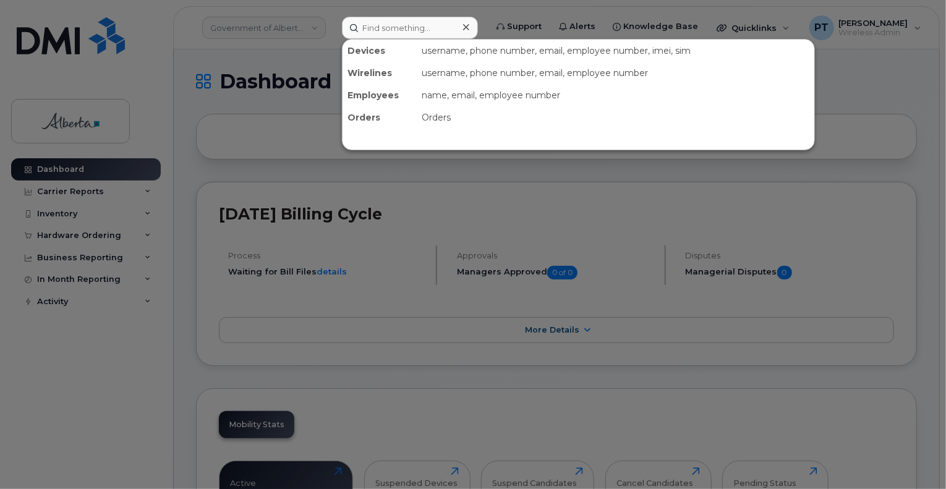
click at [73, 237] on div at bounding box center [473, 244] width 946 height 489
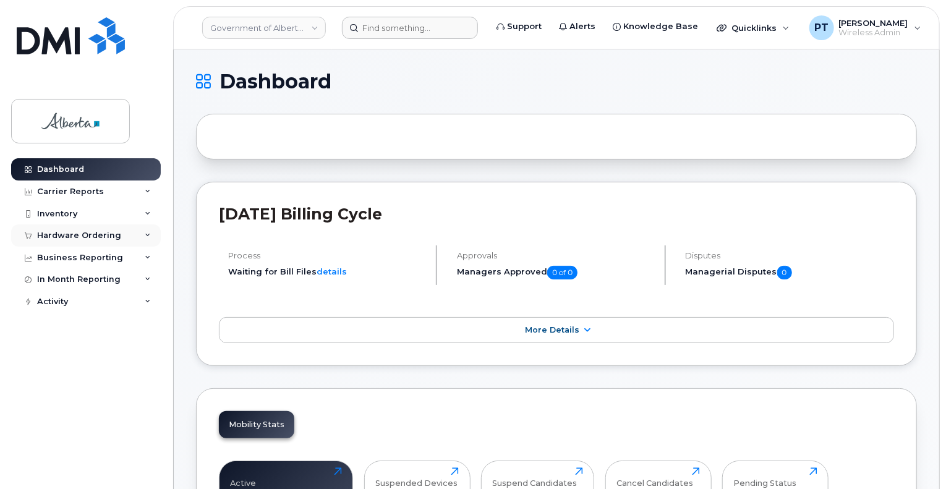
click at [70, 237] on div "Hardware Ordering" at bounding box center [79, 236] width 84 height 10
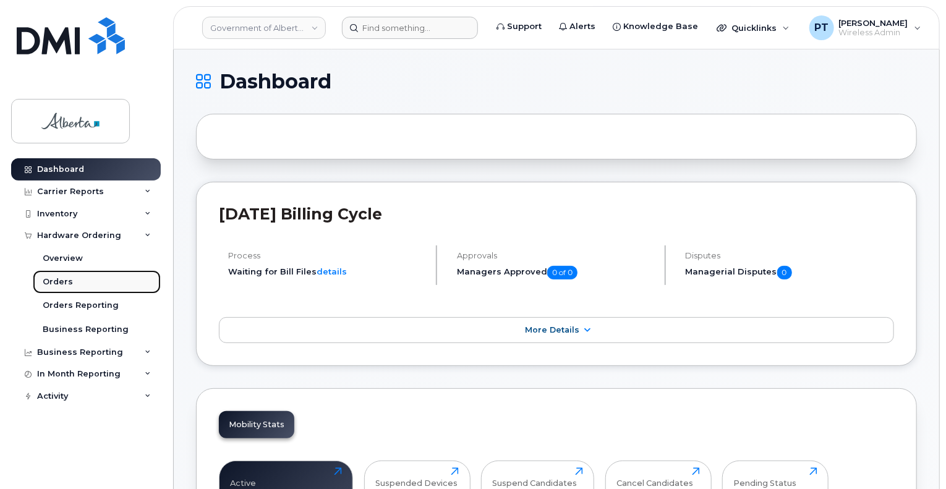
click at [61, 283] on div "Orders" at bounding box center [58, 281] width 30 height 11
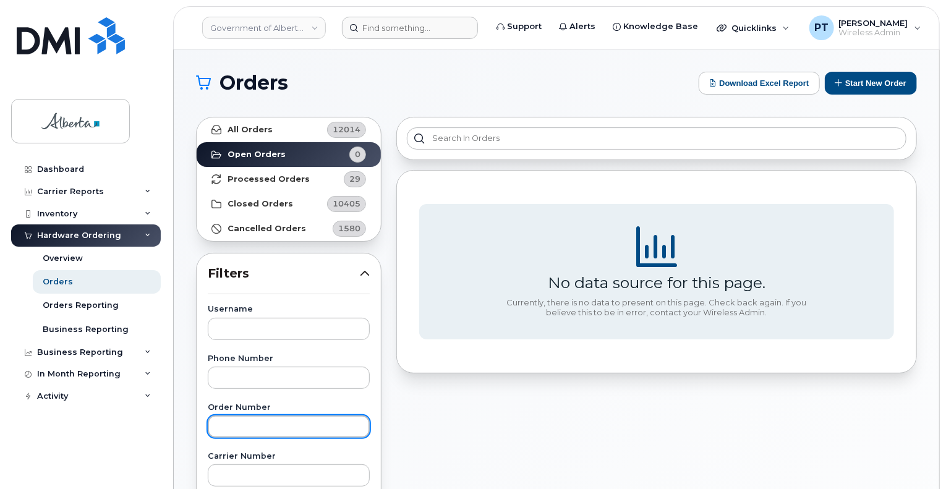
drag, startPoint x: 245, startPoint y: 427, endPoint x: 234, endPoint y: 424, distance: 11.0
click at [245, 426] on input "text" at bounding box center [289, 427] width 162 height 22
drag, startPoint x: 898, startPoint y: 275, endPoint x: 252, endPoint y: 422, distance: 662.8
click at [257, 424] on input "text" at bounding box center [289, 427] width 162 height 22
type input "302469"
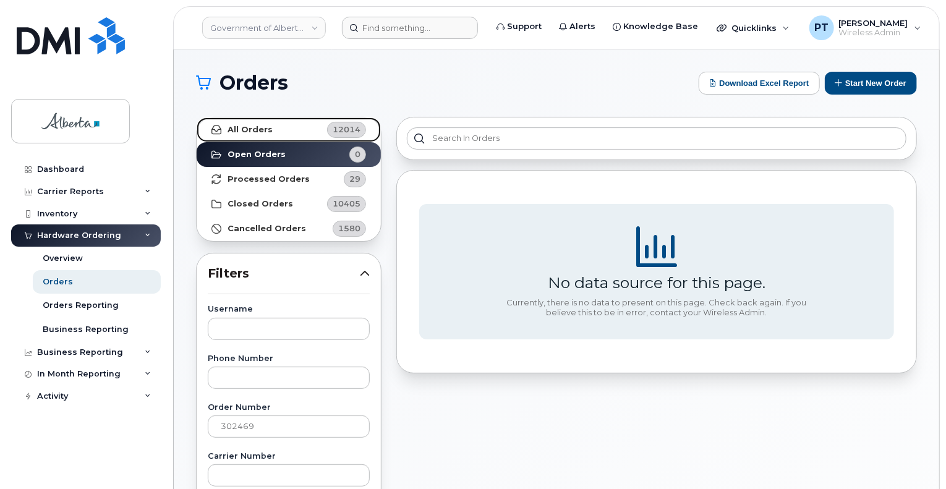
click at [267, 132] on strong "All Orders" at bounding box center [250, 130] width 45 height 10
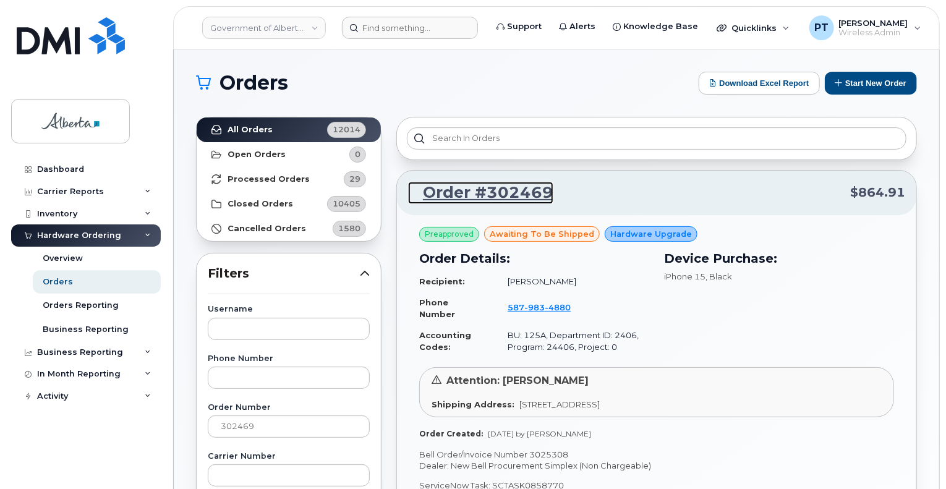
click at [515, 190] on link "Order #302469" at bounding box center [480, 193] width 145 height 22
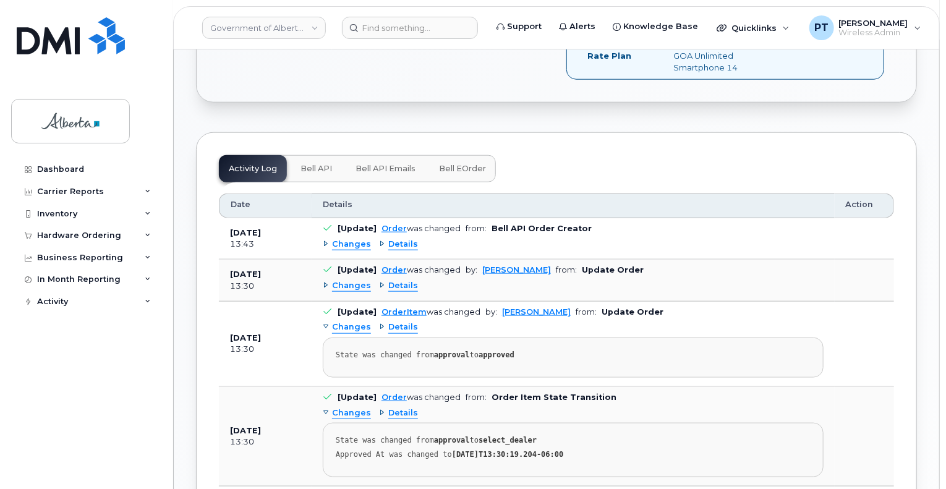
scroll to position [680, 0]
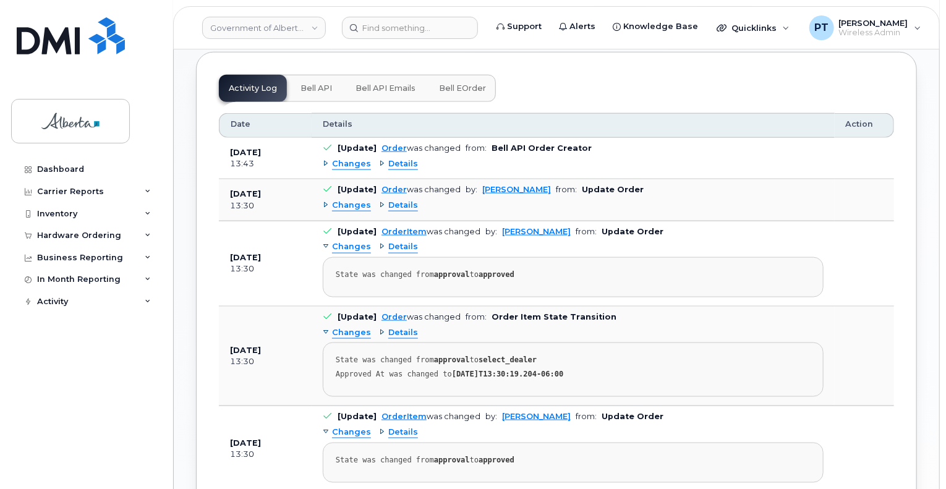
click at [322, 83] on span "Bell API" at bounding box center [317, 88] width 32 height 10
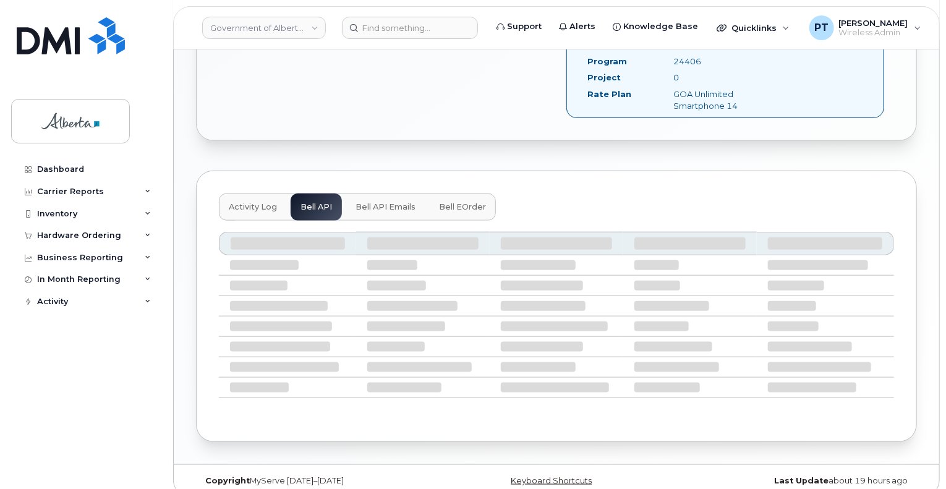
scroll to position [453, 0]
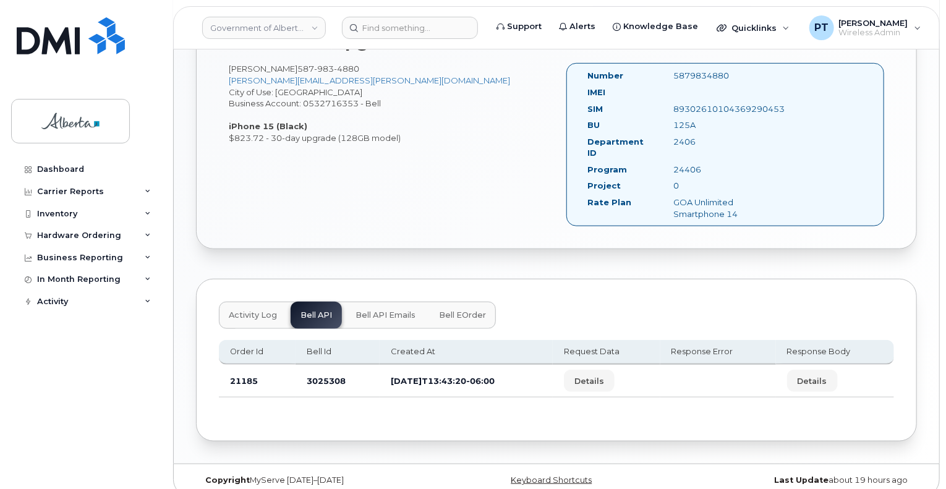
click at [329, 370] on td "3025308" at bounding box center [338, 381] width 84 height 33
copy td "3025308"
click at [380, 27] on input at bounding box center [410, 28] width 136 height 22
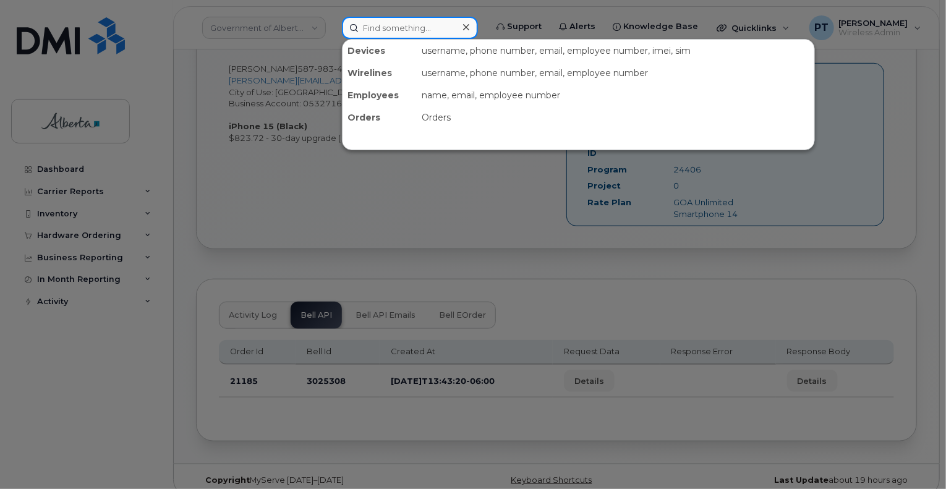
paste input "[PERSON_NAME]"
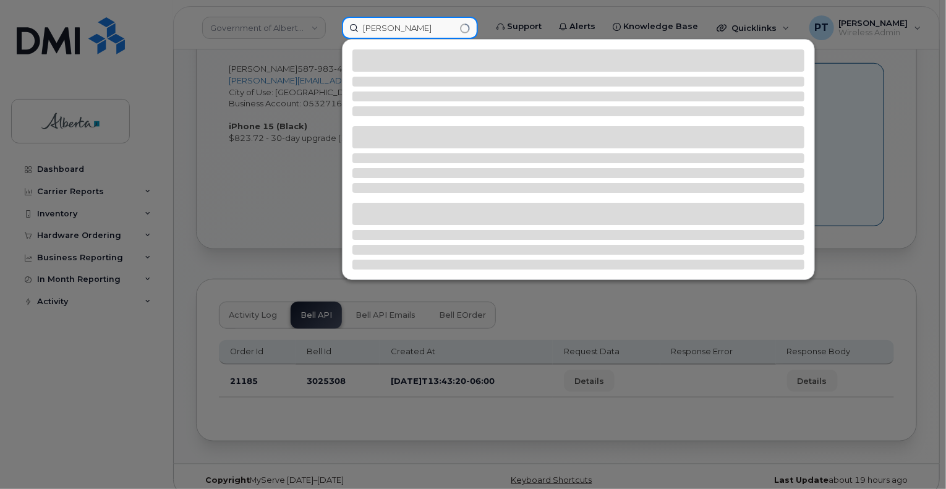
type input "[PERSON_NAME]"
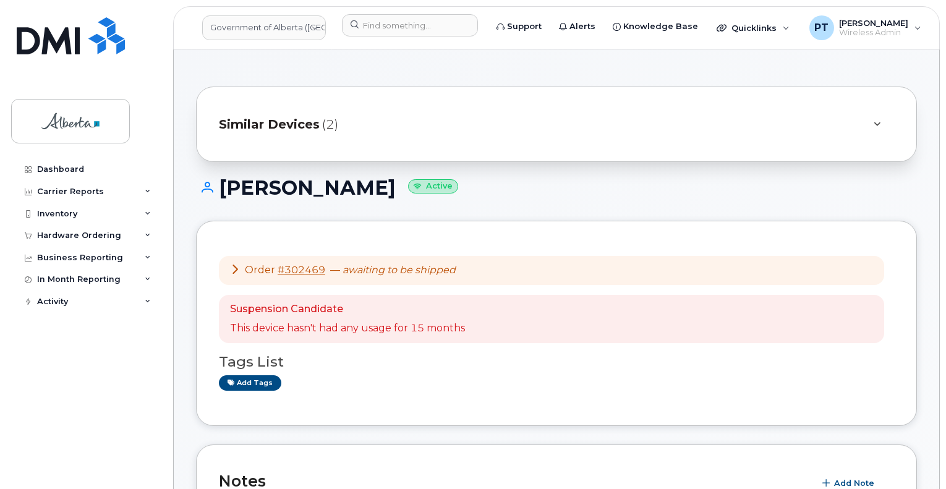
scroll to position [1237, 0]
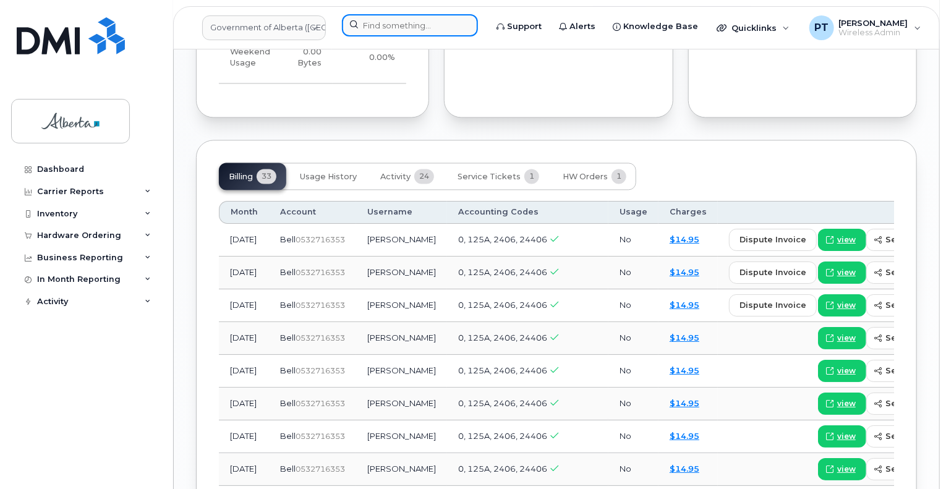
click at [426, 33] on input at bounding box center [410, 25] width 136 height 22
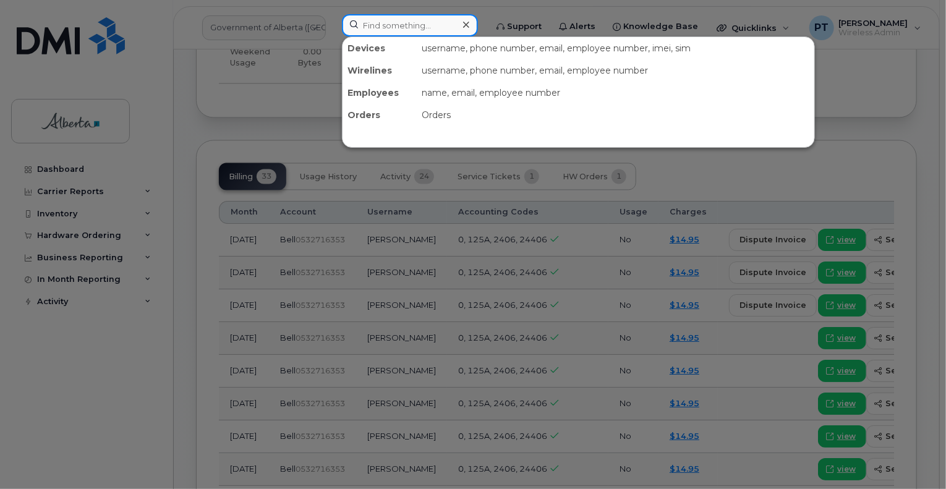
paste input "7802937127"
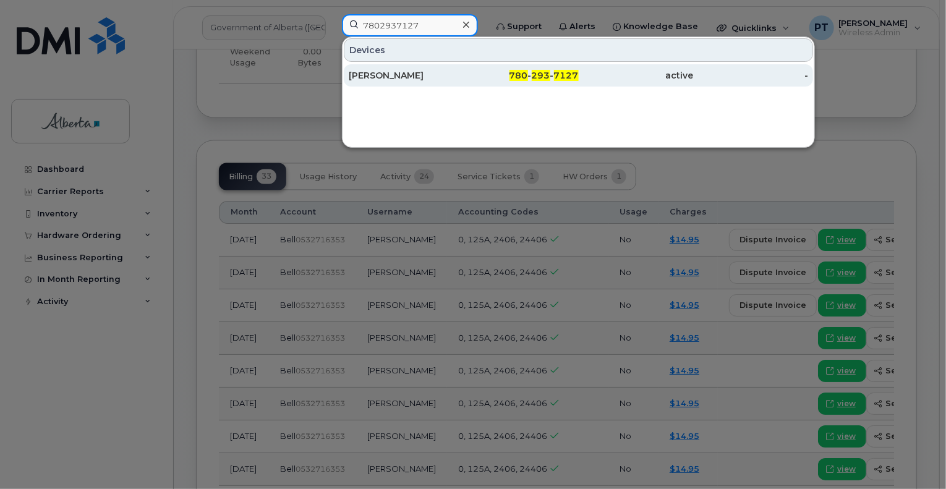
type input "7802937127"
click at [402, 72] on div "[PERSON_NAME]" at bounding box center [406, 75] width 115 height 12
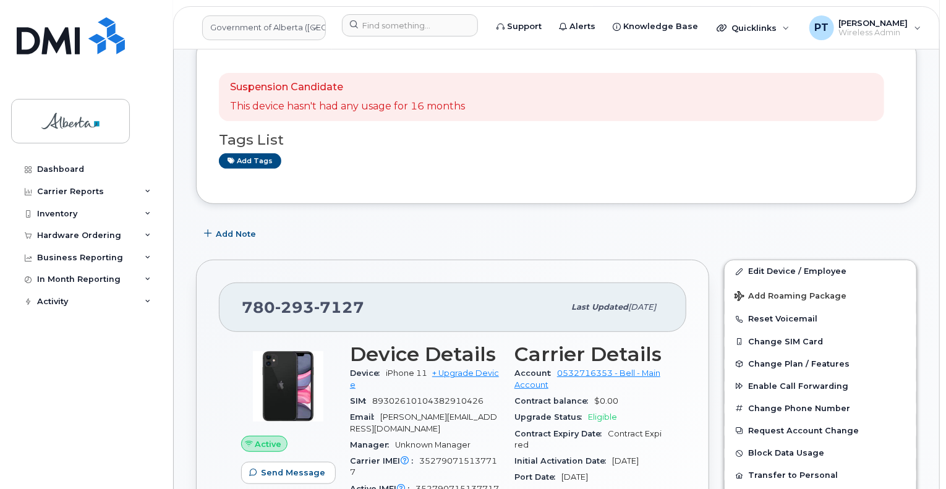
scroll to position [185, 0]
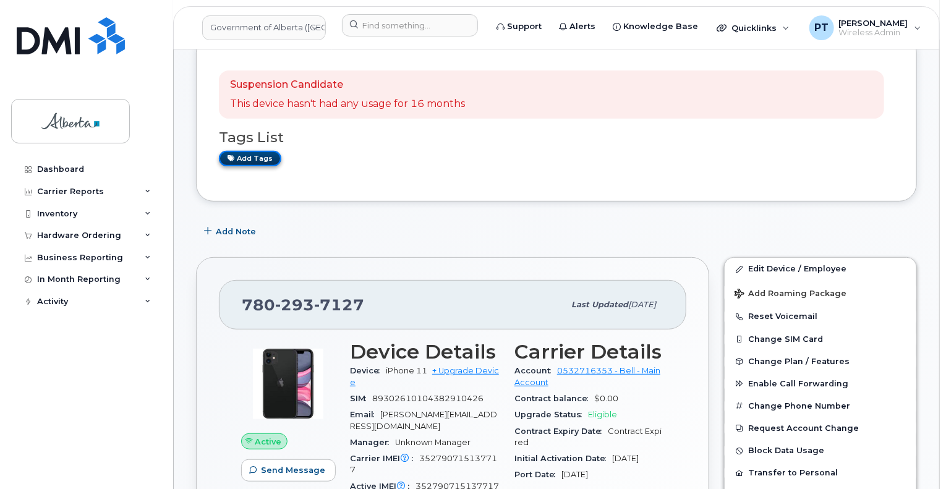
click at [254, 157] on link "Add tags" at bounding box center [250, 158] width 62 height 15
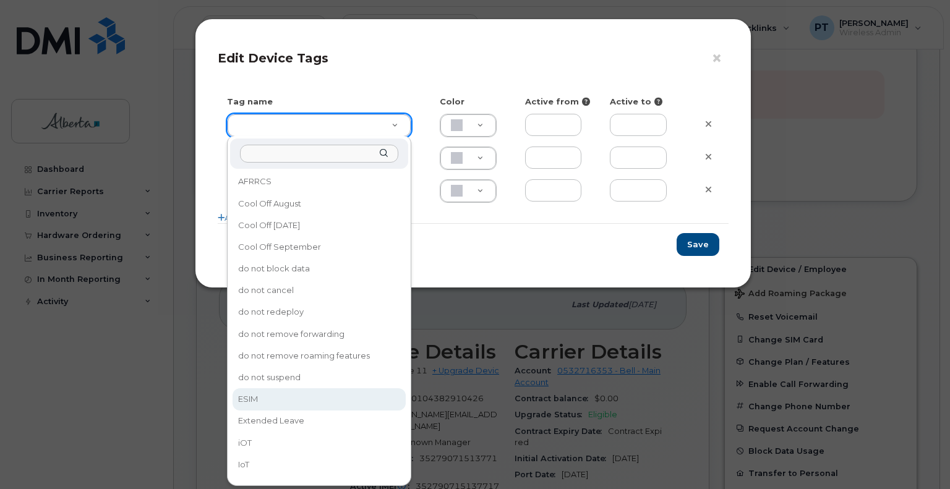
type input "ESIM"
type input "D6CDC1"
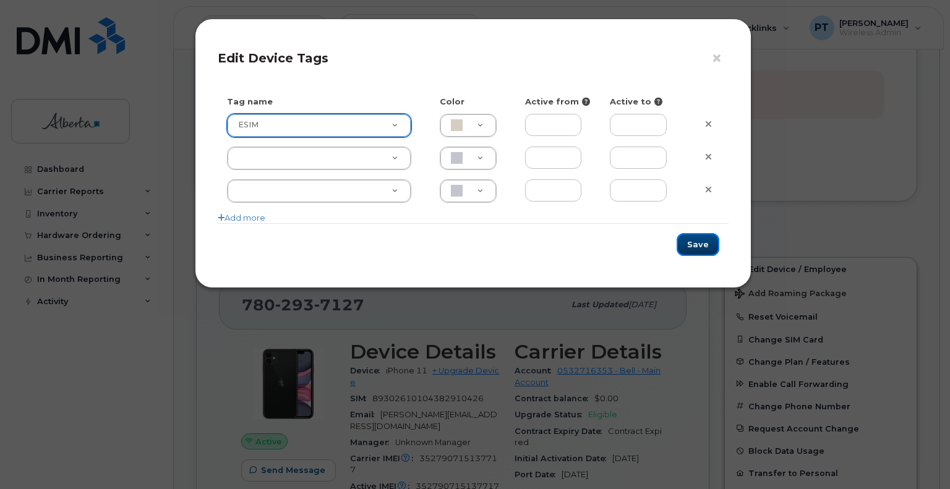
click at [685, 239] on button "Save" at bounding box center [697, 244] width 43 height 23
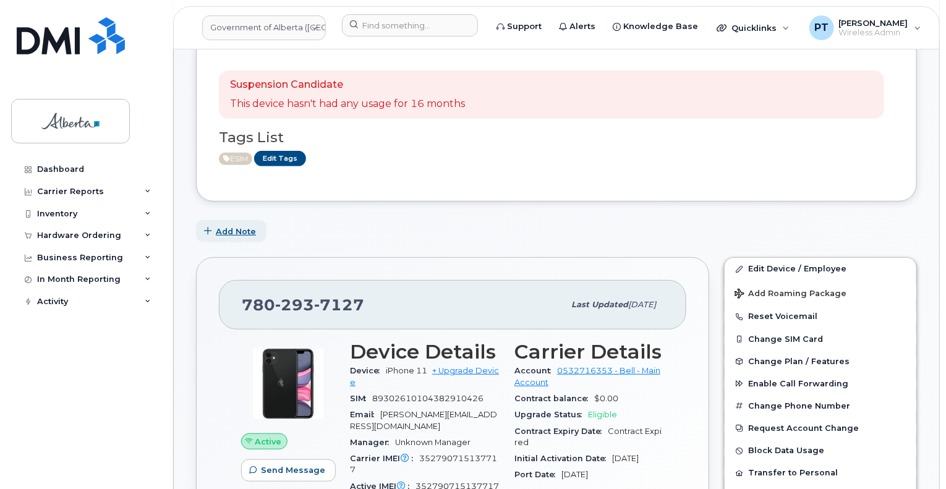
click at [238, 231] on span "Add Note" at bounding box center [236, 232] width 40 height 12
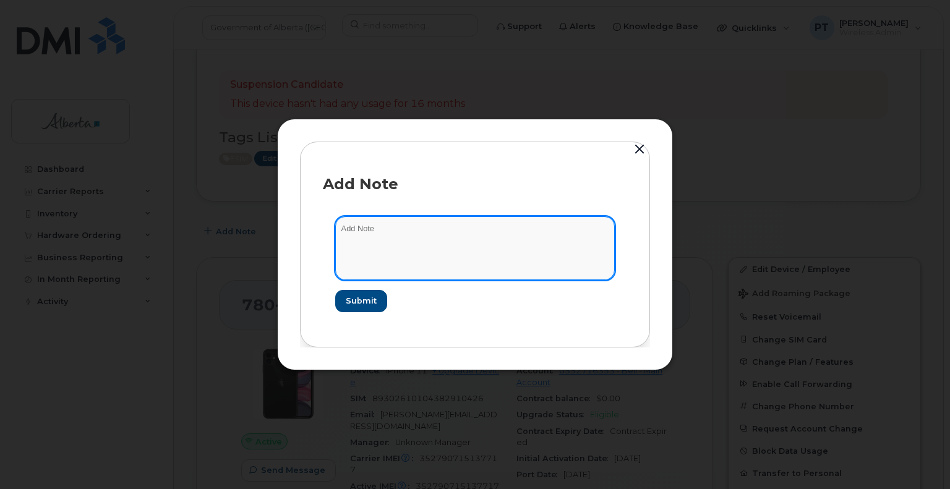
paste textarea "SCTASK0860497 7802937127 DO NOT DELETE - BEING REASSIGNED to Maia Biel. Previou…"
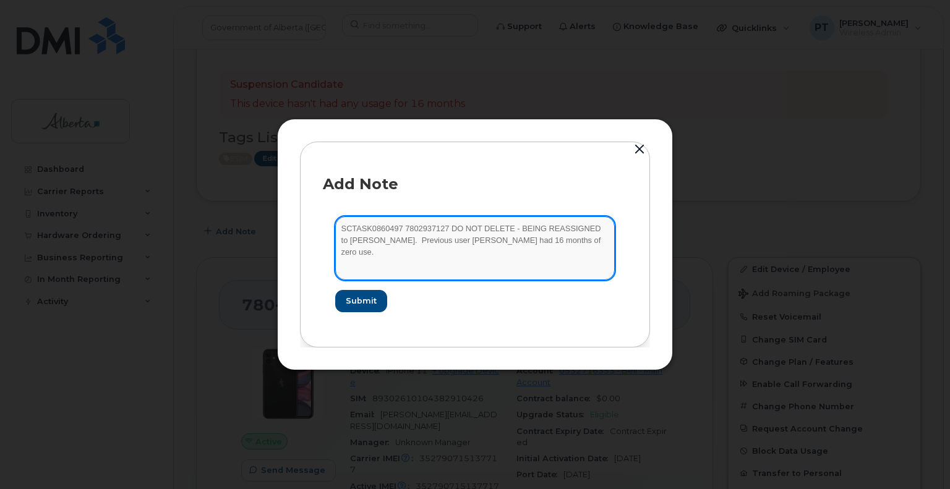
click at [399, 227] on textarea "SCTASK0860497 7802937127 DO NOT DELETE - BEING REASSIGNED to Maia Biel. Previou…" at bounding box center [474, 247] width 279 height 63
type textarea "SCTASK0860497 Device Plan New - 7802937127 DO NOT DELETE - BEING REASSIGNED to …"
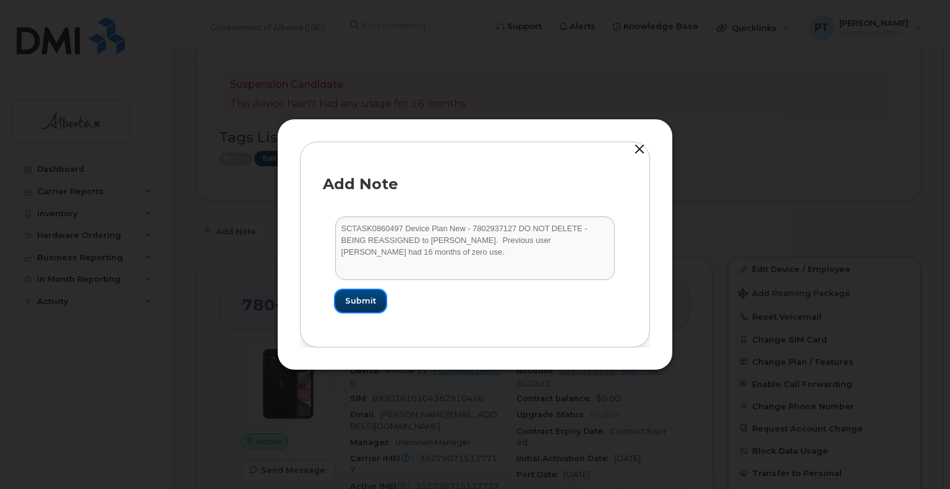
click at [357, 306] on span "Submit" at bounding box center [360, 301] width 31 height 12
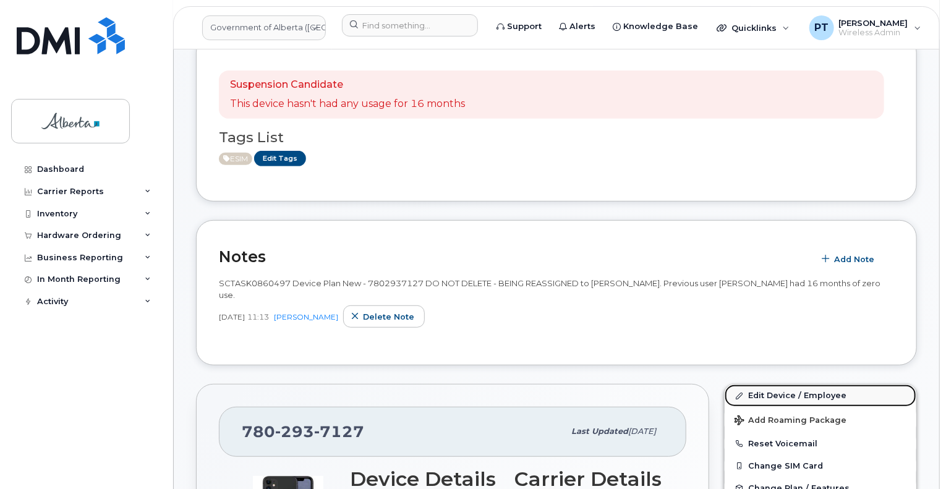
click at [754, 385] on link "Edit Device / Employee" at bounding box center [821, 396] width 192 height 22
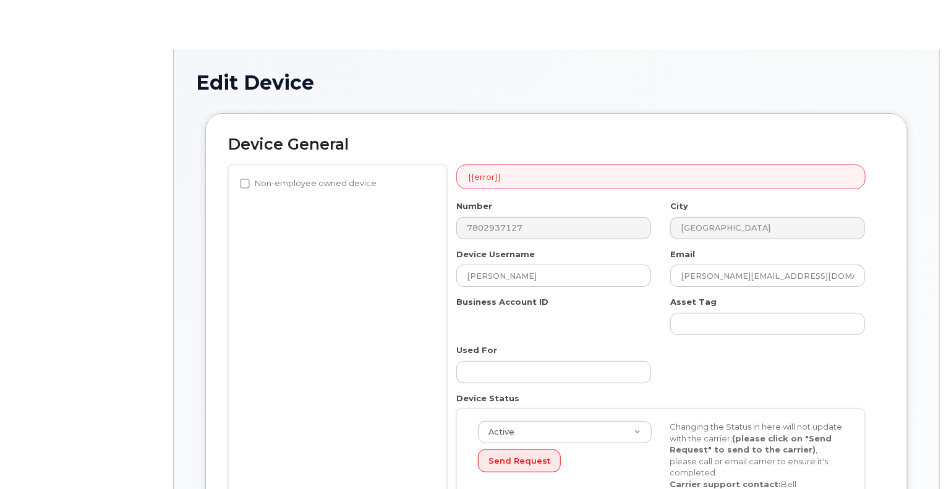
select select "4120330"
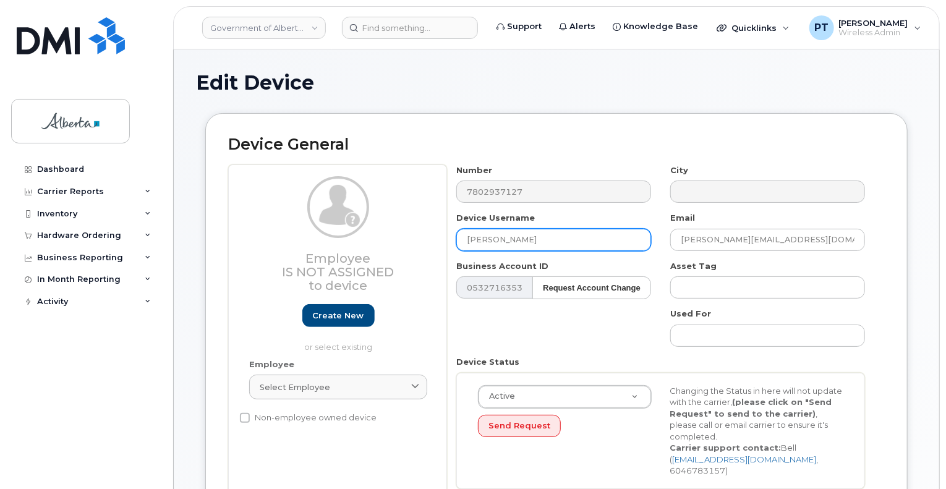
drag, startPoint x: 573, startPoint y: 234, endPoint x: 401, endPoint y: 239, distance: 171.9
click at [421, 241] on div "Employee Is not assigned to device Create new or select existing Employee Selec…" at bounding box center [556, 331] width 657 height 334
paste input "[PERSON_NAME]"
type input "[PERSON_NAME]"
drag, startPoint x: 803, startPoint y: 240, endPoint x: 616, endPoint y: 242, distance: 186.1
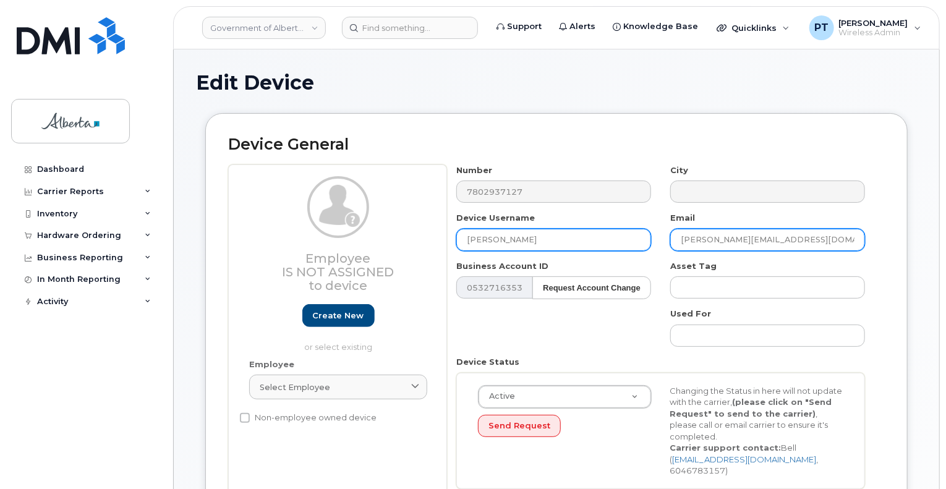
click at [633, 244] on div "Number 7802937127 City Device Username [PERSON_NAME] Email [PERSON_NAME][EMAIL_…" at bounding box center [661, 331] width 428 height 334
paste input "[PERSON_NAME].Biel"
type input "[PERSON_NAME][EMAIL_ADDRESS][DOMAIN_NAME]"
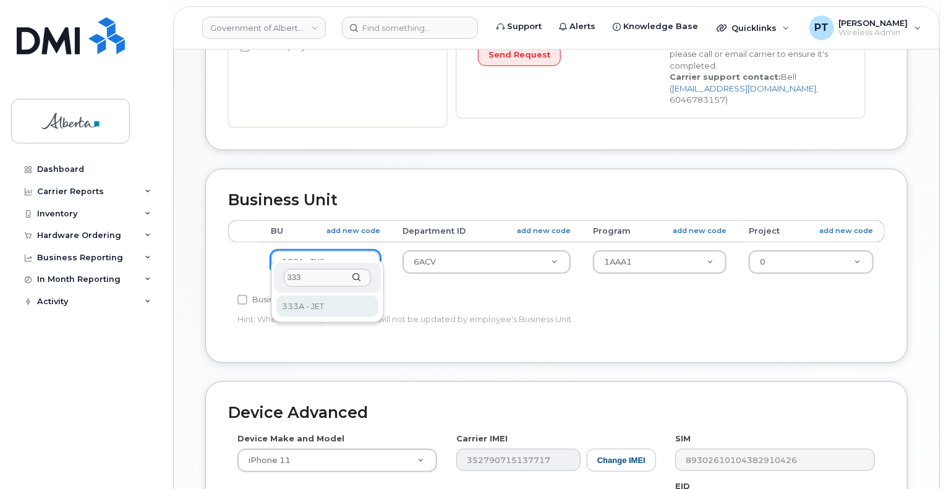
type input "333"
select select "4206363"
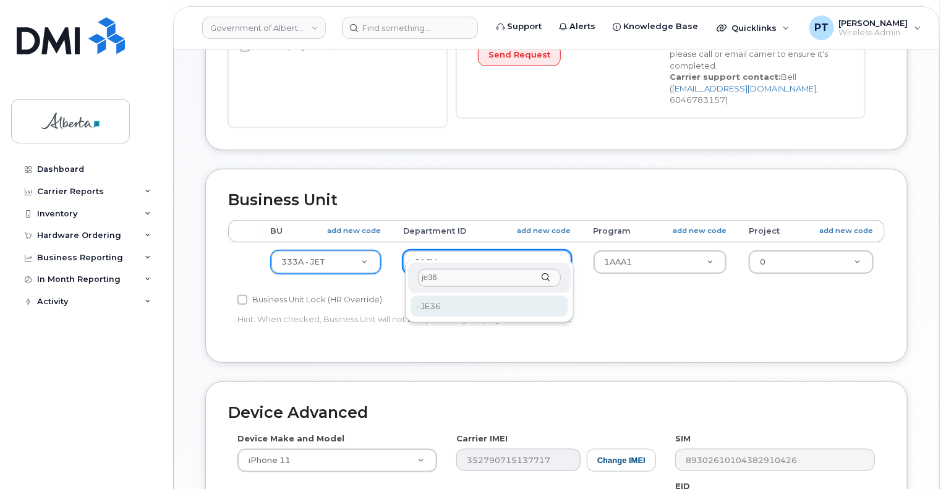
type input "je36"
drag, startPoint x: 433, startPoint y: 310, endPoint x: 477, endPoint y: 293, distance: 47.8
type input "5645718"
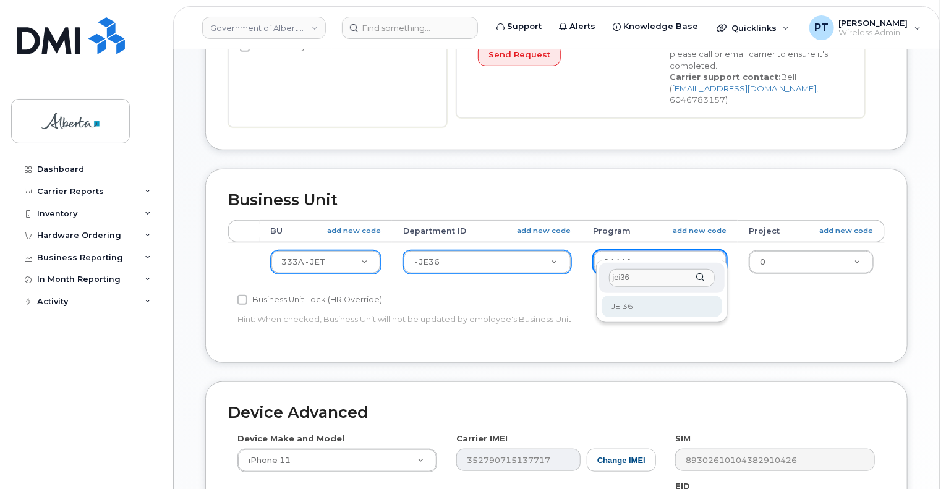
type input "jei36"
type input "5645938"
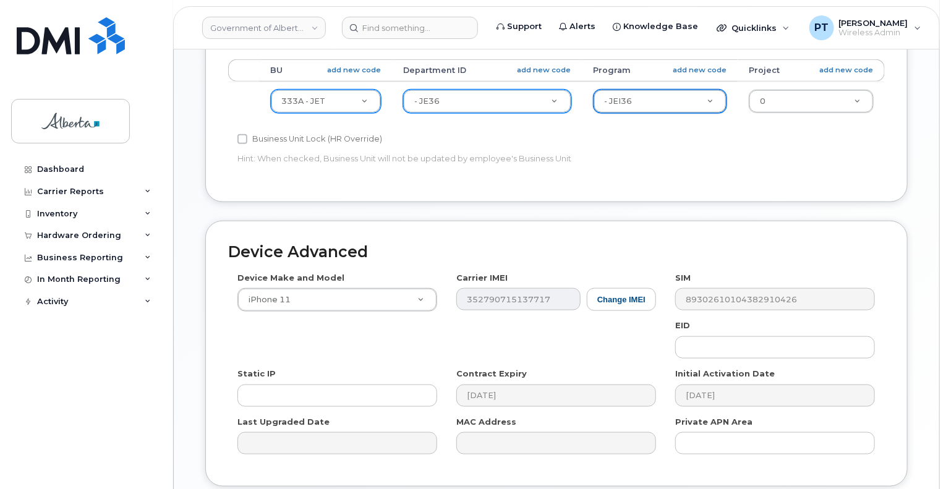
scroll to position [618, 0]
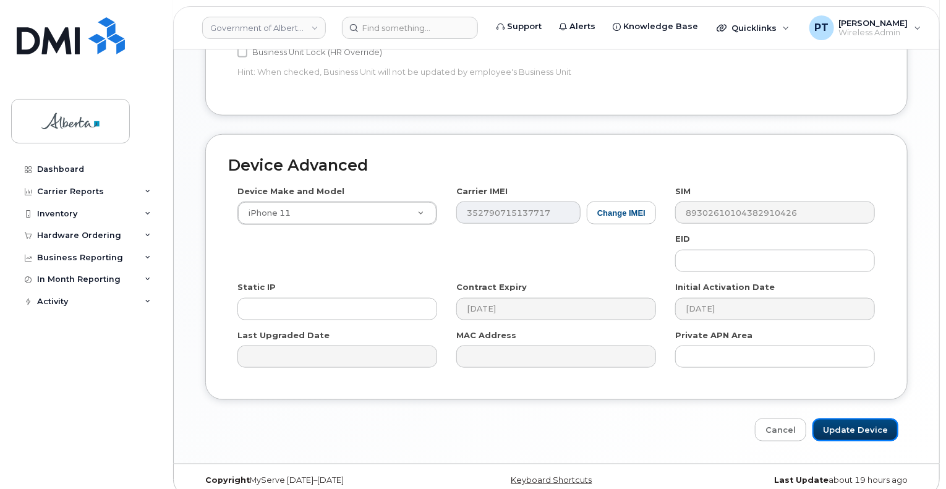
drag, startPoint x: 866, startPoint y: 419, endPoint x: 945, endPoint y: 427, distance: 80.1
click at [866, 419] on input "Update Device" at bounding box center [855, 430] width 86 height 23
type input "Saving..."
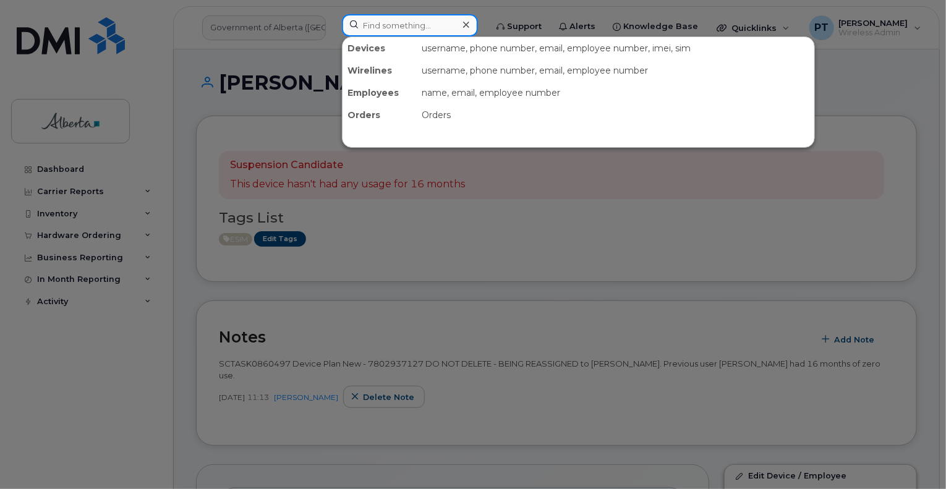
click at [399, 27] on input at bounding box center [410, 25] width 136 height 22
paste input "7808182764"
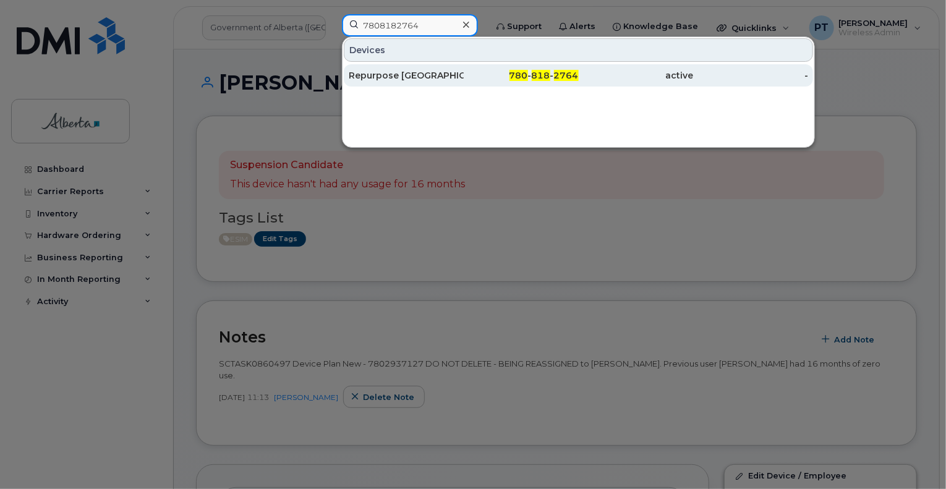
type input "7808182764"
click at [381, 72] on div "Repurpose [GEOGRAPHIC_DATA]" at bounding box center [406, 75] width 115 height 12
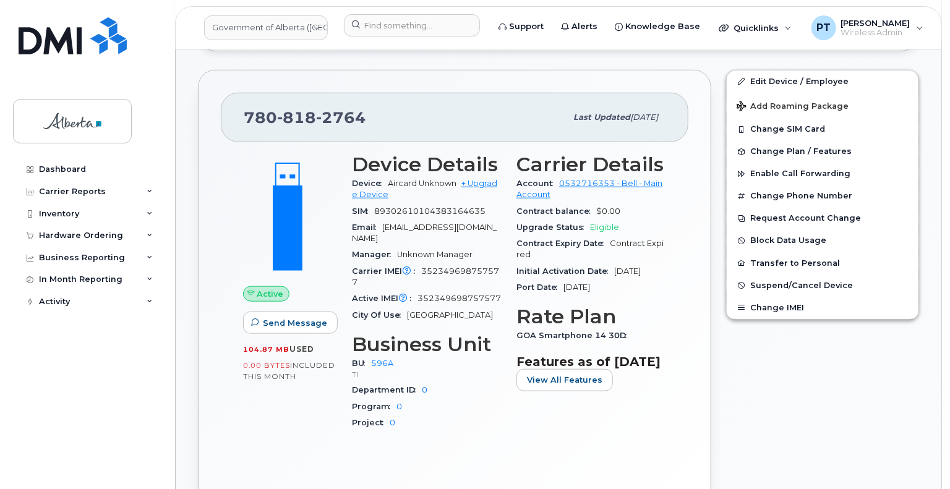
scroll to position [556, 0]
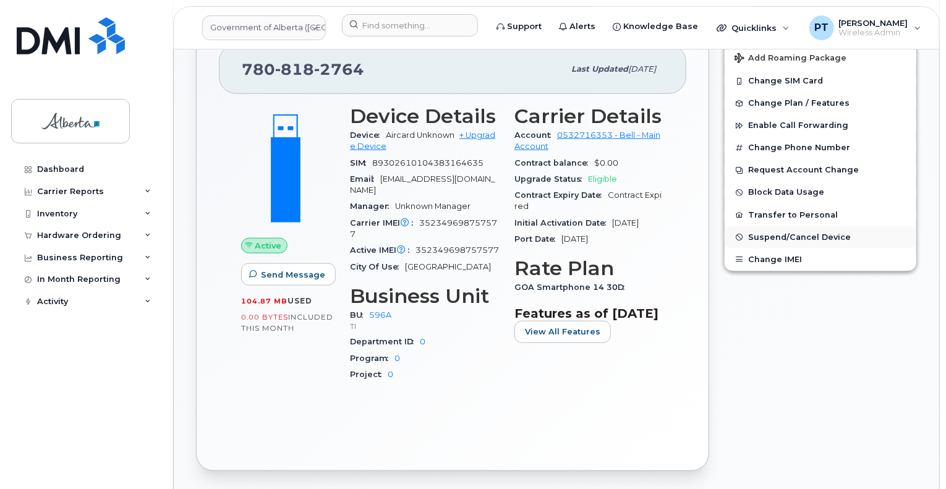
click at [777, 234] on span "Suspend/Cancel Device" at bounding box center [799, 236] width 103 height 9
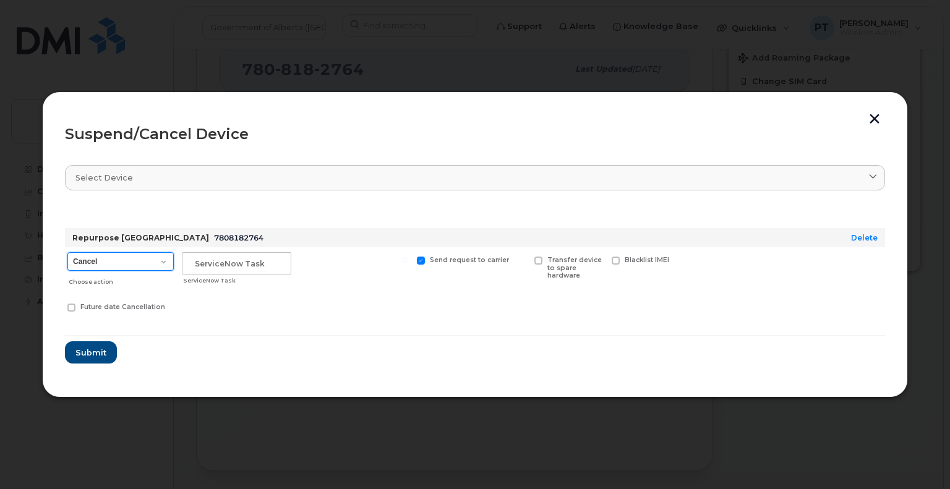
click at [114, 268] on select "Cancel Suspend - Extend Suspension Suspend - Reduced Rate Suspend - Lost Device…" at bounding box center [120, 261] width 106 height 19
select select "[object Object]"
click at [67, 252] on select "Cancel Suspend - Extend Suspension Suspend - Reduced Rate Suspend - Lost Device…" at bounding box center [120, 261] width 106 height 19
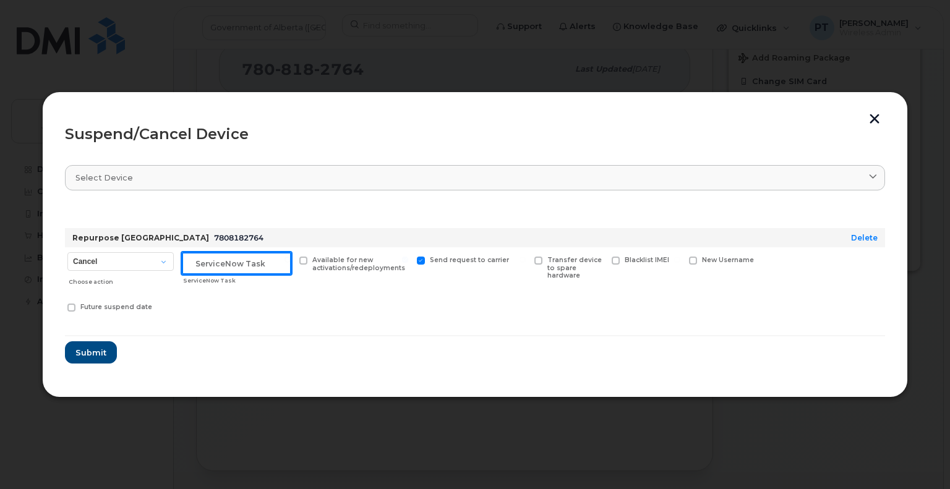
click at [204, 264] on input "text" at bounding box center [236, 263] width 109 height 22
paste input "SCTASK0862805"
type input "SCTASK0862805 Suspend"
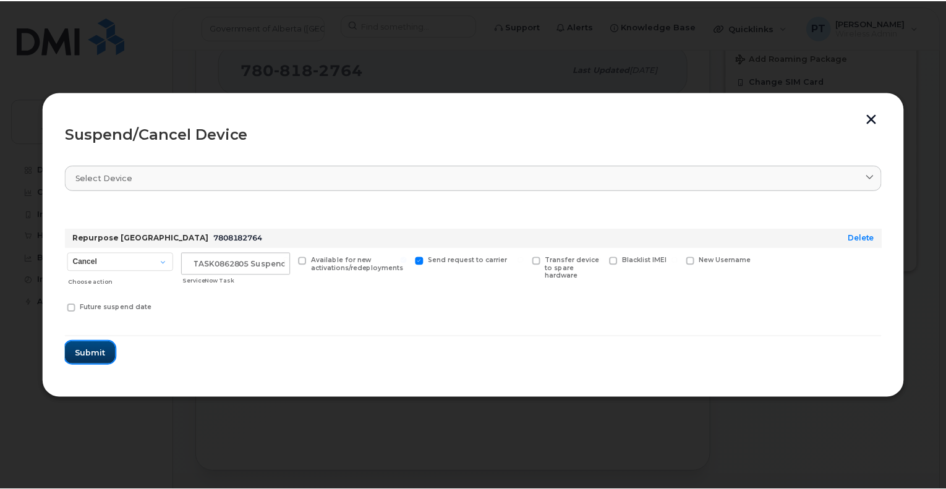
scroll to position [0, 0]
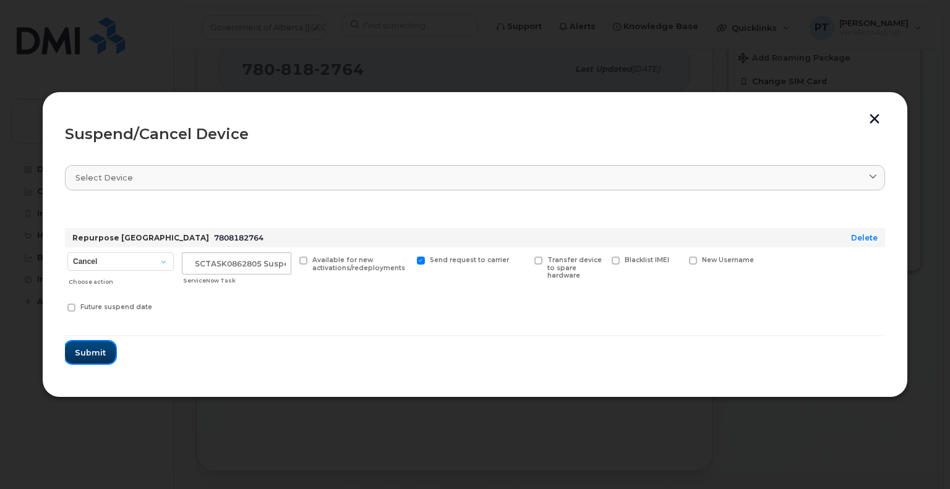
click at [67, 355] on button "Submit" at bounding box center [90, 352] width 51 height 22
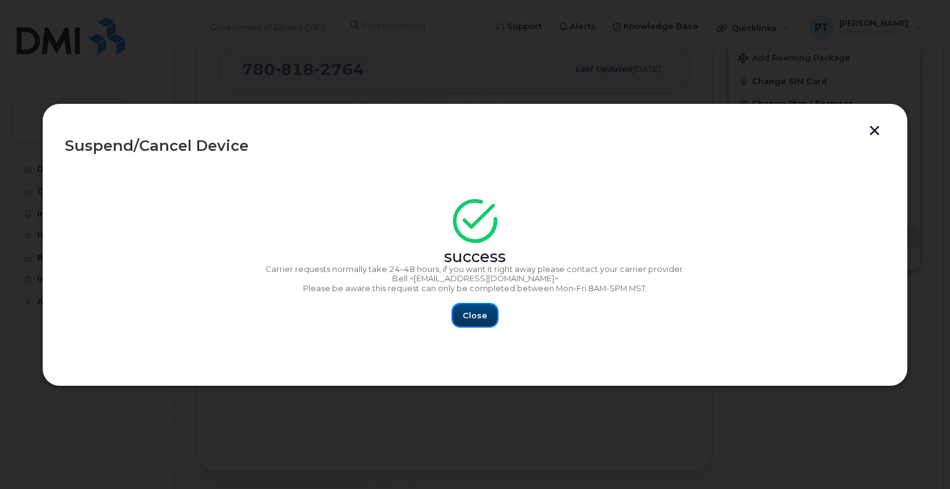
click at [479, 312] on span "Close" at bounding box center [475, 316] width 25 height 12
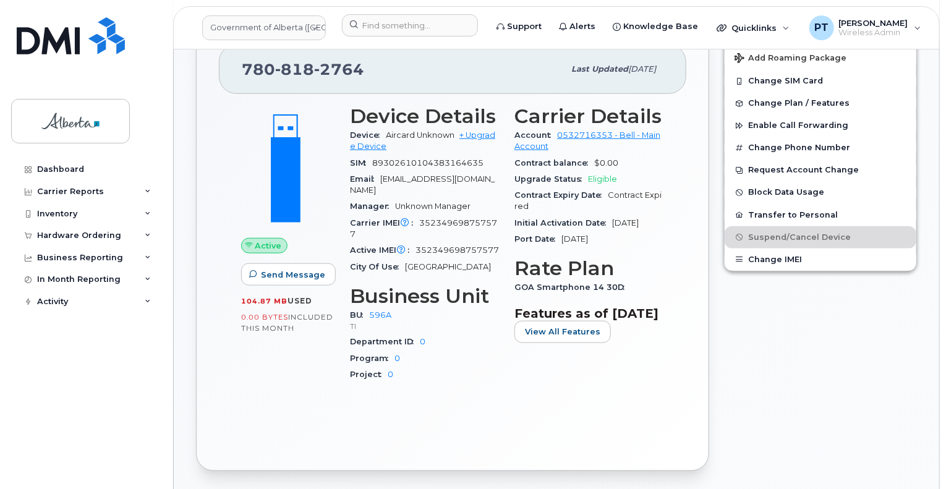
drag, startPoint x: 358, startPoint y: 389, endPoint x: 333, endPoint y: 386, distance: 24.9
click at [358, 389] on div "Device Details Device Aircard Unknown + Upgrade Device SIM 89302610104383164635…" at bounding box center [425, 249] width 164 height 302
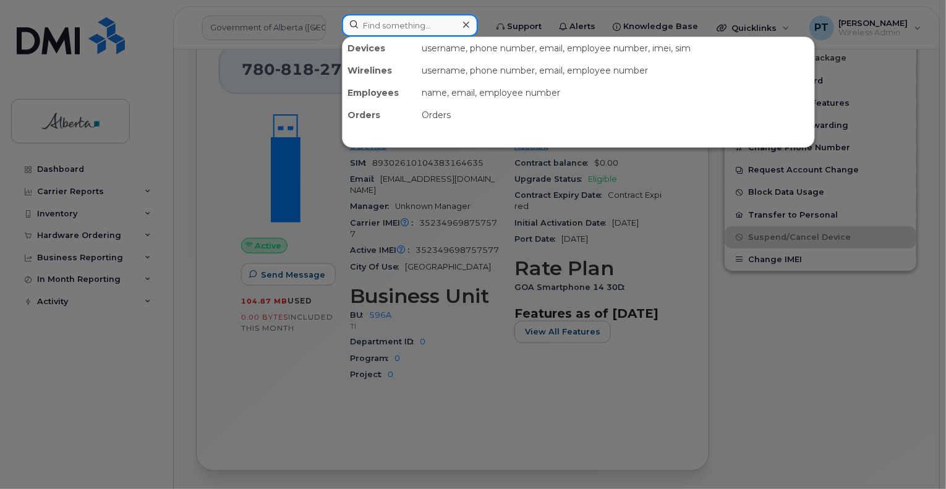
click at [389, 28] on input at bounding box center [410, 25] width 136 height 22
paste input "5873469293"
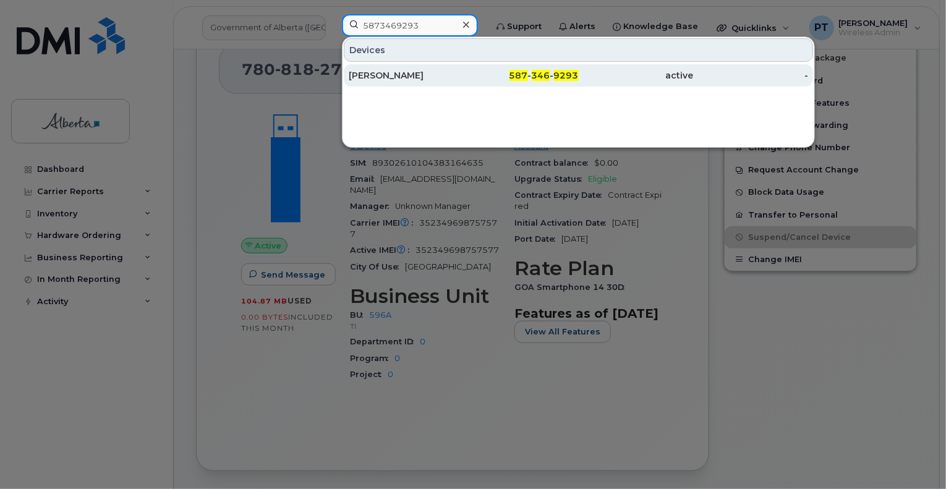
type input "5873469293"
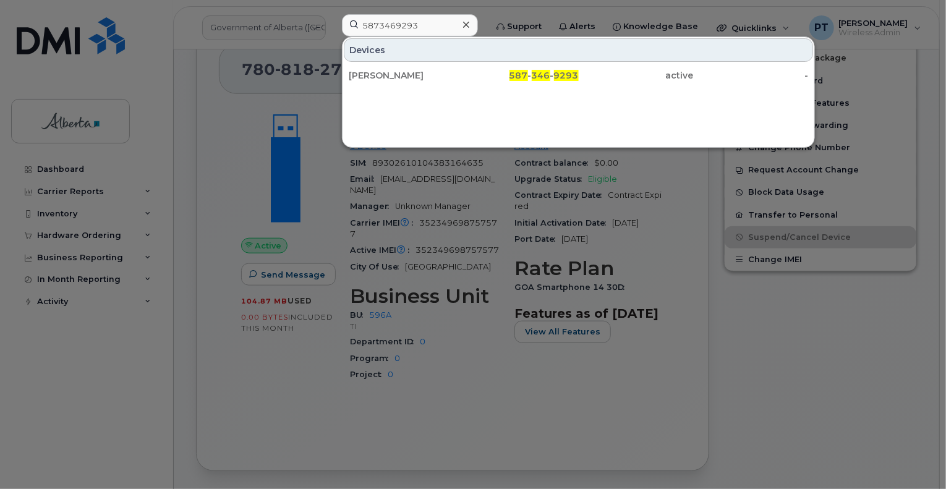
drag, startPoint x: 377, startPoint y: 74, endPoint x: 39, endPoint y: 333, distance: 425.6
click at [377, 74] on div "[PERSON_NAME]" at bounding box center [406, 75] width 115 height 12
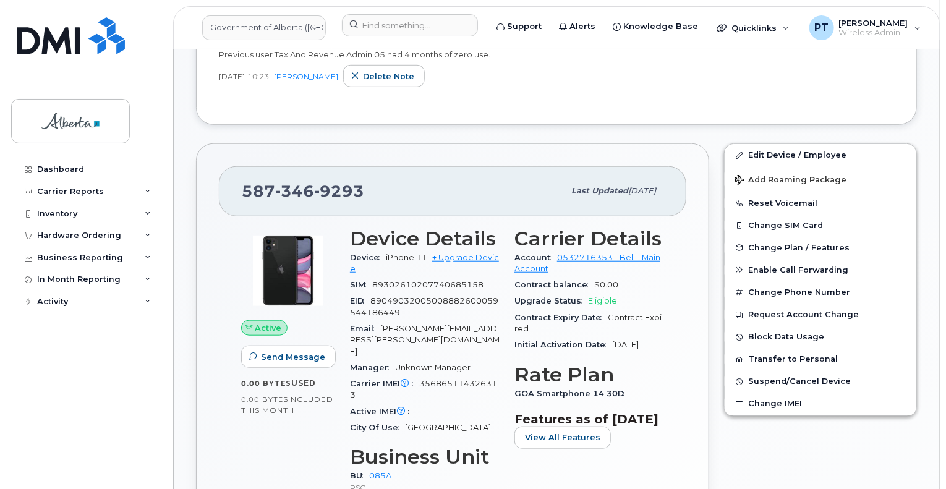
scroll to position [556, 0]
